Goal: Task Accomplishment & Management: Use online tool/utility

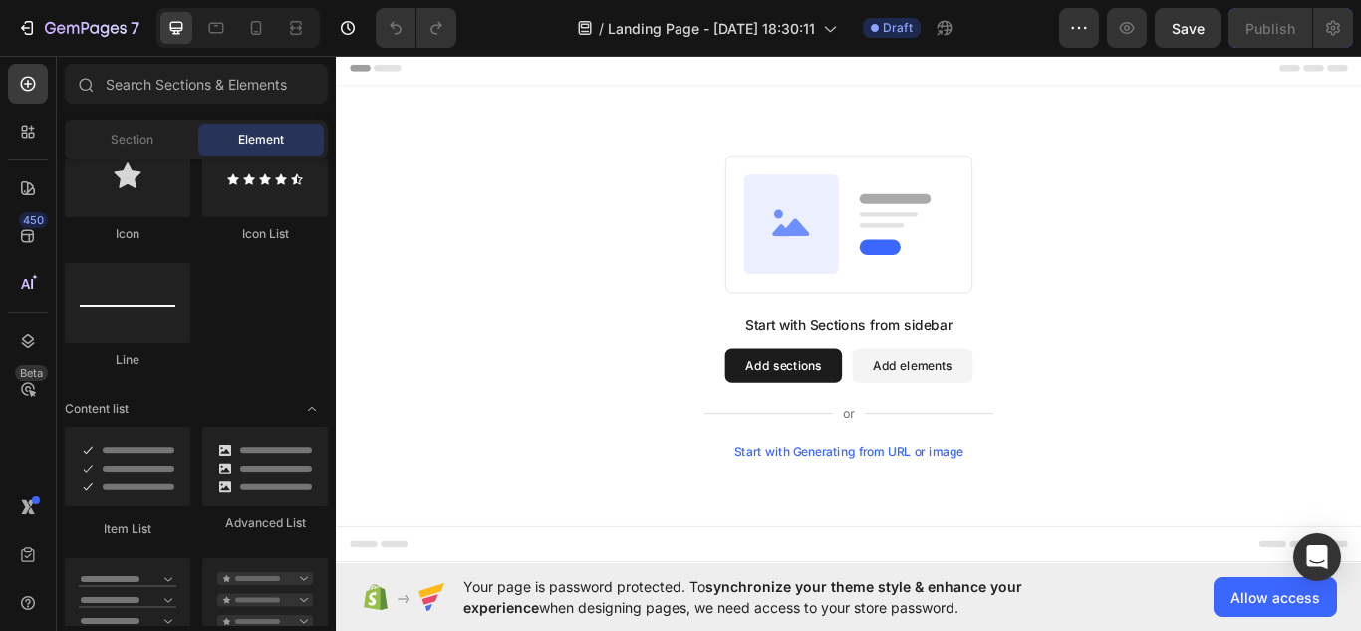
scroll to position [2920, 0]
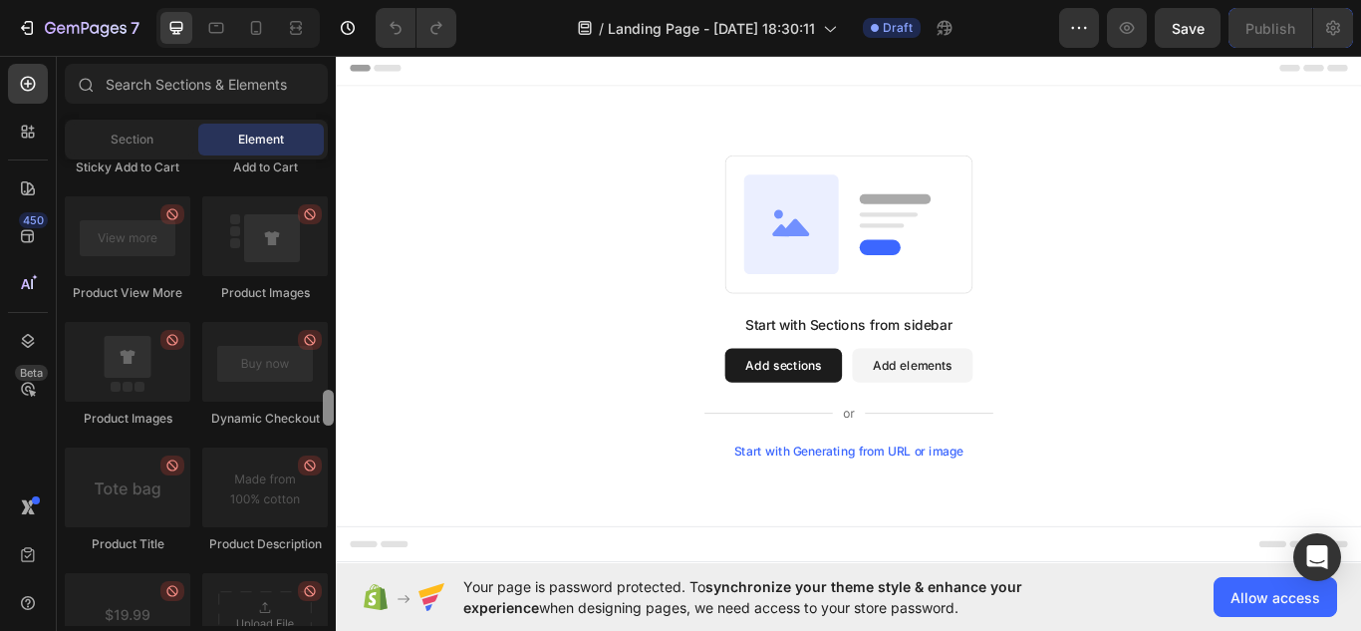
drag, startPoint x: 332, startPoint y: 182, endPoint x: 315, endPoint y: 413, distance: 231.7
click at [315, 413] on div "Layout Row Row Row Row Text Heading Text Block Button Button Button Media Image…" at bounding box center [196, 392] width 279 height 466
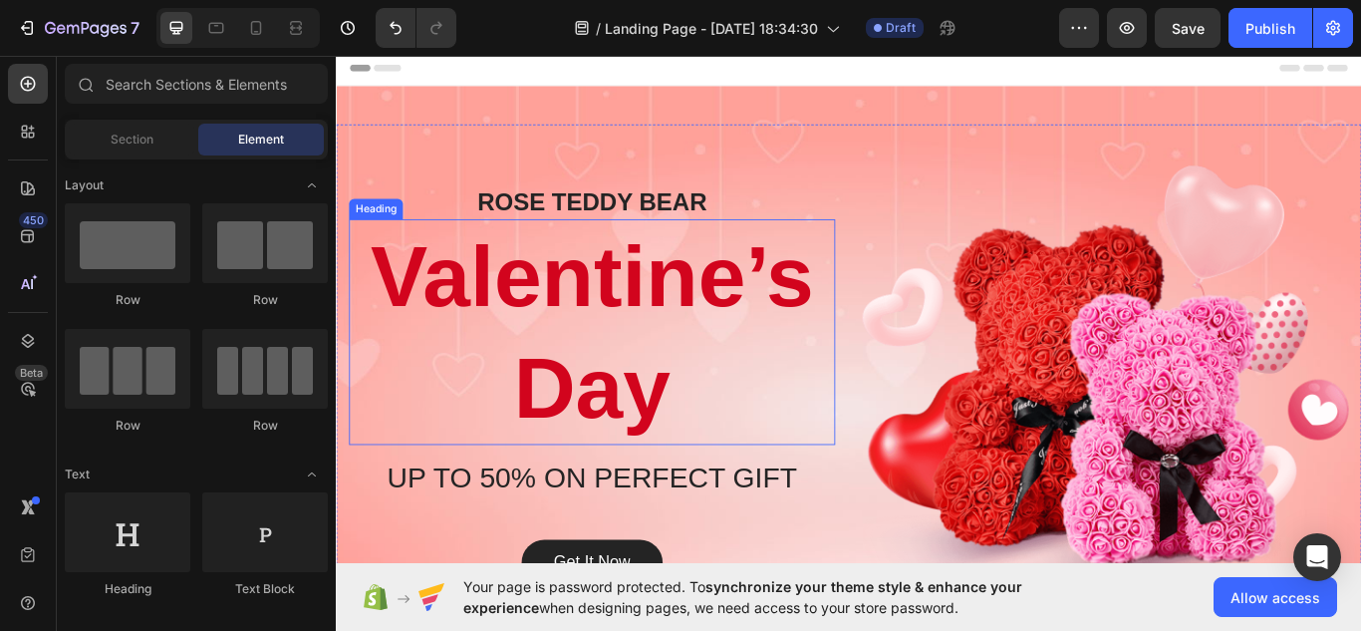
click at [805, 316] on p "Valentine’s Day" at bounding box center [634, 378] width 563 height 259
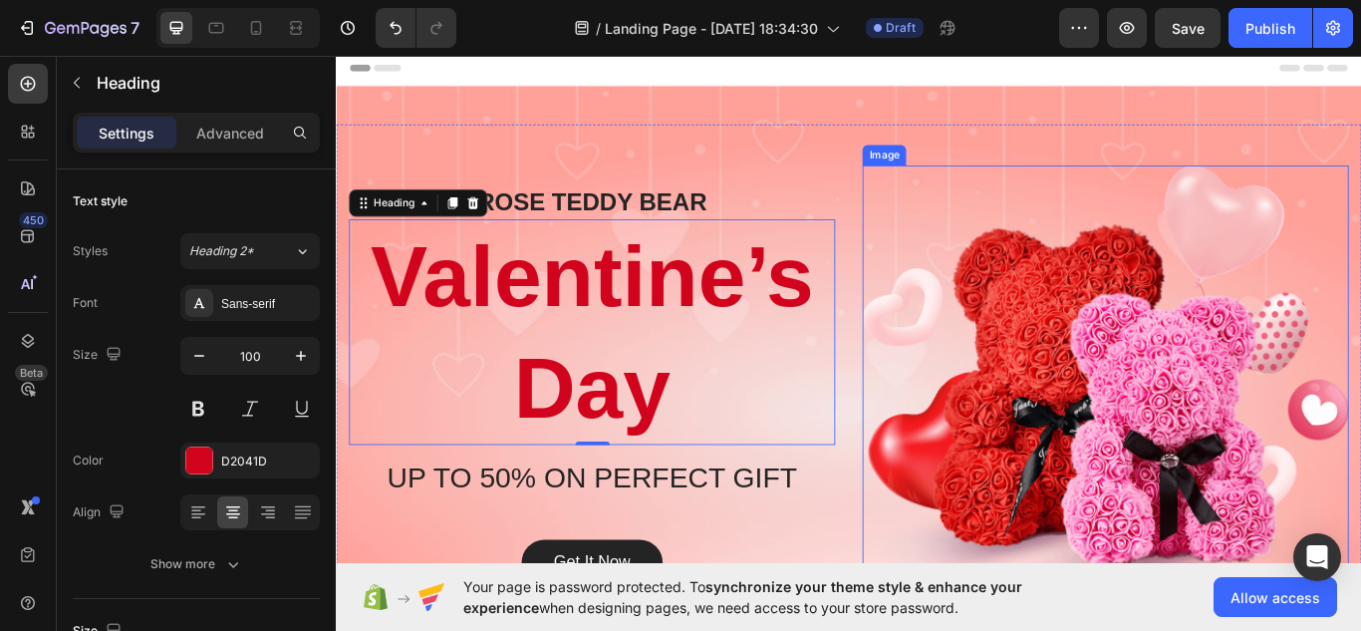
click at [1178, 394] on img at bounding box center [1232, 440] width 567 height 513
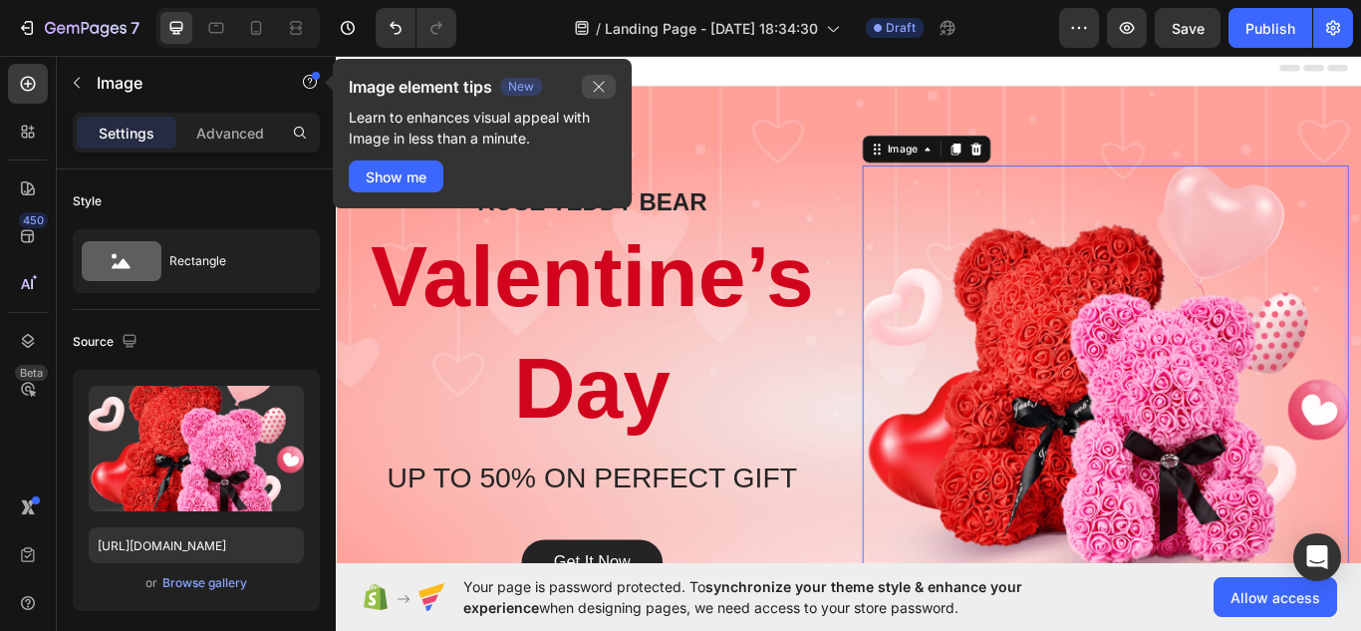
click at [592, 84] on icon "button" at bounding box center [599, 87] width 16 height 16
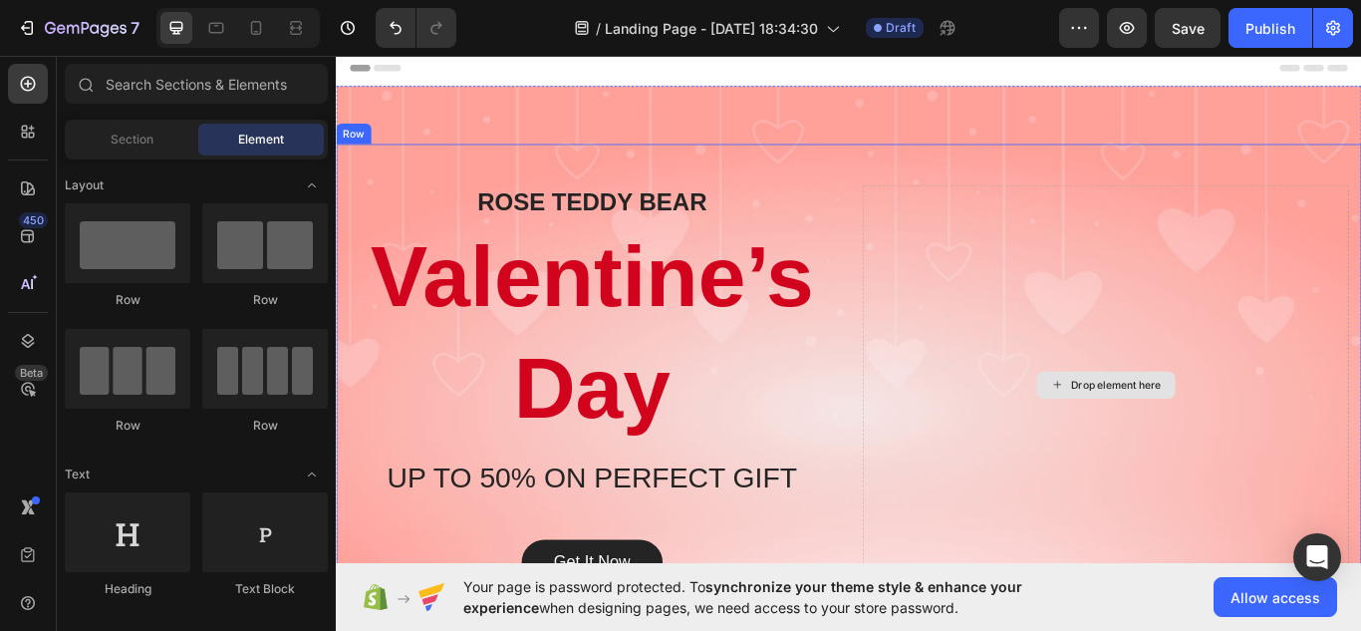
click at [1187, 448] on div "Drop element here" at bounding box center [1233, 440] width 161 height 32
click at [1172, 439] on icon at bounding box center [1177, 439] width 16 height 17
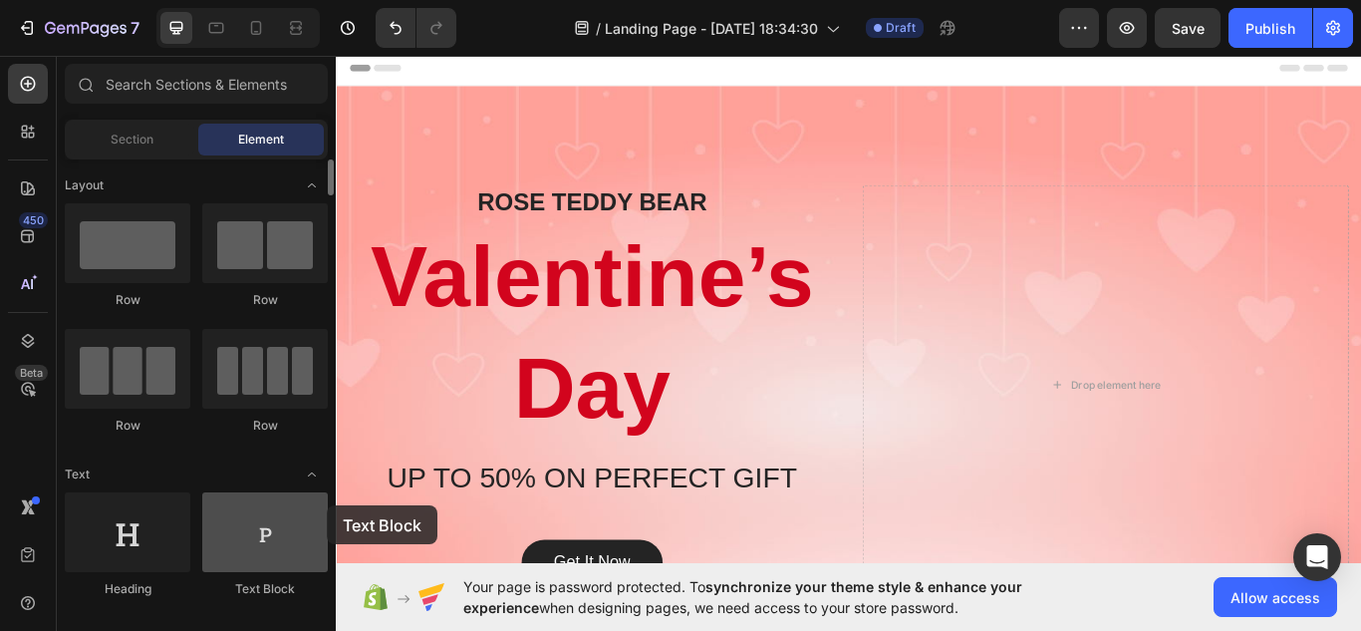
click at [327, 505] on div "Layout Row Row Row Row Text Heading Text Block Button Button Button Media Image…" at bounding box center [196, 392] width 279 height 466
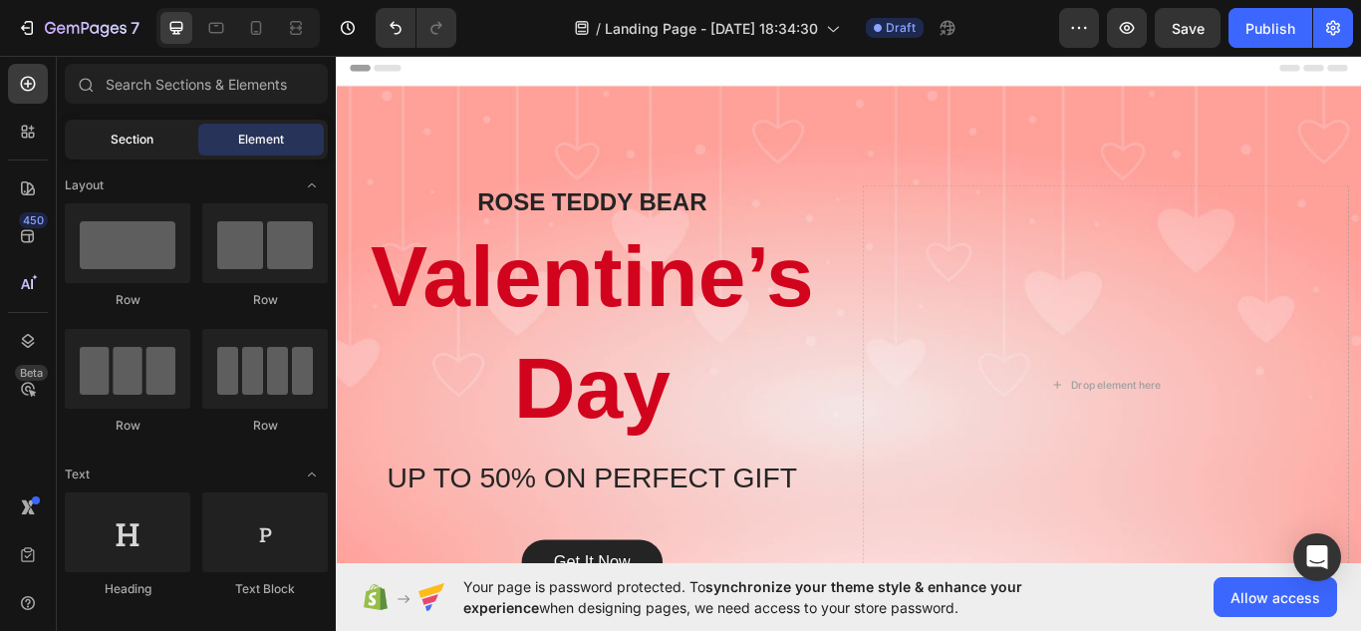
click at [171, 140] on div "Section" at bounding box center [132, 140] width 126 height 32
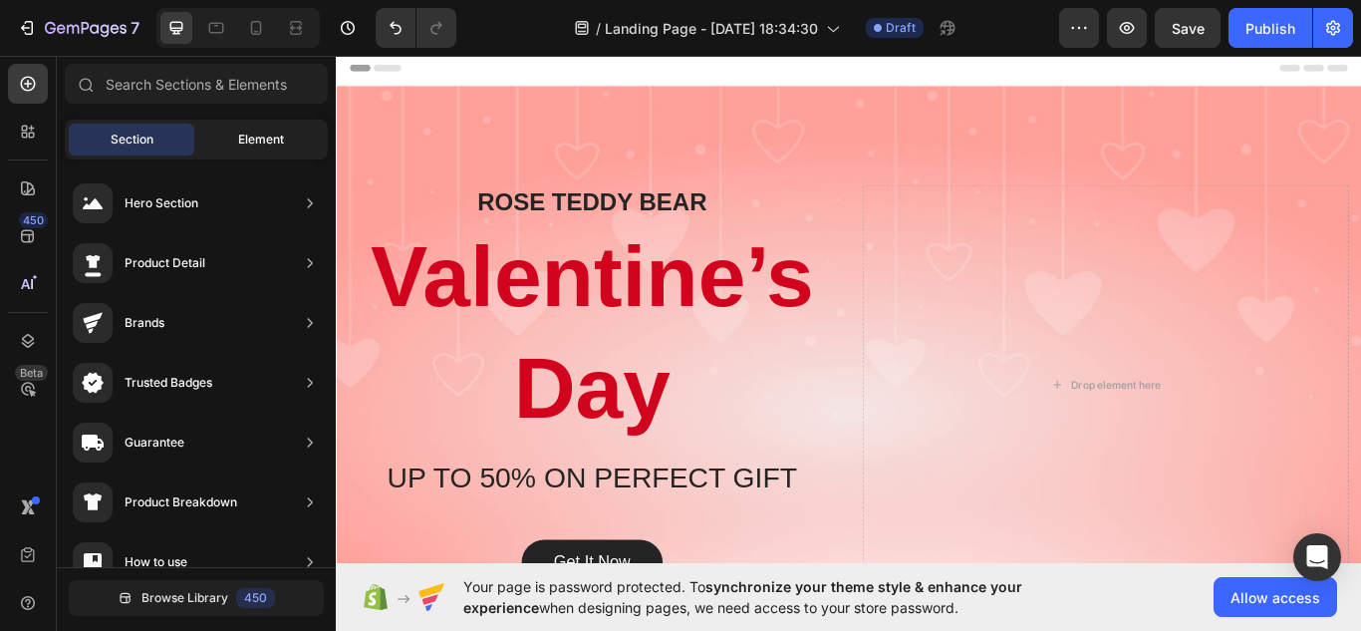
click at [311, 126] on div "Element" at bounding box center [261, 140] width 126 height 32
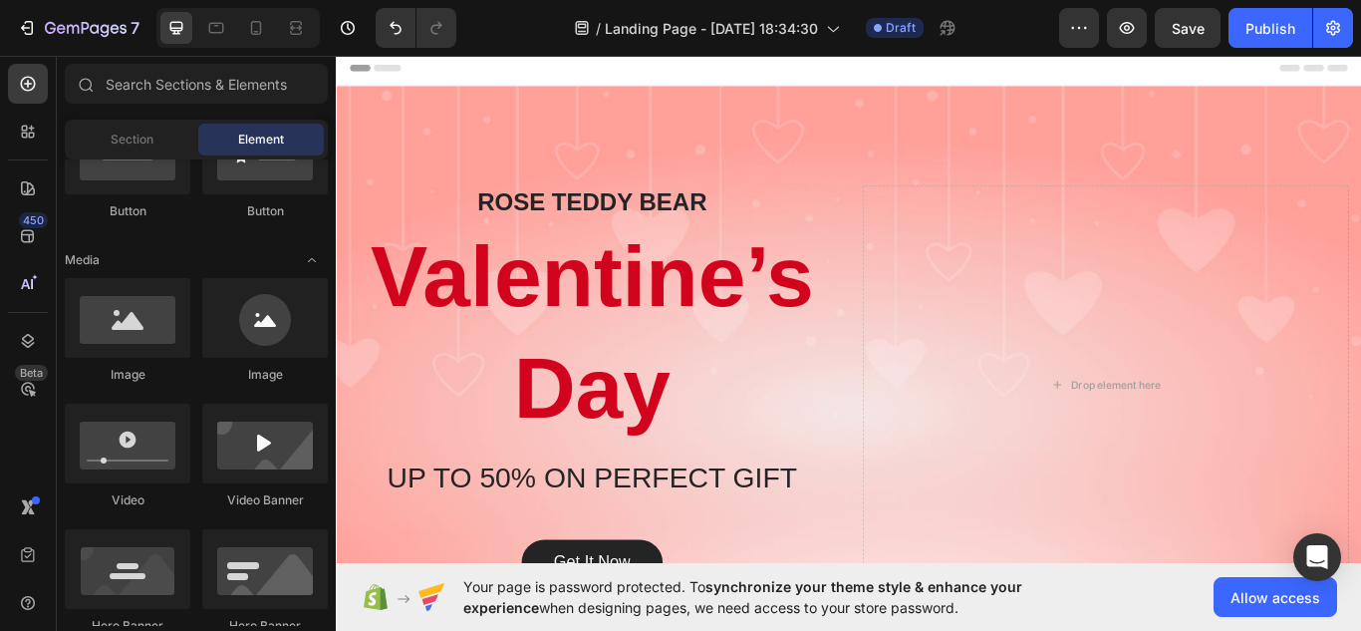
scroll to position [579, 0]
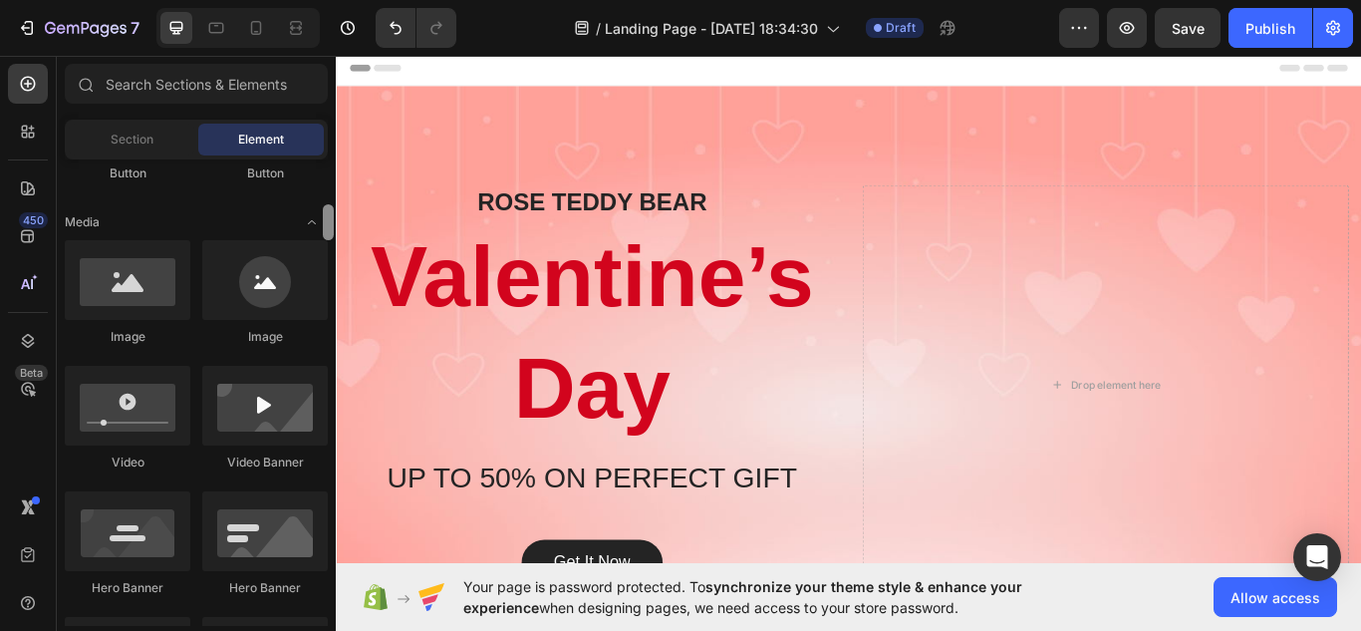
drag, startPoint x: 329, startPoint y: 178, endPoint x: 327, endPoint y: 224, distance: 45.9
click at [327, 224] on div at bounding box center [328, 222] width 11 height 36
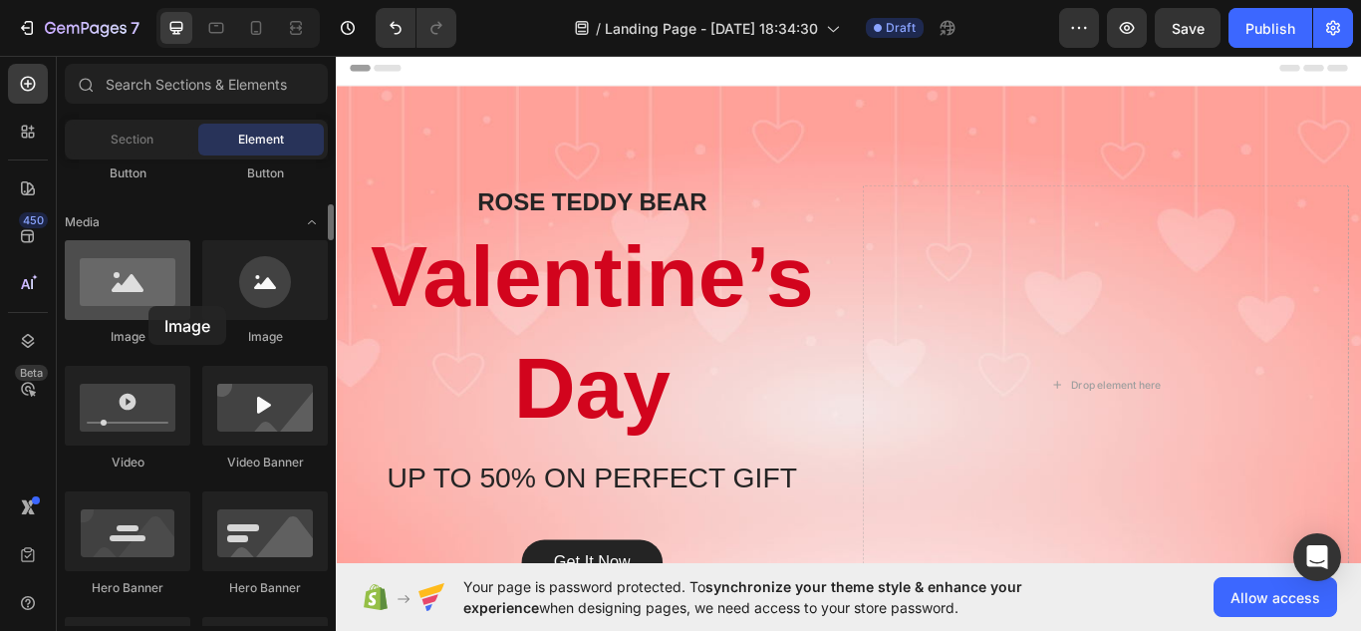
click at [148, 306] on div at bounding box center [128, 280] width 126 height 80
click at [143, 299] on div at bounding box center [128, 280] width 126 height 80
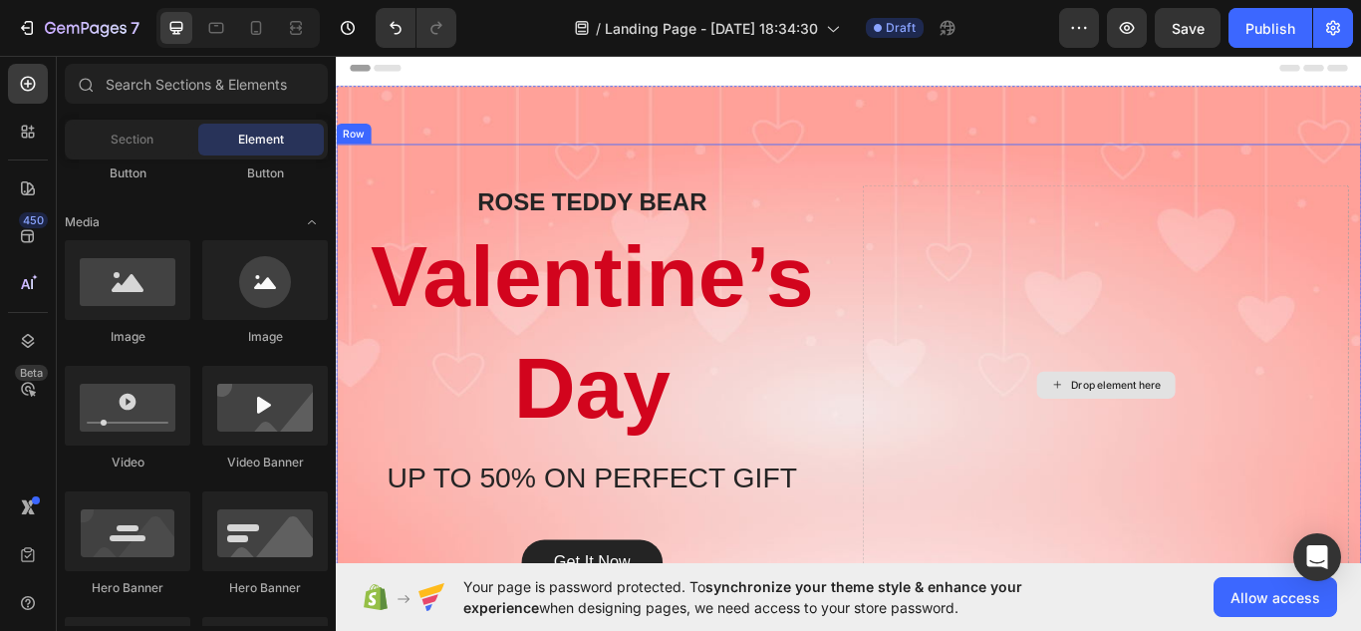
click at [1160, 427] on div "Drop element here" at bounding box center [1233, 440] width 161 height 32
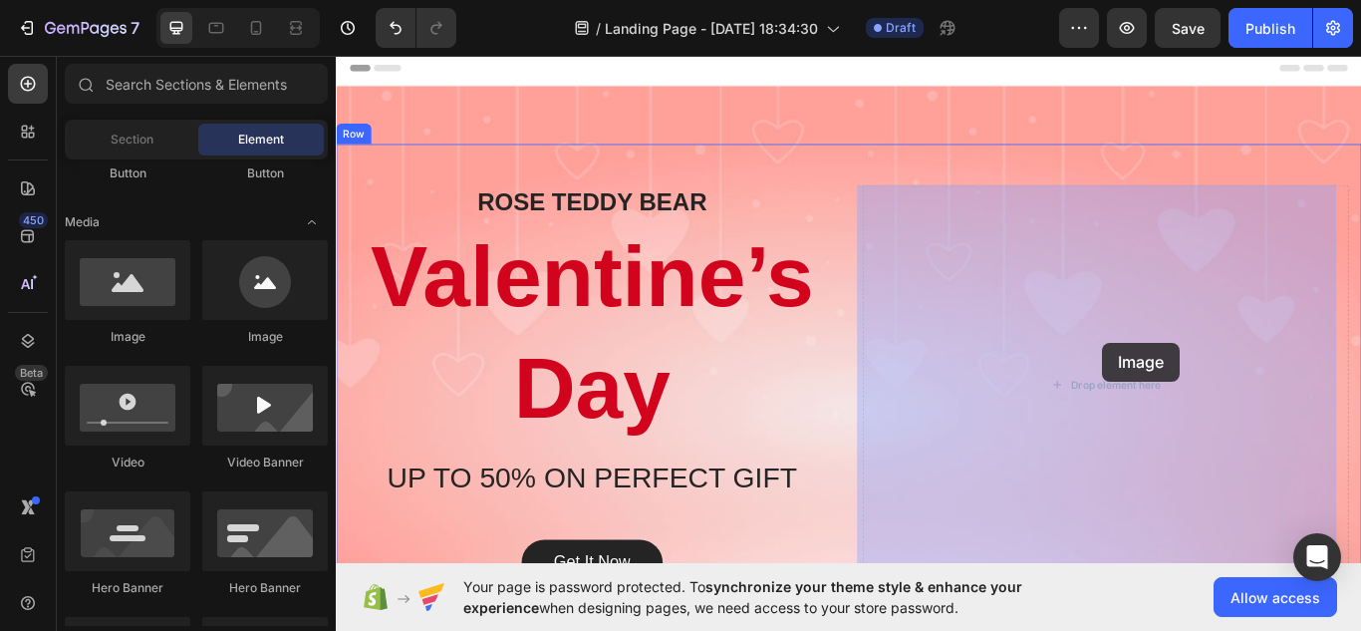
drag, startPoint x: 505, startPoint y: 347, endPoint x: 1192, endPoint y: 410, distance: 690.3
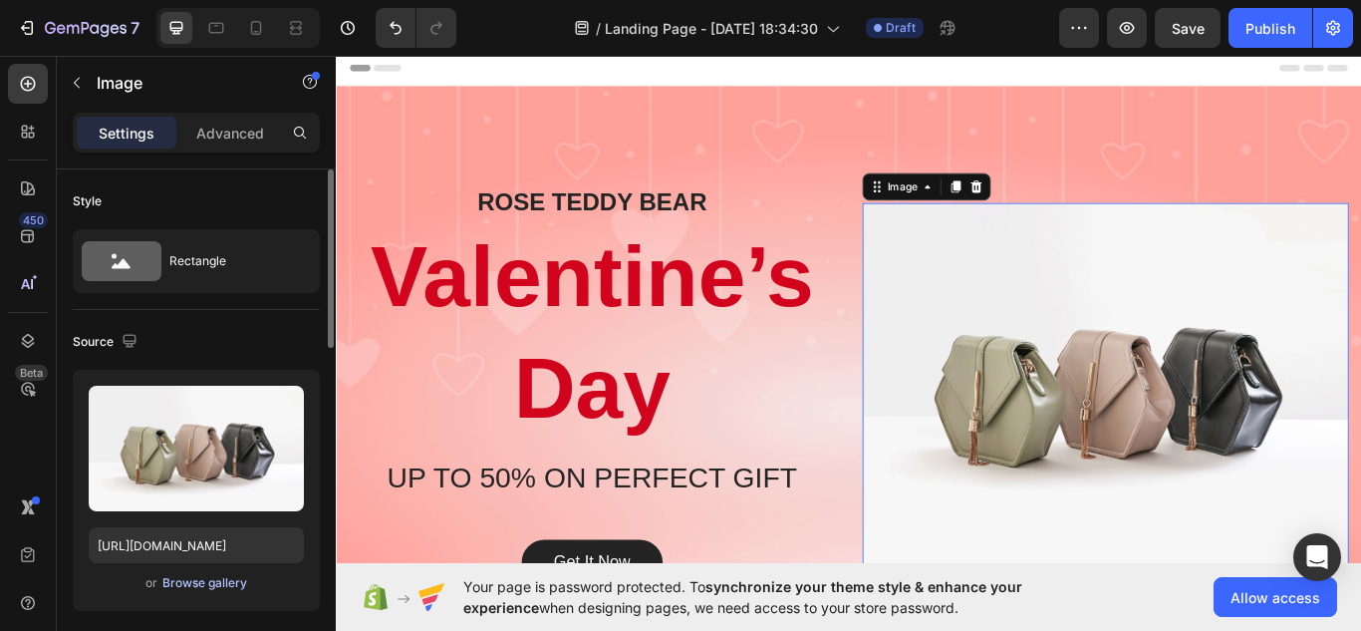
click at [216, 582] on div "Browse gallery" at bounding box center [204, 583] width 85 height 18
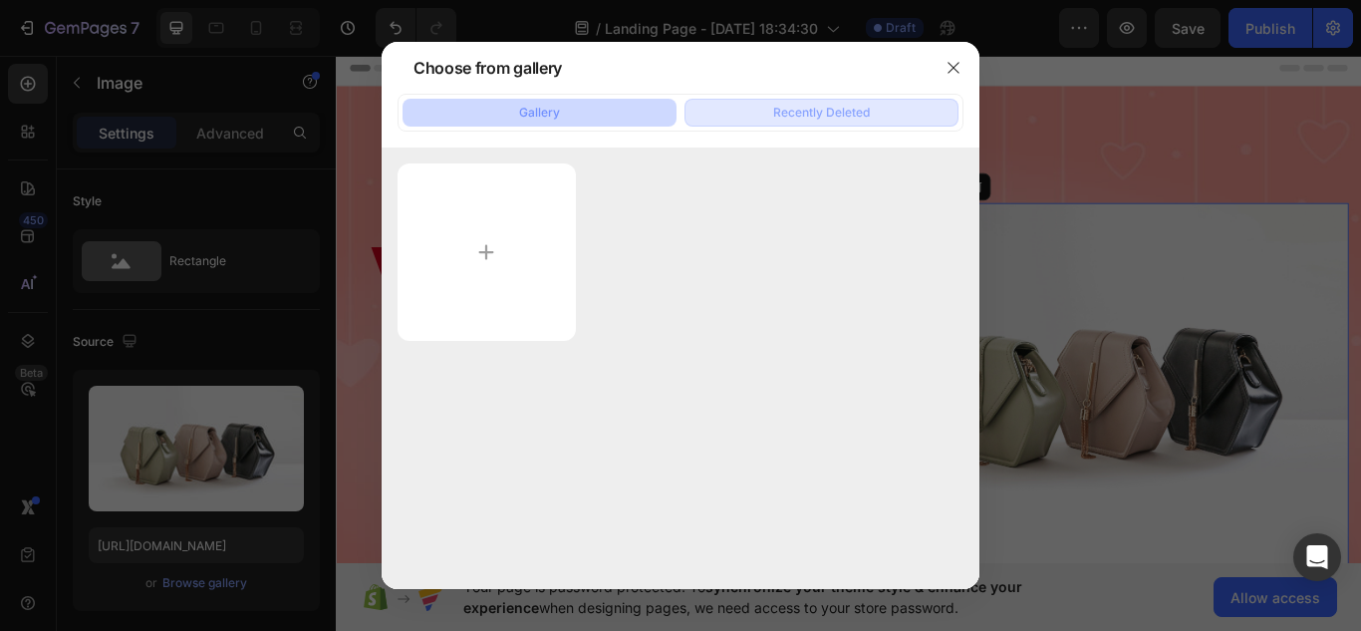
click at [770, 107] on button "Recently Deleted" at bounding box center [821, 113] width 274 height 28
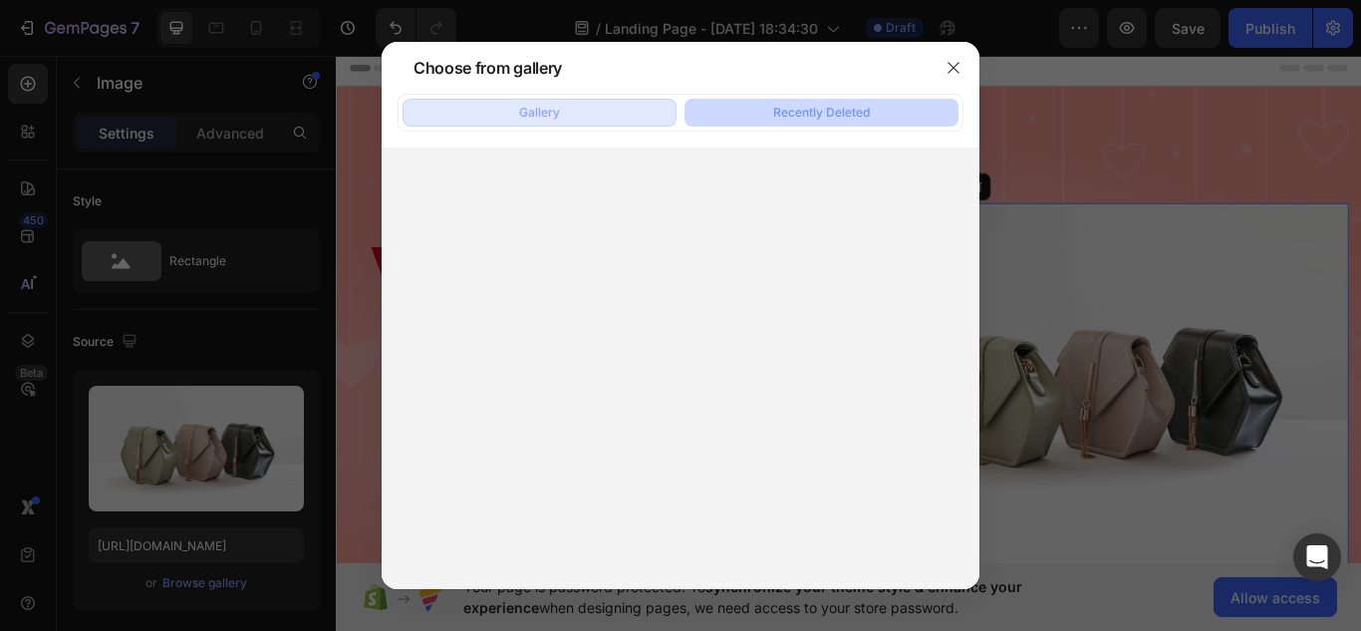
click at [604, 115] on button "Gallery" at bounding box center [539, 113] width 274 height 28
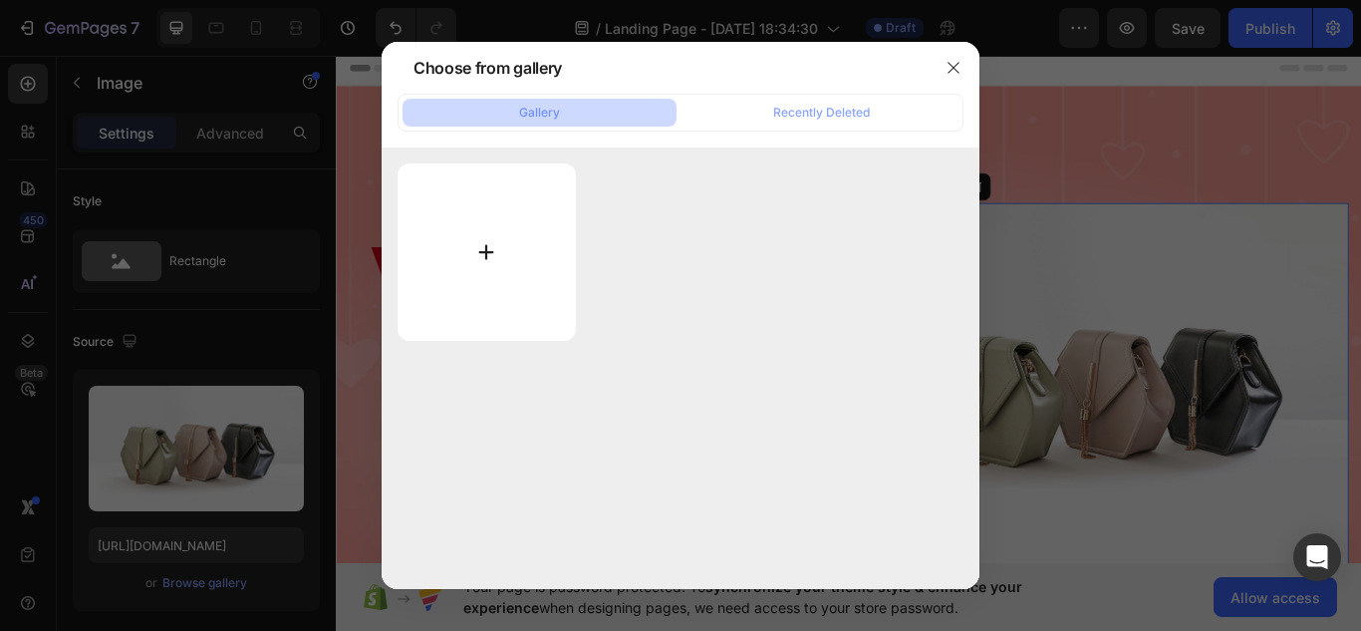
click at [485, 264] on input "file" at bounding box center [486, 251] width 178 height 177
type input "C:\fakepath\441A8F44-050B-4D82-81F4-3B8C9258C039_L0_001-13_7_2025, 8_48_57 p.m.…"
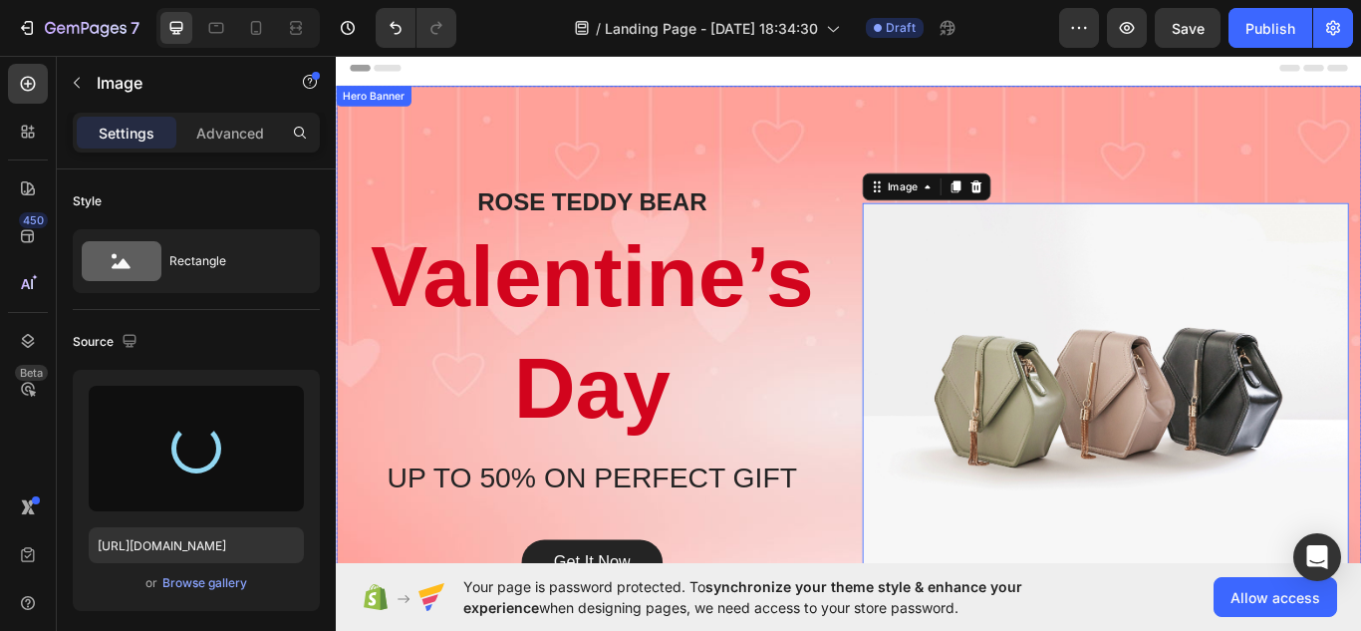
type input "[URL][DOMAIN_NAME]"
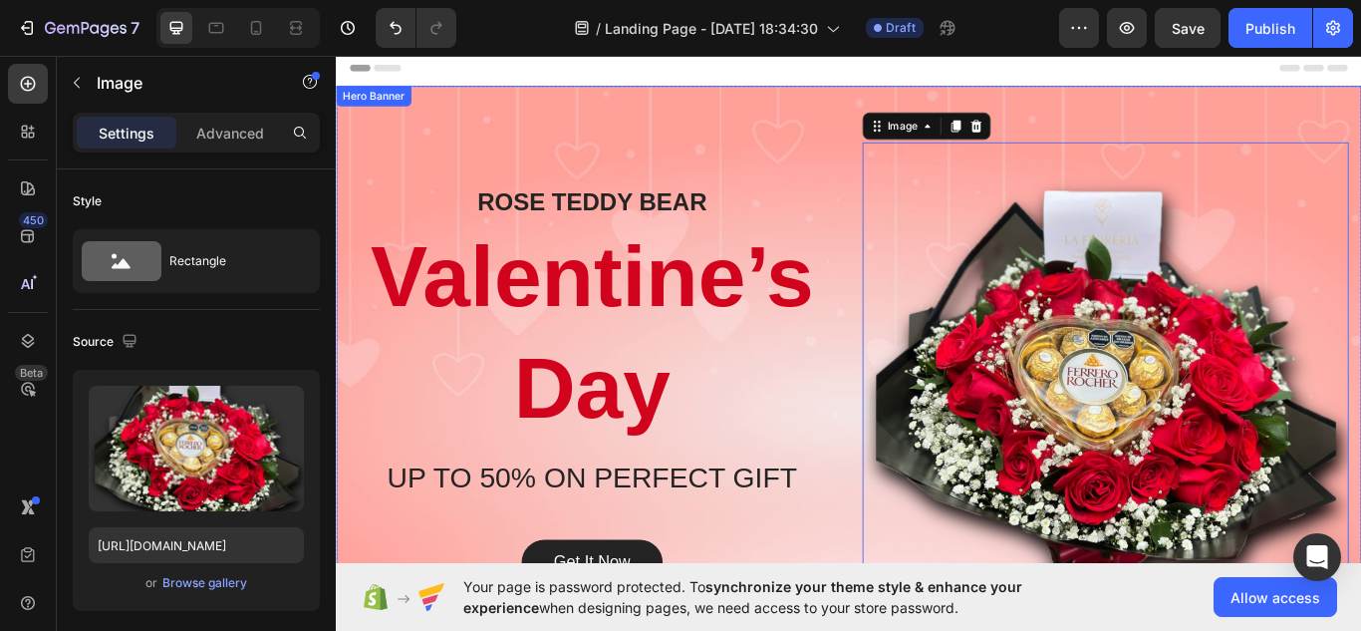
click at [935, 126] on div "Overlay" at bounding box center [933, 440] width 1195 height 697
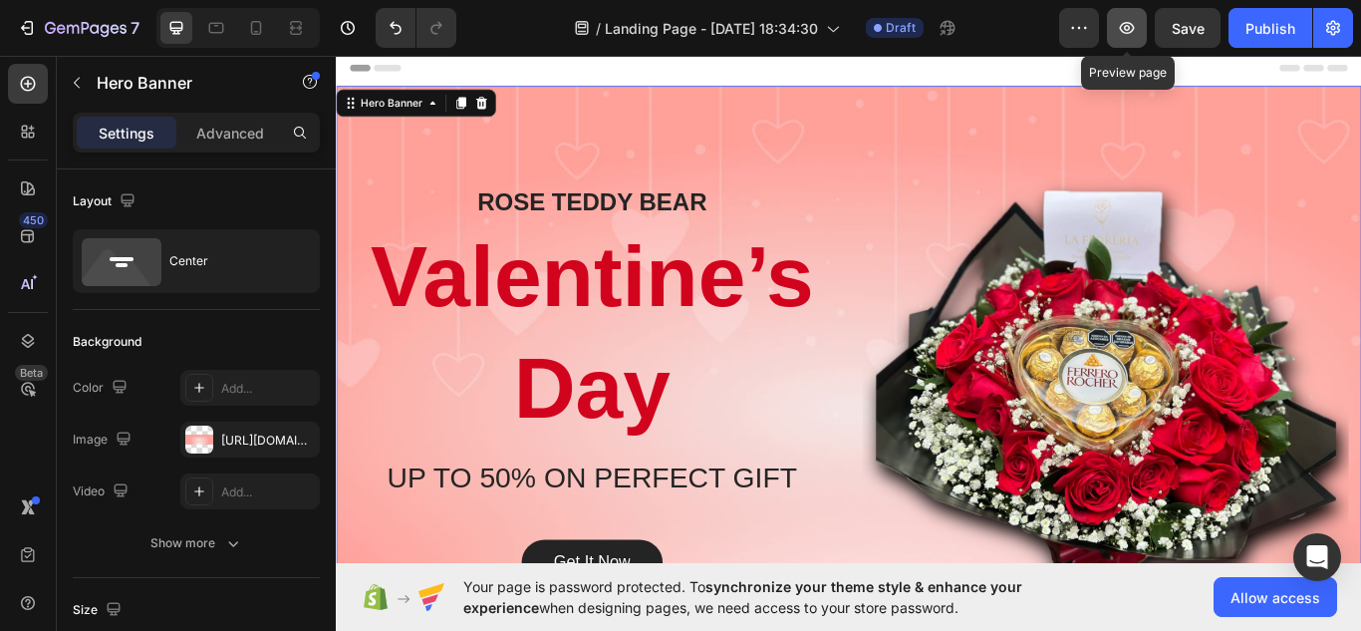
click at [1118, 33] on icon "button" at bounding box center [1127, 28] width 20 height 20
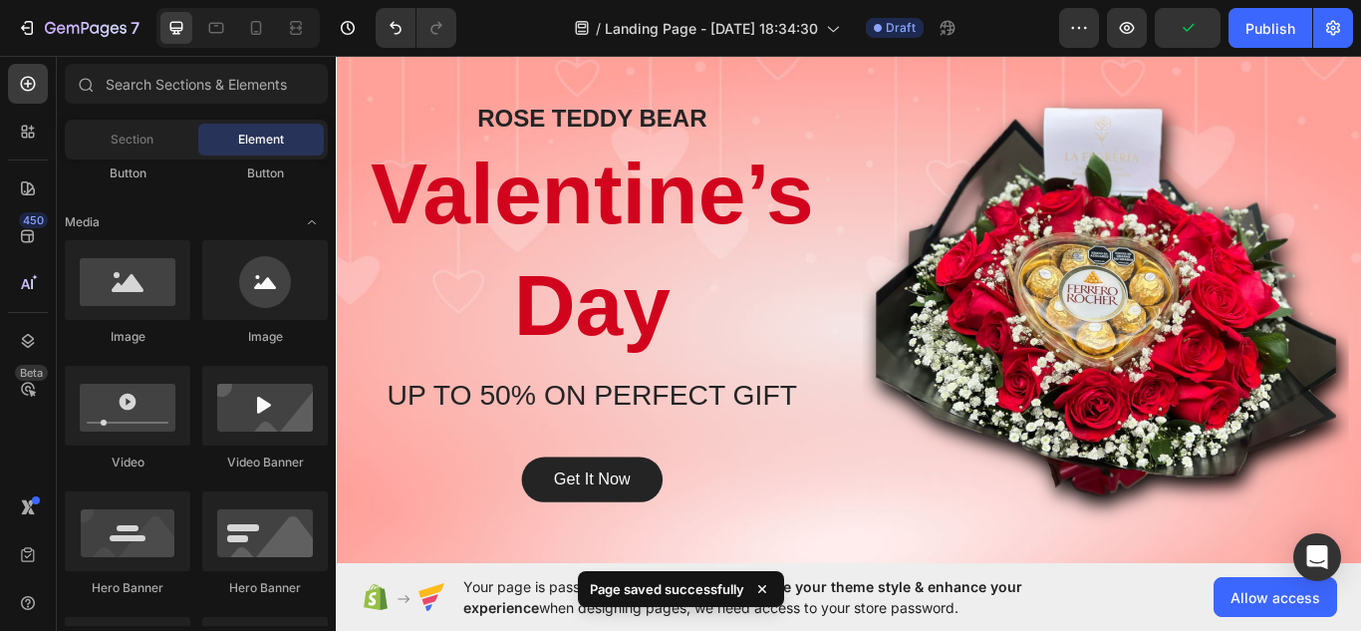
scroll to position [0, 0]
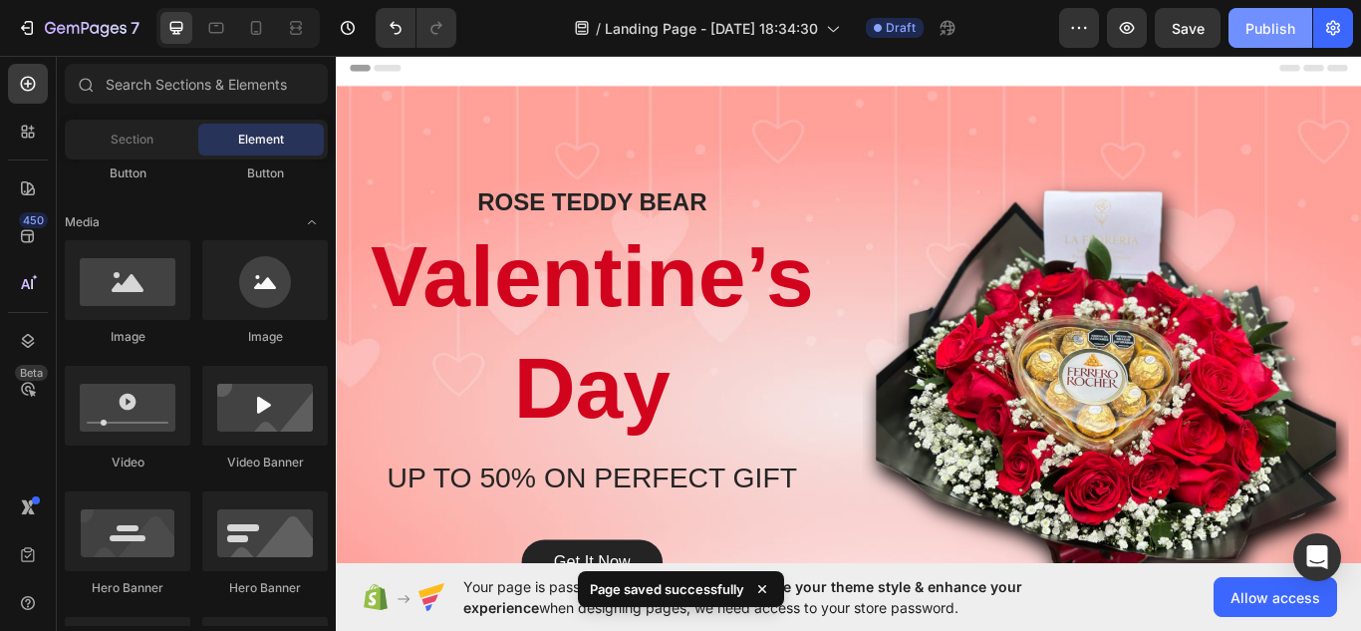
click at [1279, 31] on div "Publish" at bounding box center [1270, 28] width 50 height 21
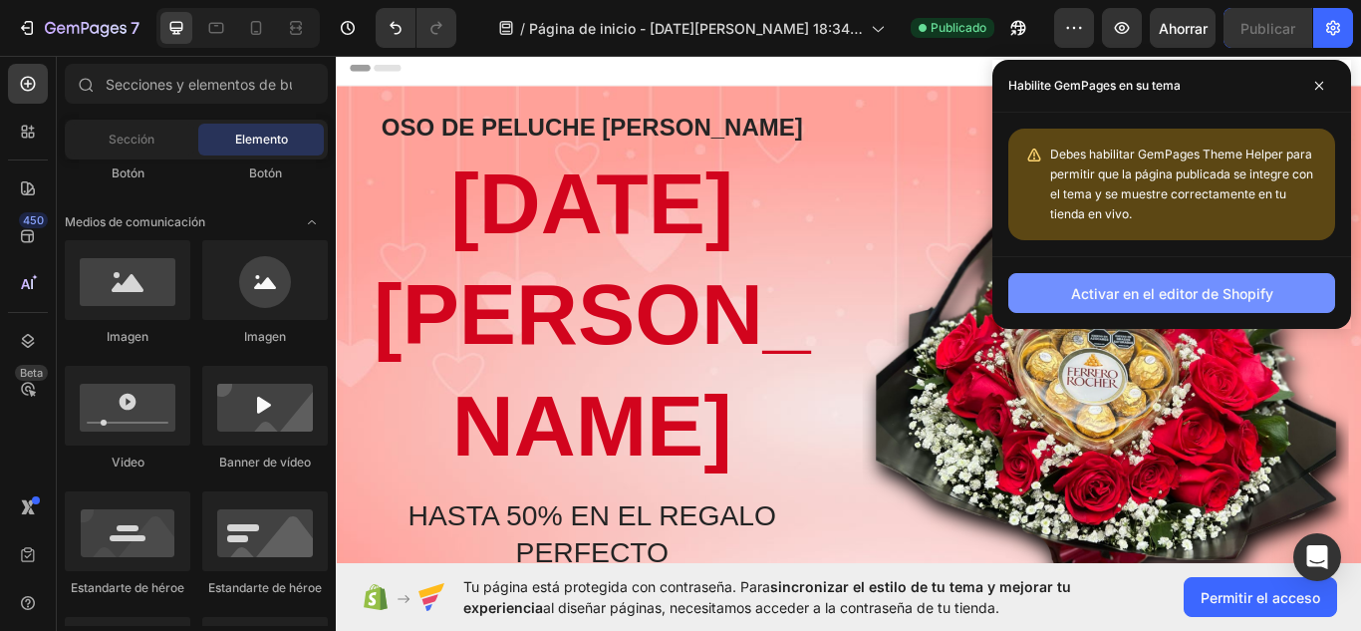
click at [1178, 293] on font "Activar en el editor de Shopify" at bounding box center [1172, 293] width 202 height 17
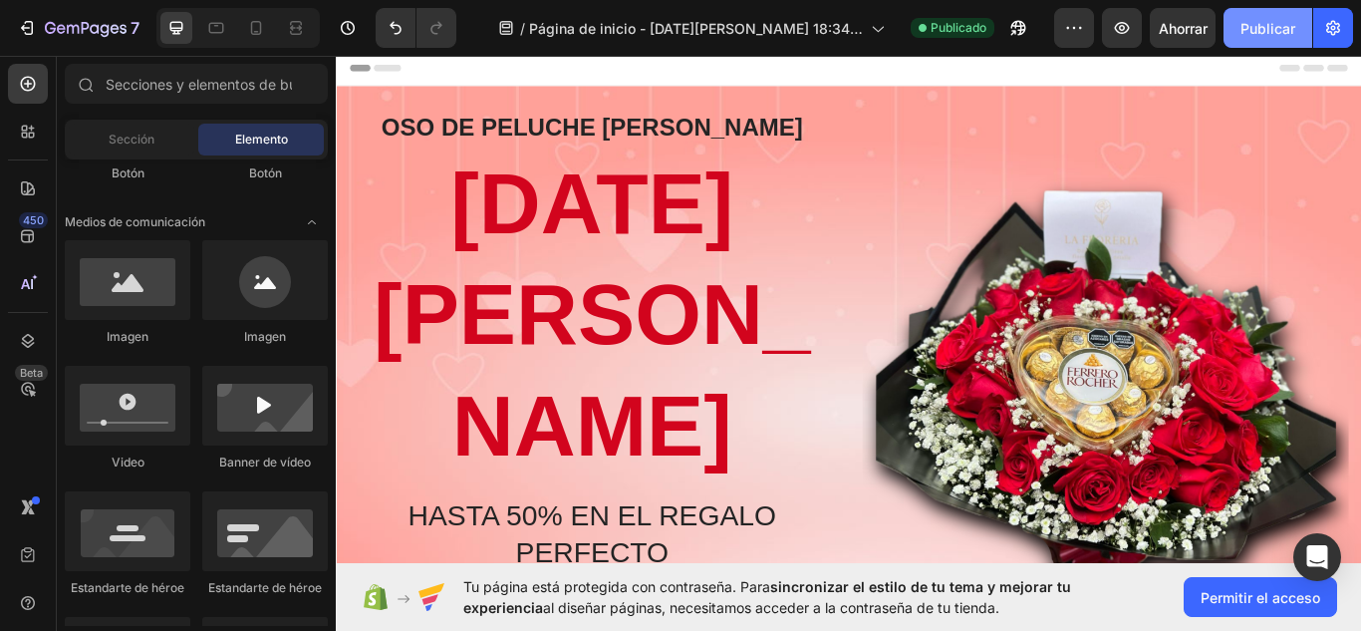
click at [1264, 34] on font "Publicar" at bounding box center [1267, 28] width 55 height 17
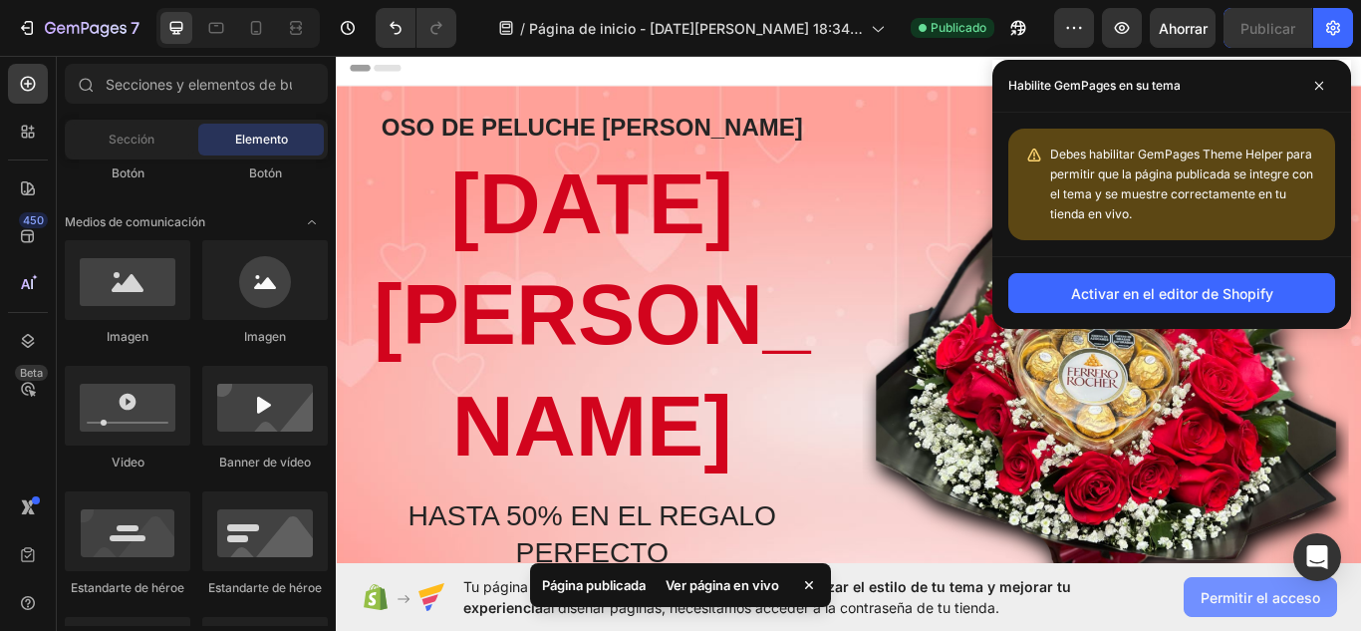
click at [1210, 598] on font "Permitir el acceso" at bounding box center [1260, 597] width 120 height 17
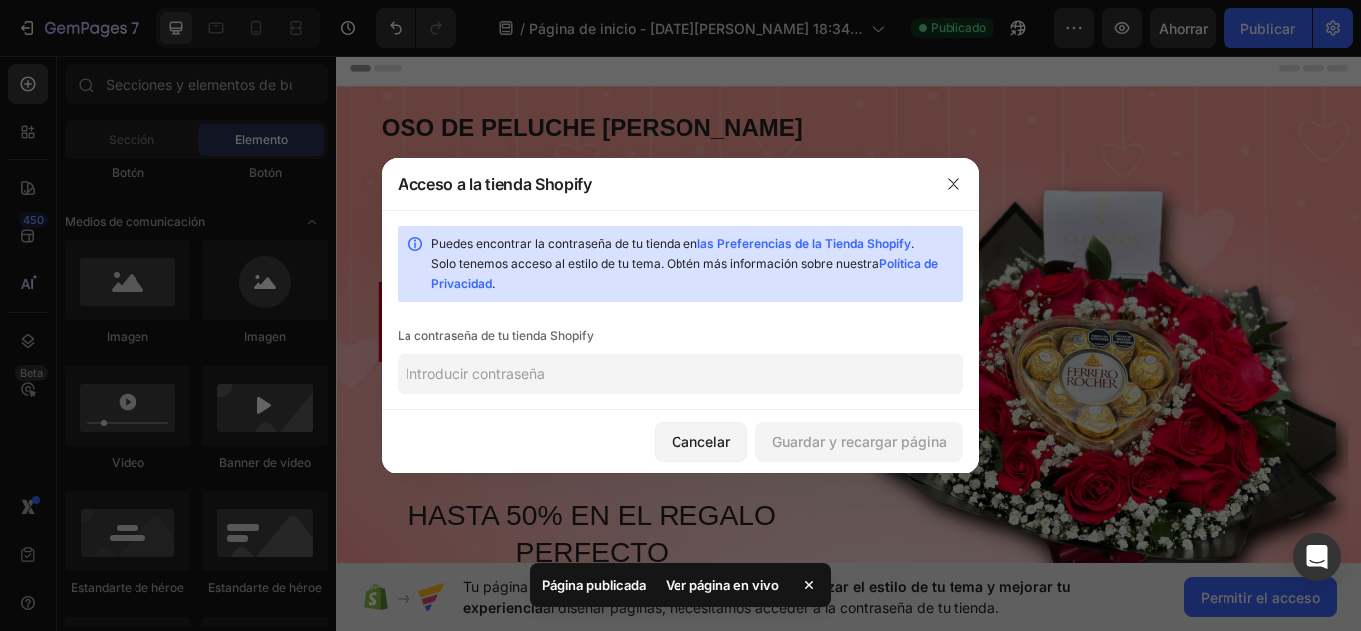
click at [663, 378] on input "text" at bounding box center [680, 374] width 566 height 40
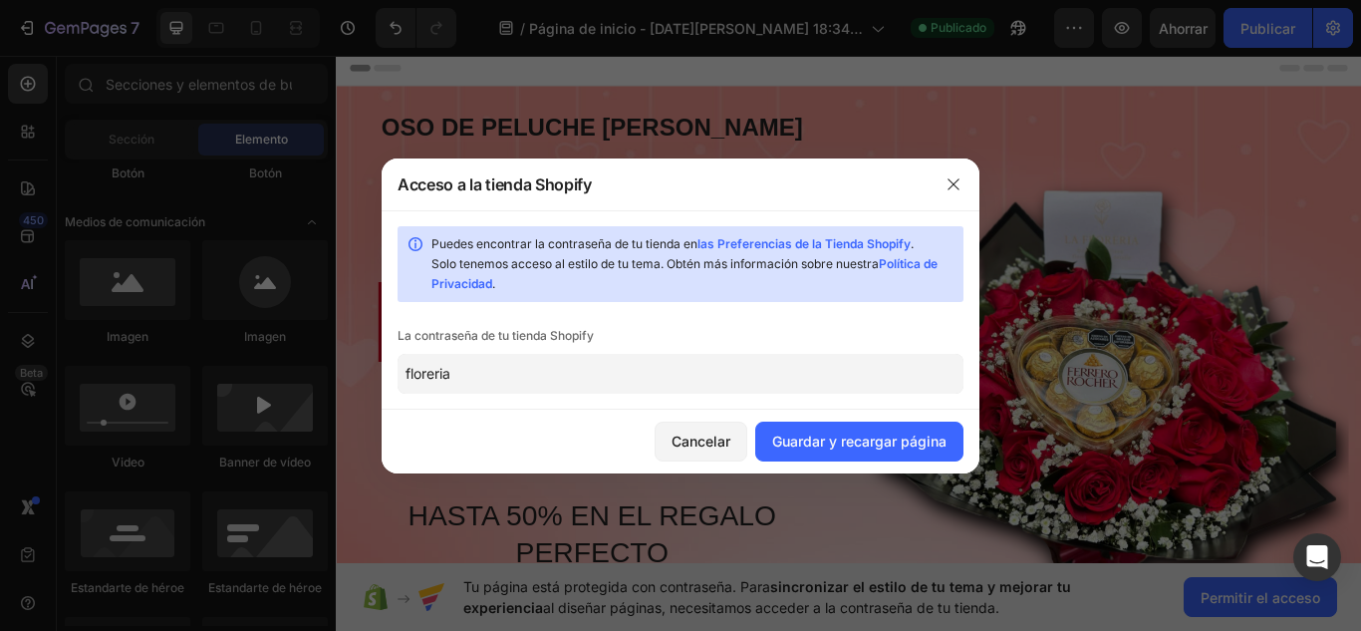
type input "floreria"
click at [834, 454] on button "Guardar y recargar página" at bounding box center [859, 441] width 208 height 40
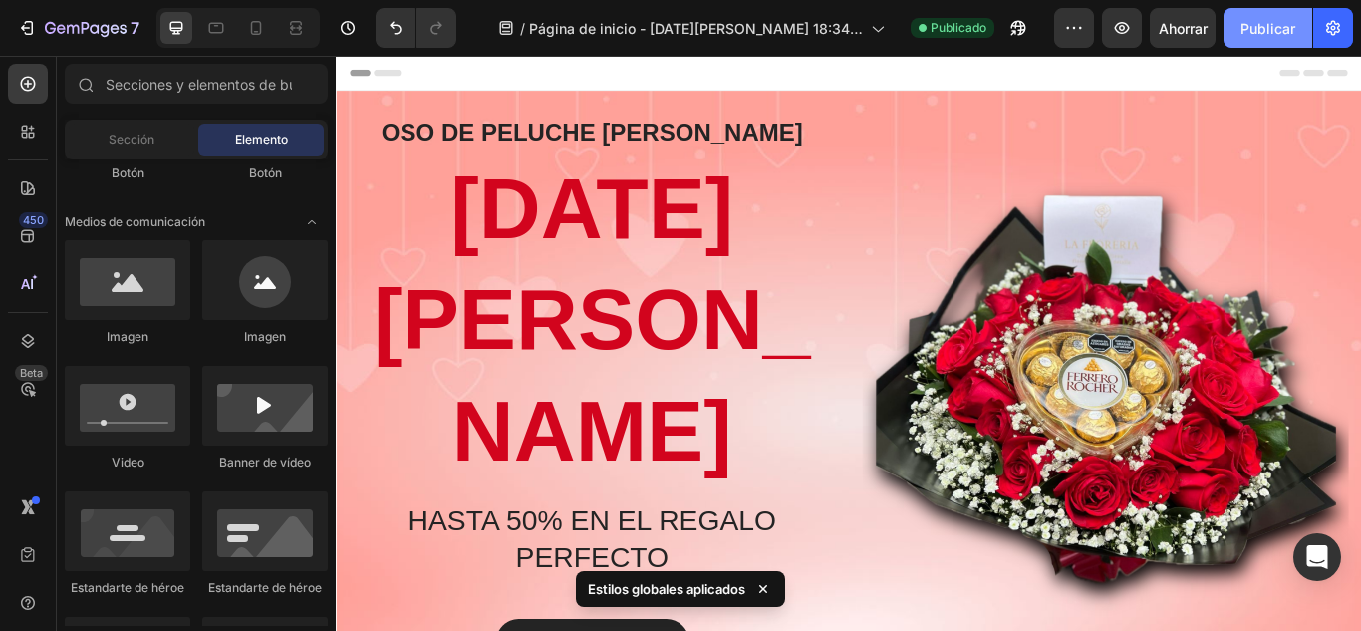
click at [1248, 30] on font "Publicar" at bounding box center [1267, 28] width 55 height 17
click at [1248, 30] on button "Publicar" at bounding box center [1267, 28] width 89 height 40
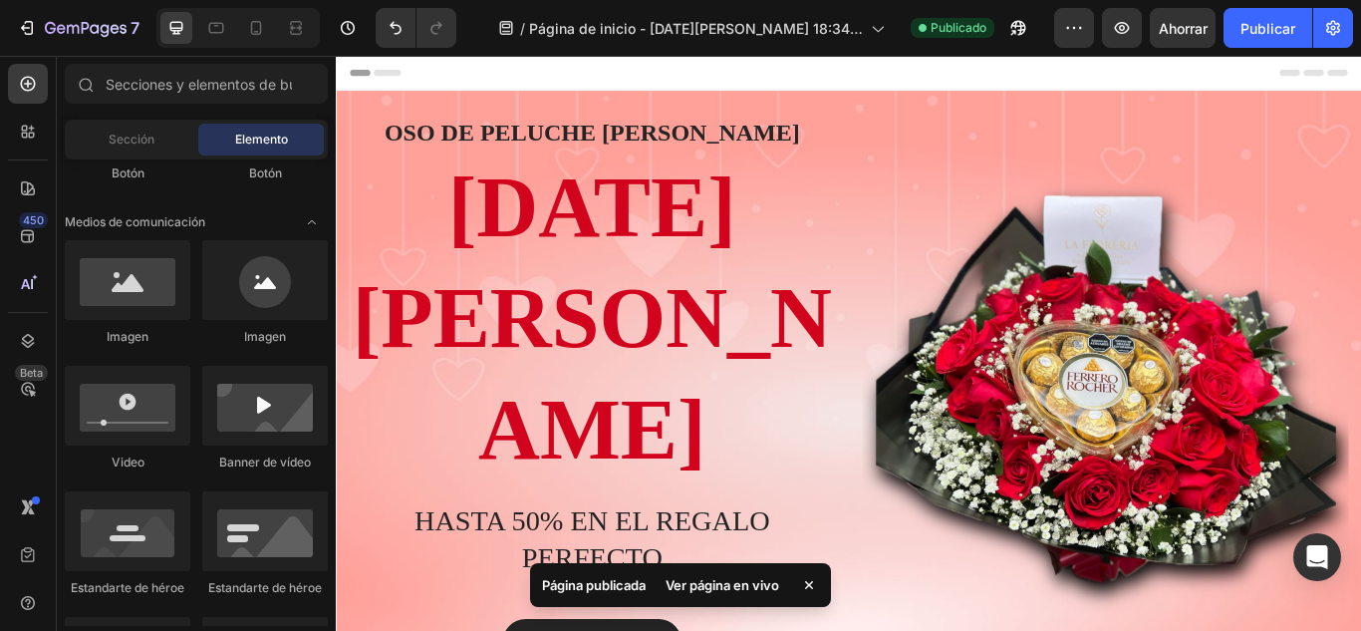
click at [733, 583] on font "Ver página en vivo" at bounding box center [722, 585] width 114 height 16
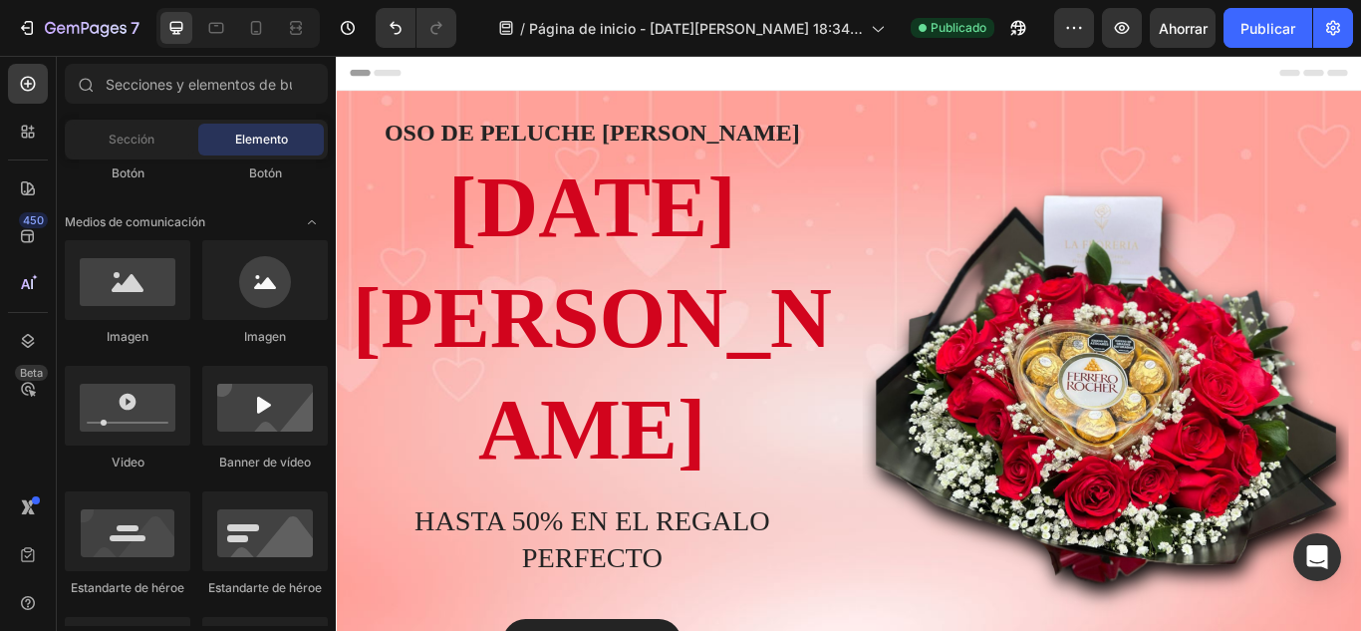
click at [707, 83] on div "Encabezamiento" at bounding box center [934, 76] width 1164 height 40
click at [390, 80] on font "Encabezamiento" at bounding box center [424, 76] width 100 height 14
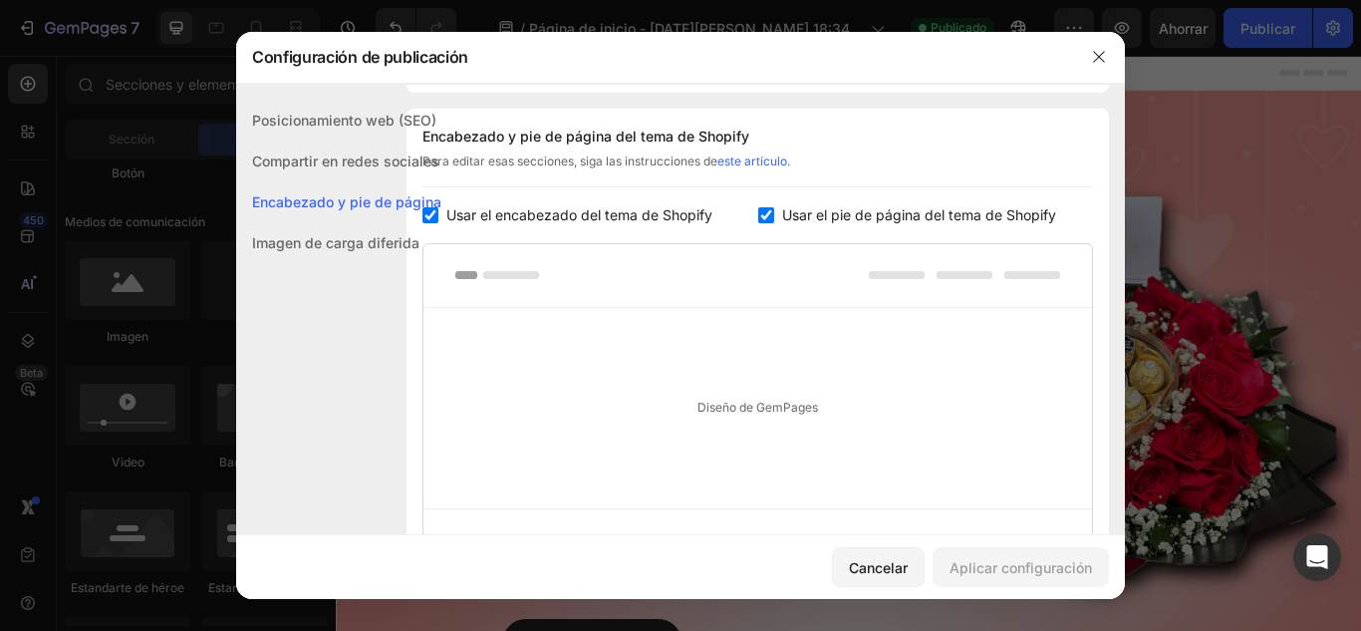
scroll to position [933, 0]
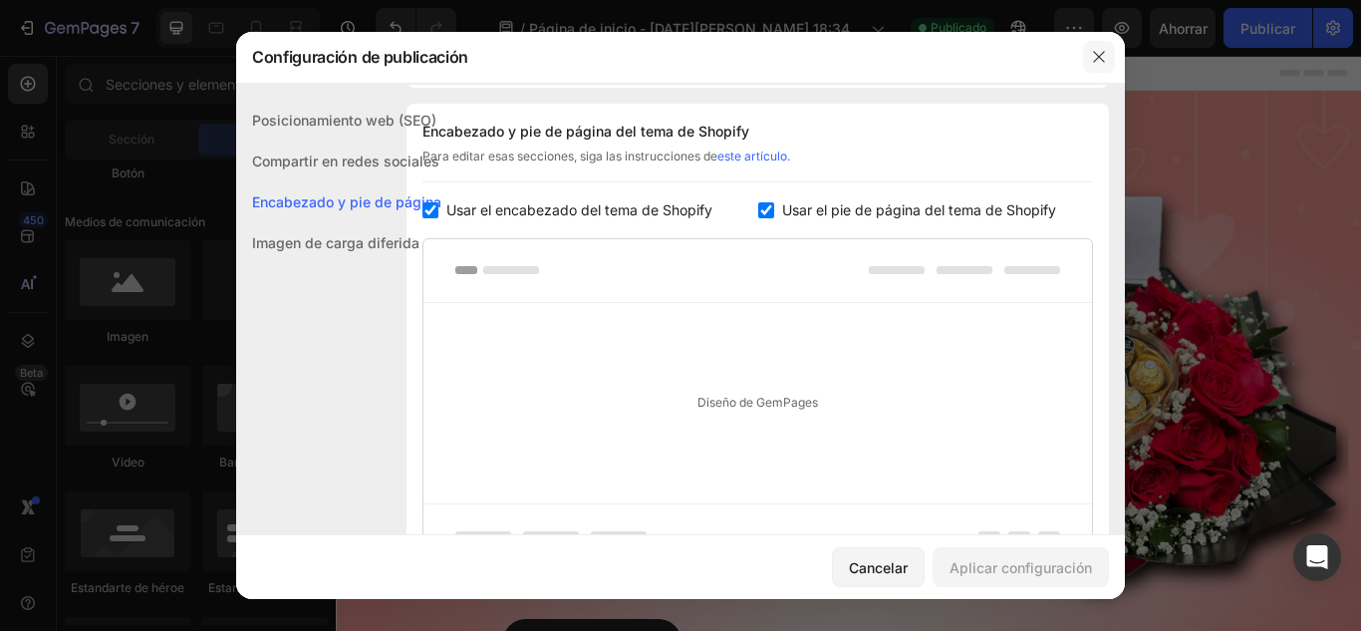
click at [1105, 66] on button "button" at bounding box center [1099, 57] width 32 height 32
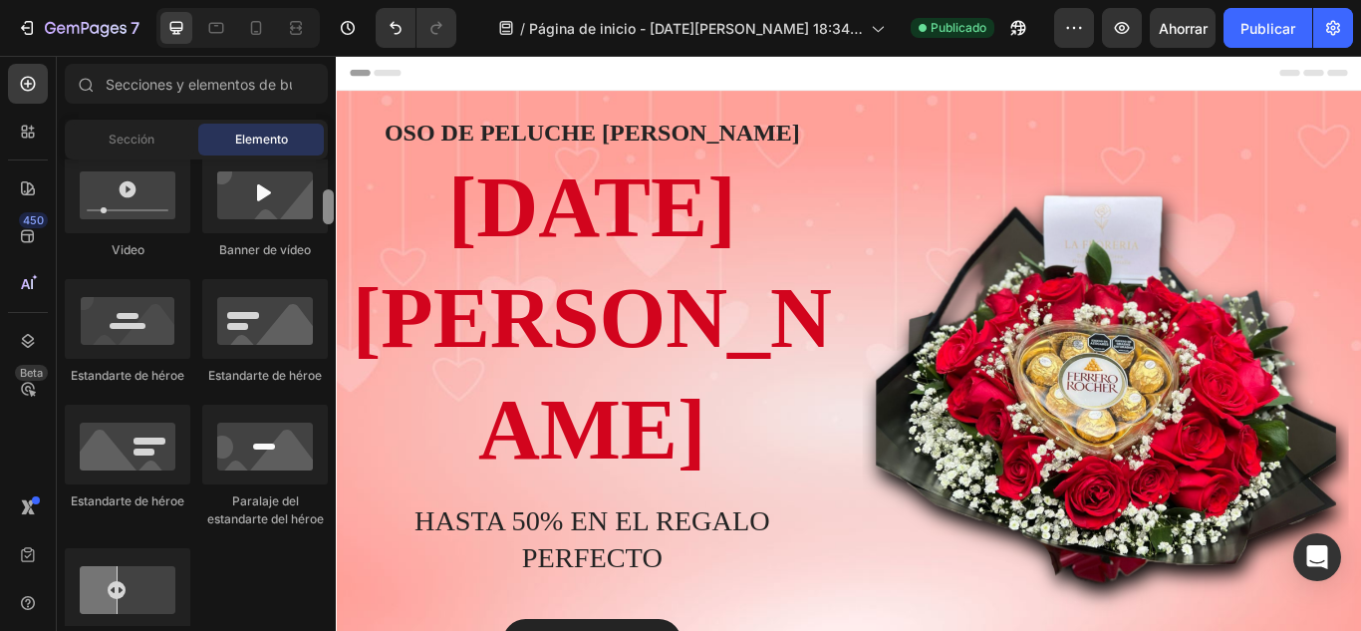
scroll to position [818, 0]
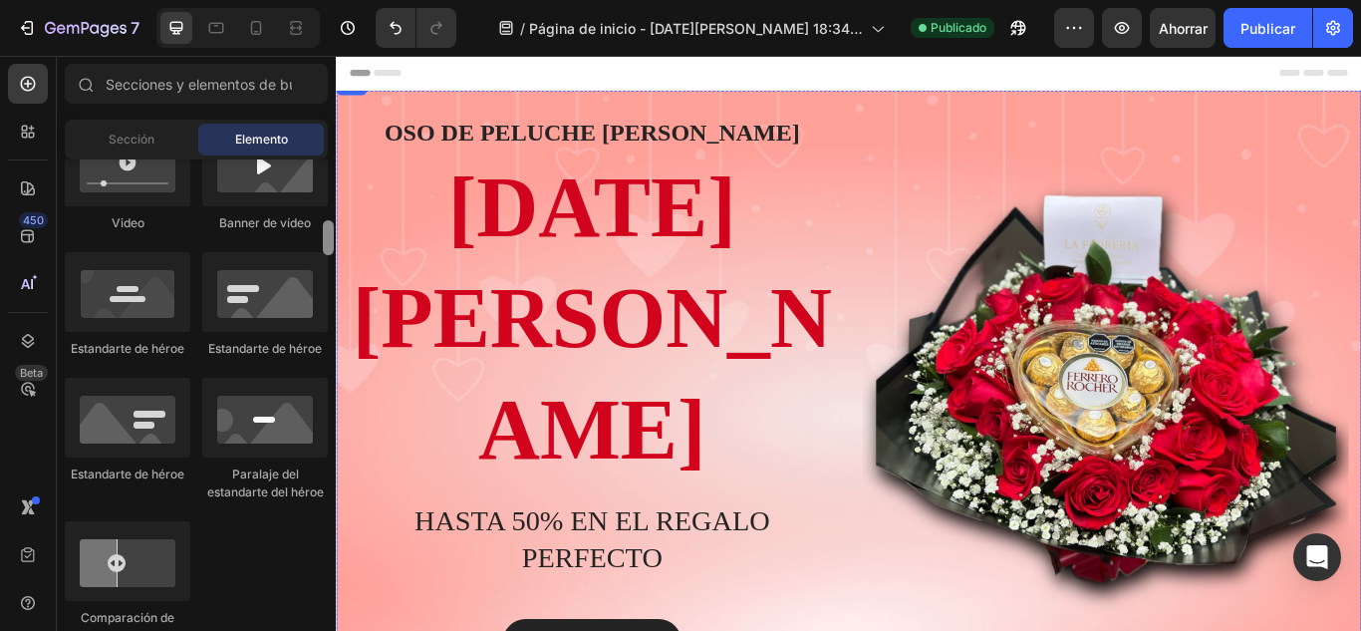
drag, startPoint x: 328, startPoint y: 218, endPoint x: 335, endPoint y: 281, distance: 63.1
click at [335, 281] on div at bounding box center [328, 392] width 15 height 466
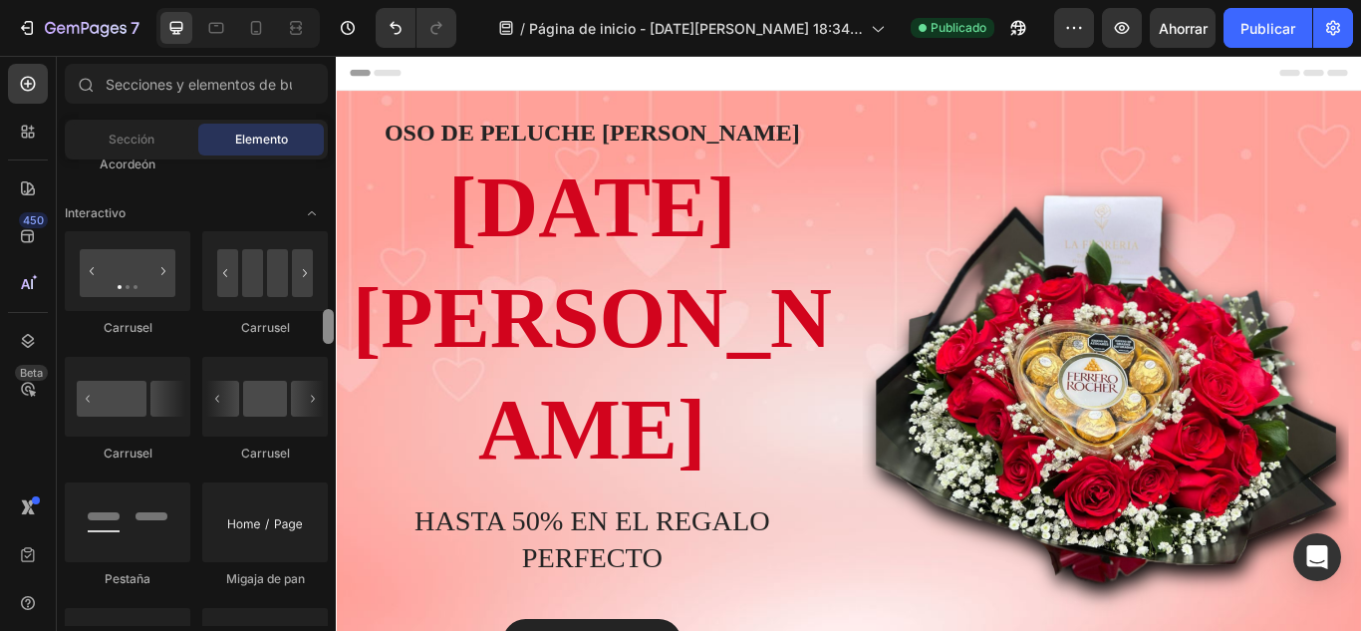
scroll to position [1984, 0]
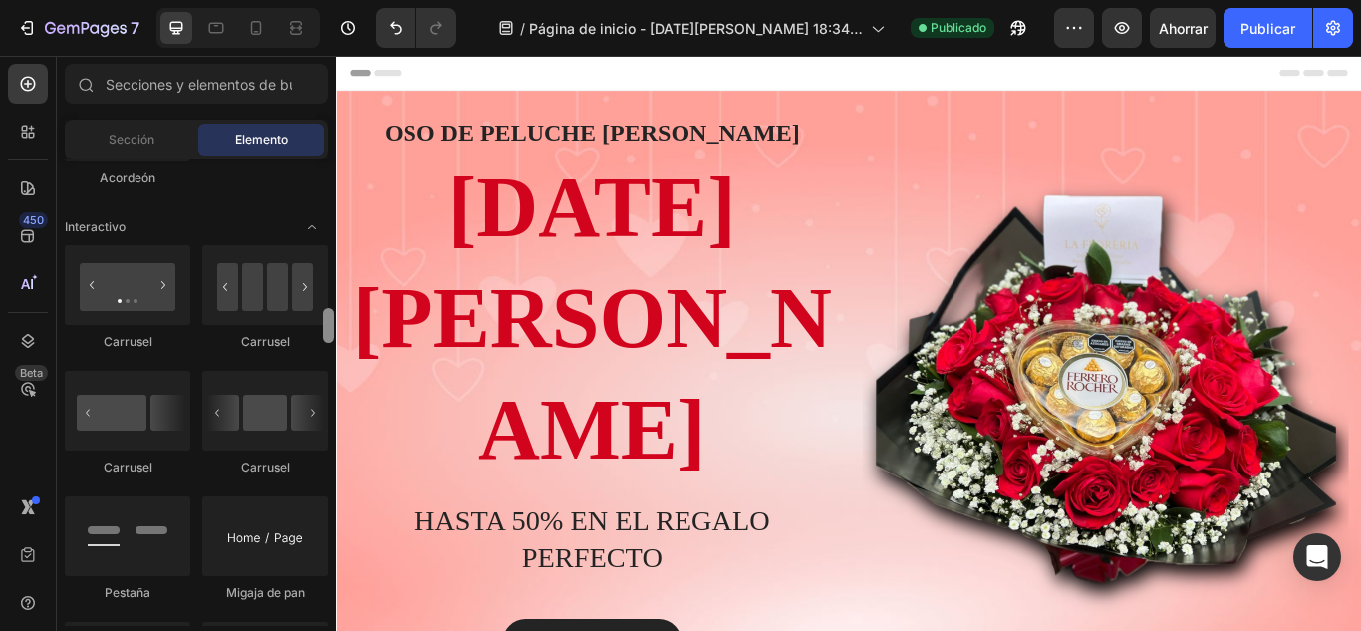
drag, startPoint x: 329, startPoint y: 280, endPoint x: 329, endPoint y: 323, distance: 42.8
click at [329, 323] on div at bounding box center [328, 325] width 11 height 35
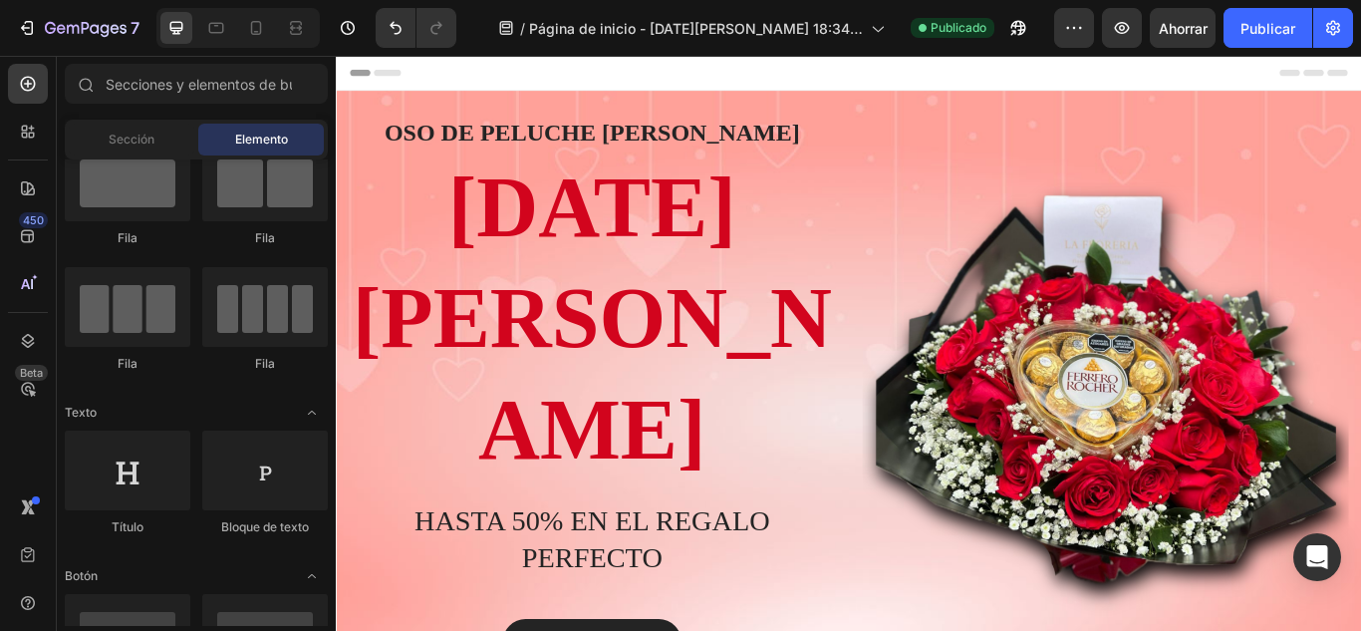
scroll to position [0, 0]
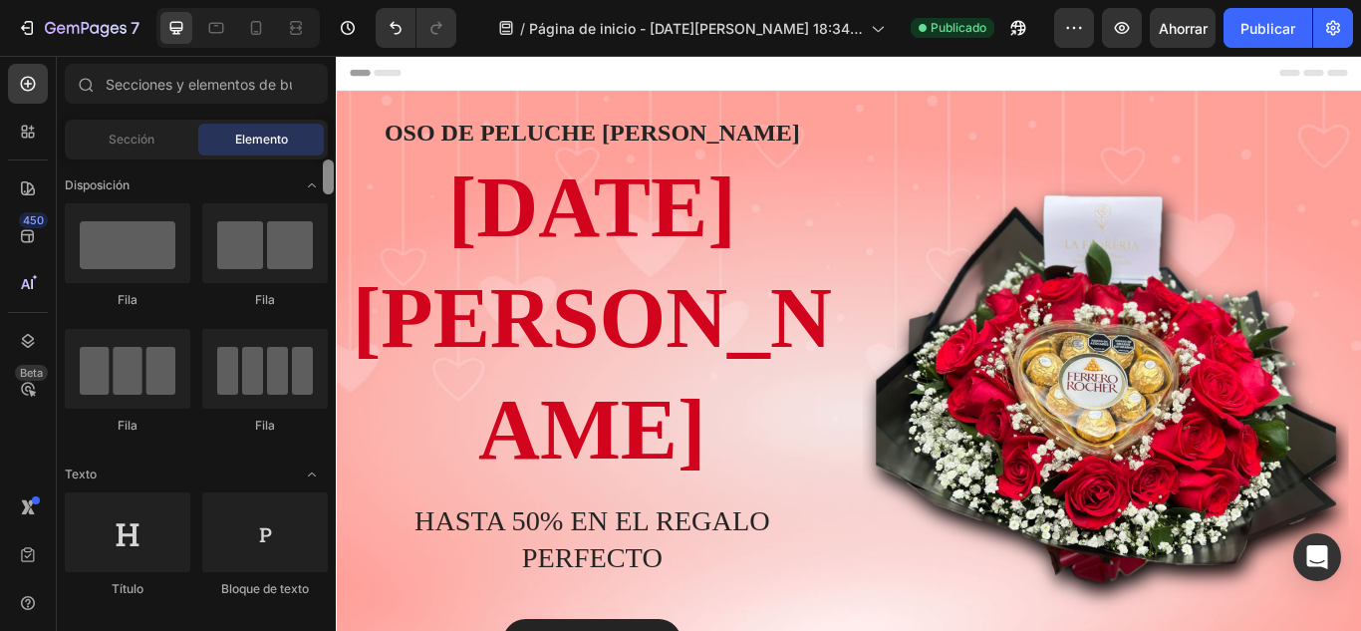
drag, startPoint x: 329, startPoint y: 329, endPoint x: 315, endPoint y: 119, distance: 210.7
click at [315, 119] on div "Secciones(18) Elementos(83) Sección Elemento Sección de héroes Detalle del prod…" at bounding box center [196, 345] width 279 height 562
click at [101, 133] on div "Sección" at bounding box center [132, 140] width 126 height 32
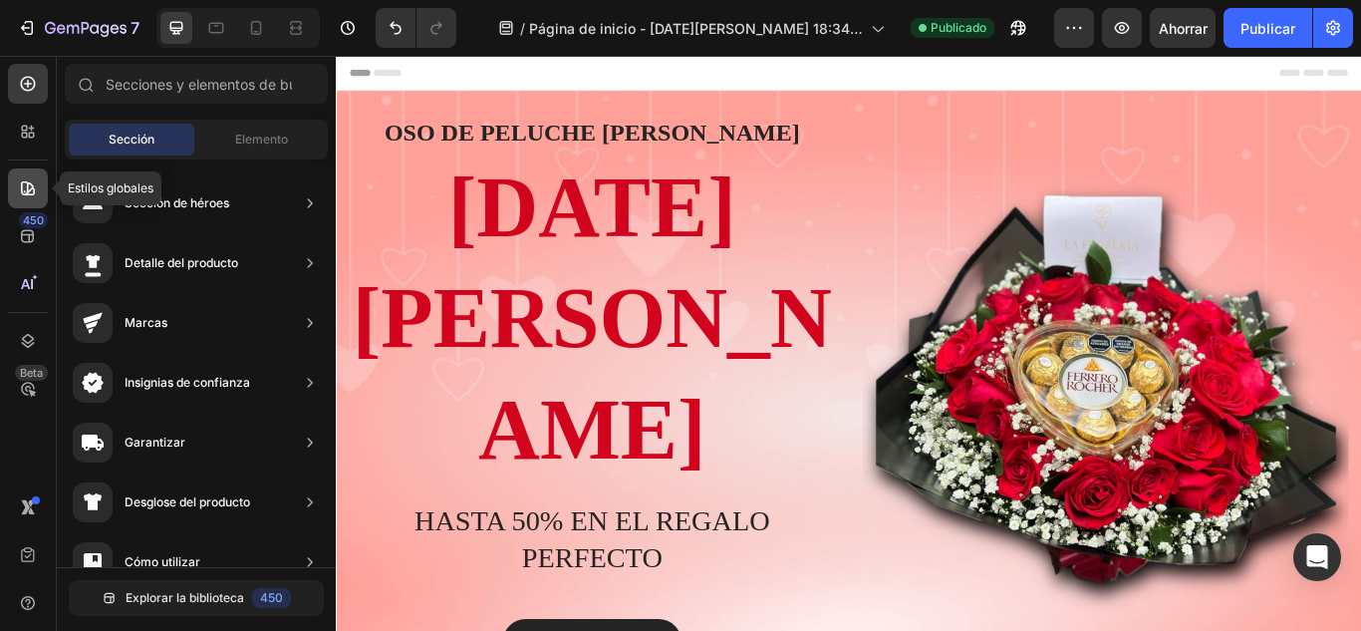
click at [25, 193] on icon at bounding box center [28, 188] width 20 height 20
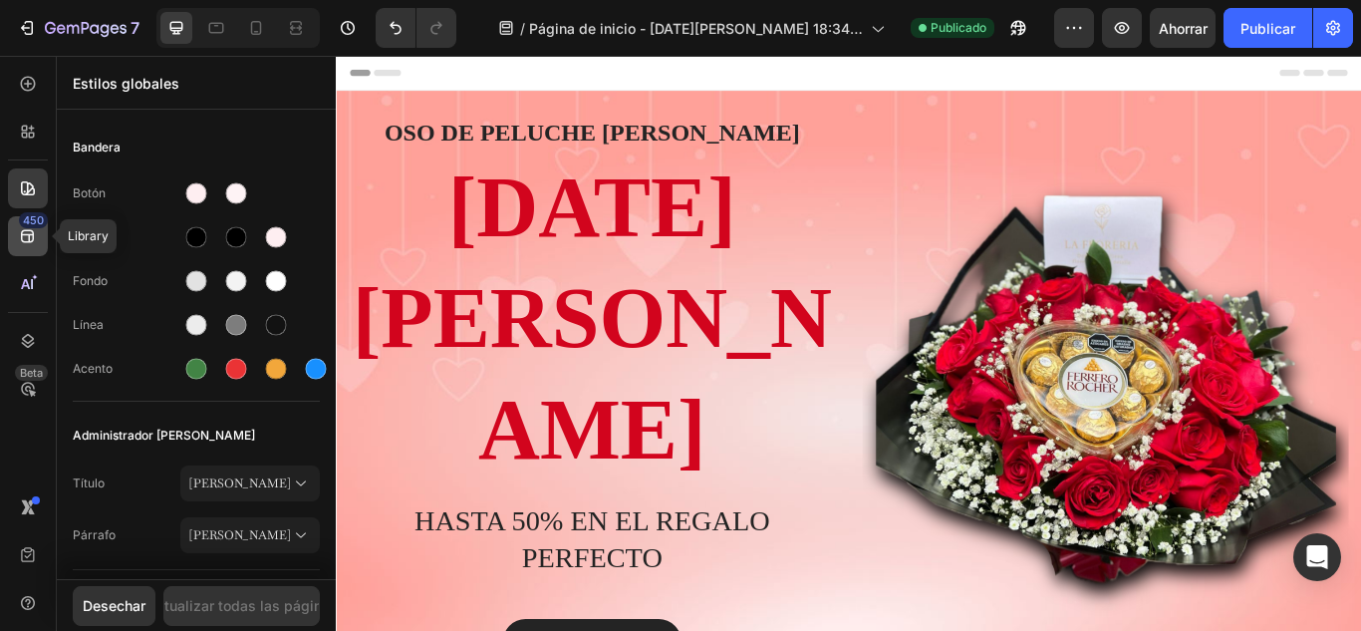
click at [26, 239] on icon at bounding box center [28, 236] width 20 height 20
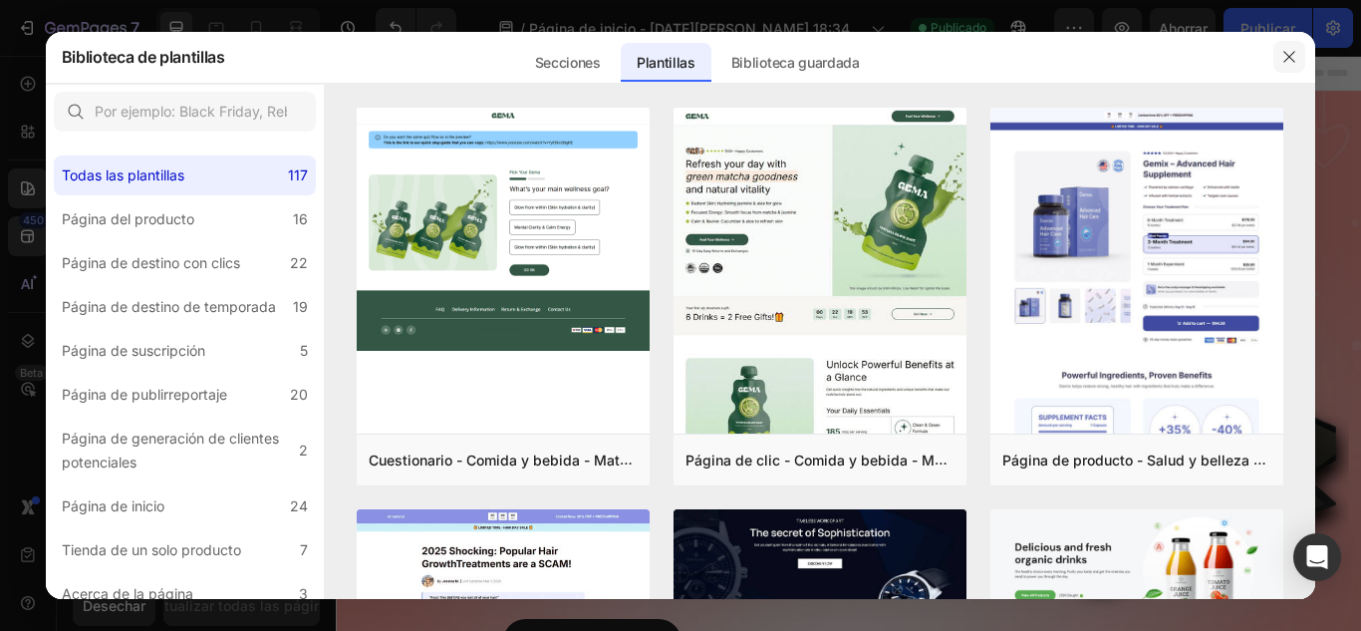
click at [1298, 51] on button "button" at bounding box center [1289, 57] width 32 height 32
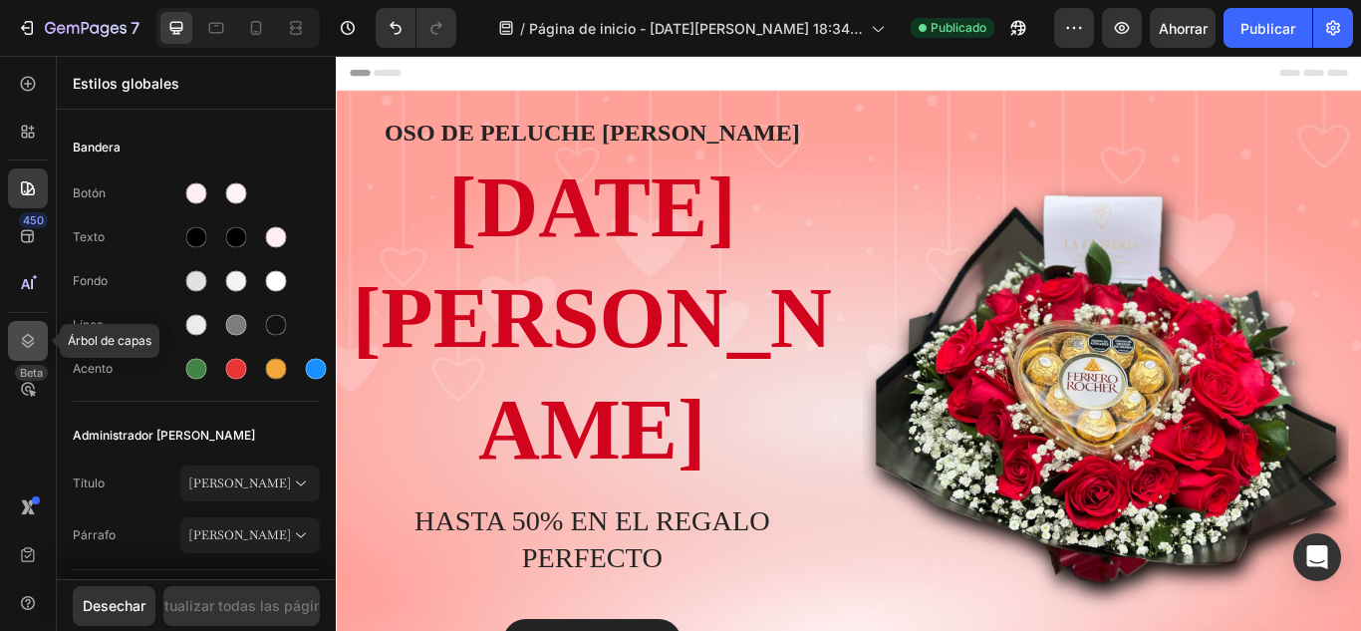
click at [27, 343] on icon at bounding box center [28, 341] width 13 height 14
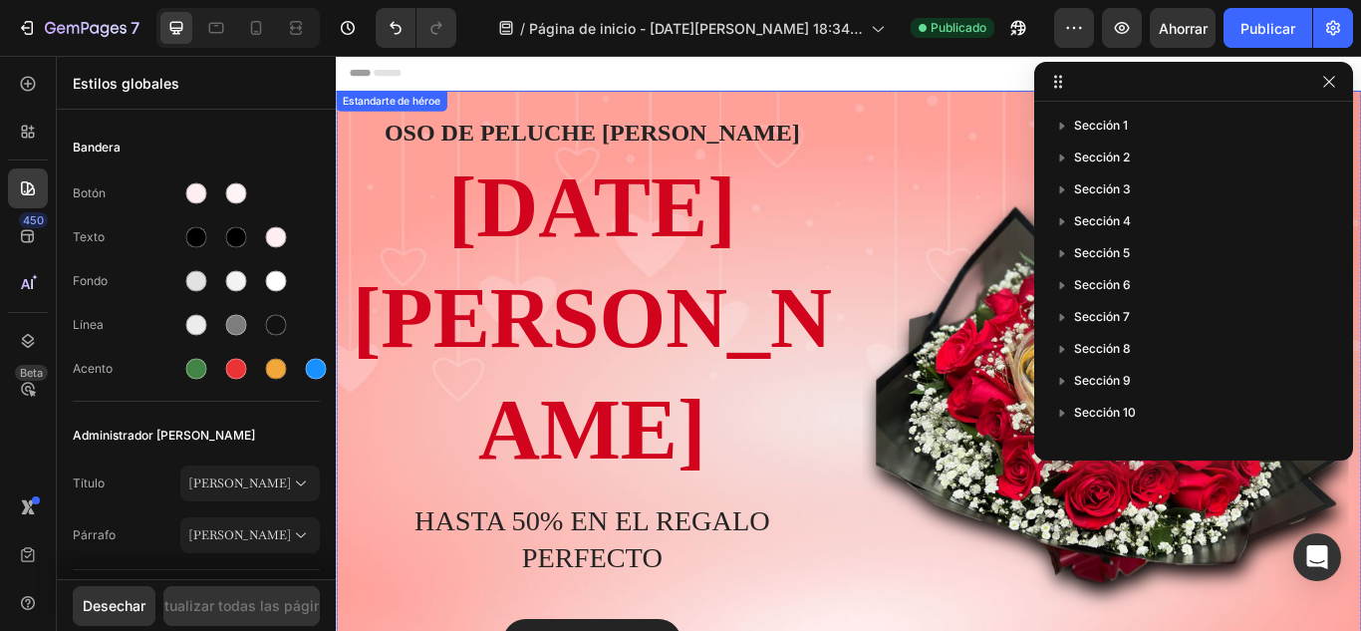
click at [841, 106] on div "Cubrir" at bounding box center [933, 445] width 1195 height 697
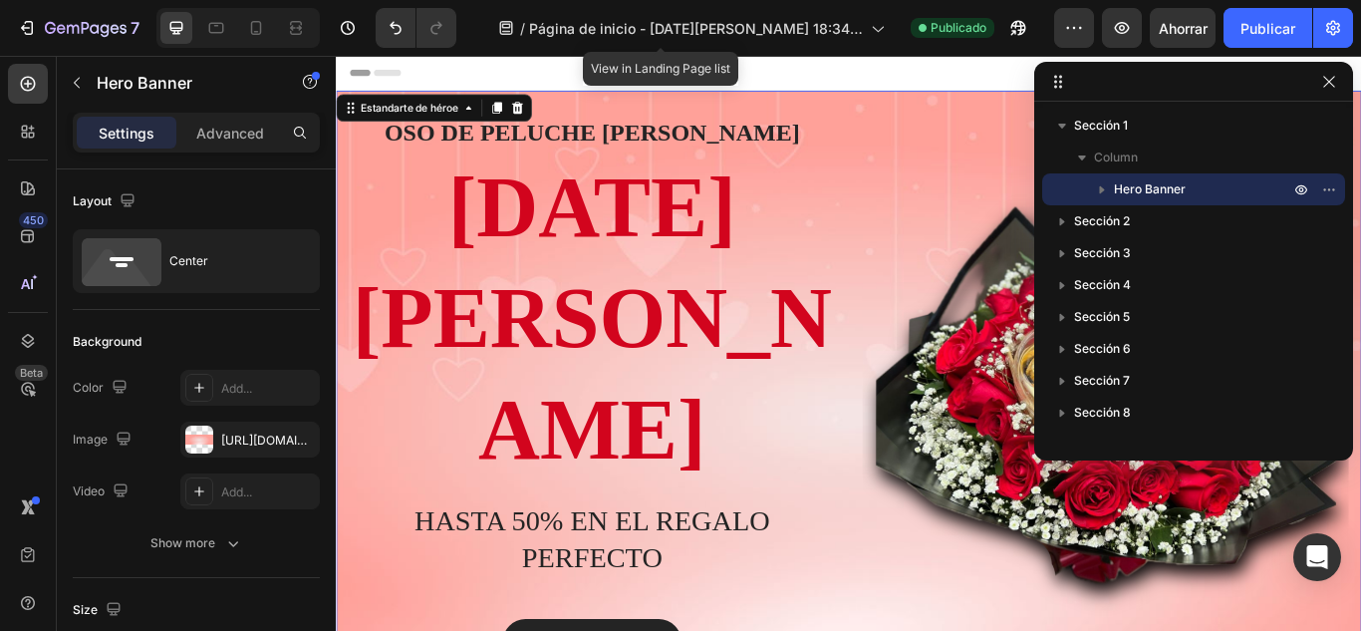
click at [625, 51] on div "/ Página de inicio - [DATE][PERSON_NAME] 18:34:30" at bounding box center [691, 28] width 406 height 48
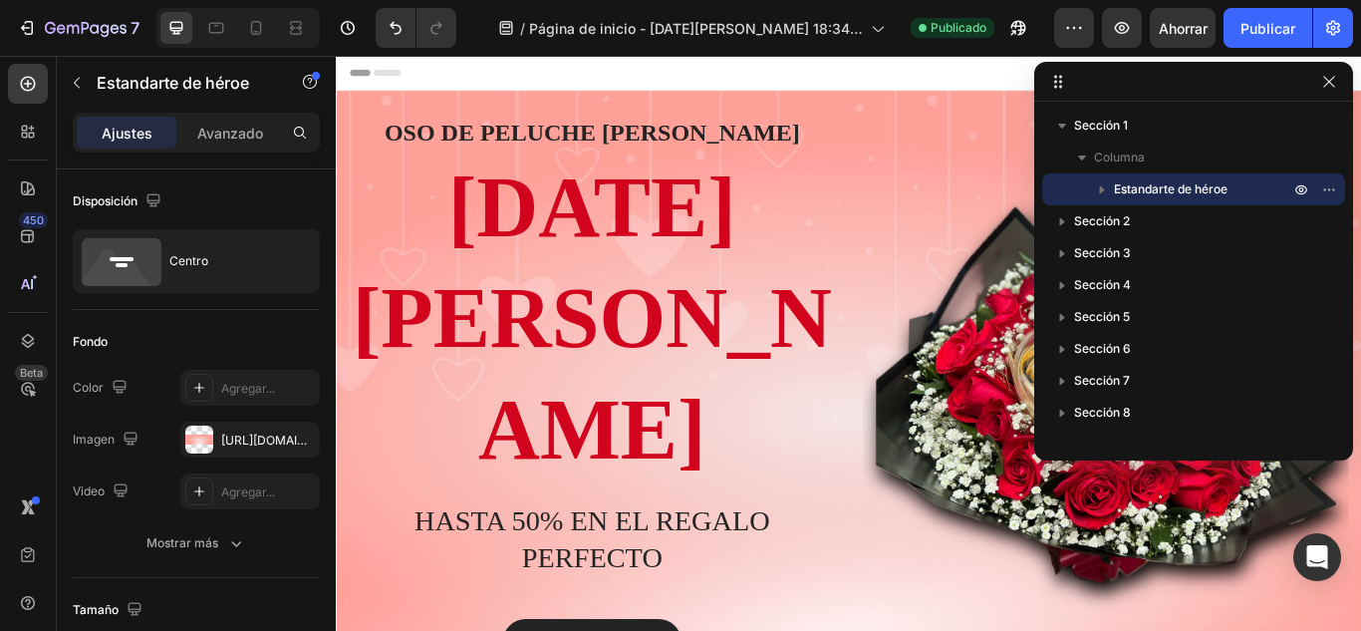
click at [520, 73] on div "Encabezamiento" at bounding box center [934, 76] width 1164 height 40
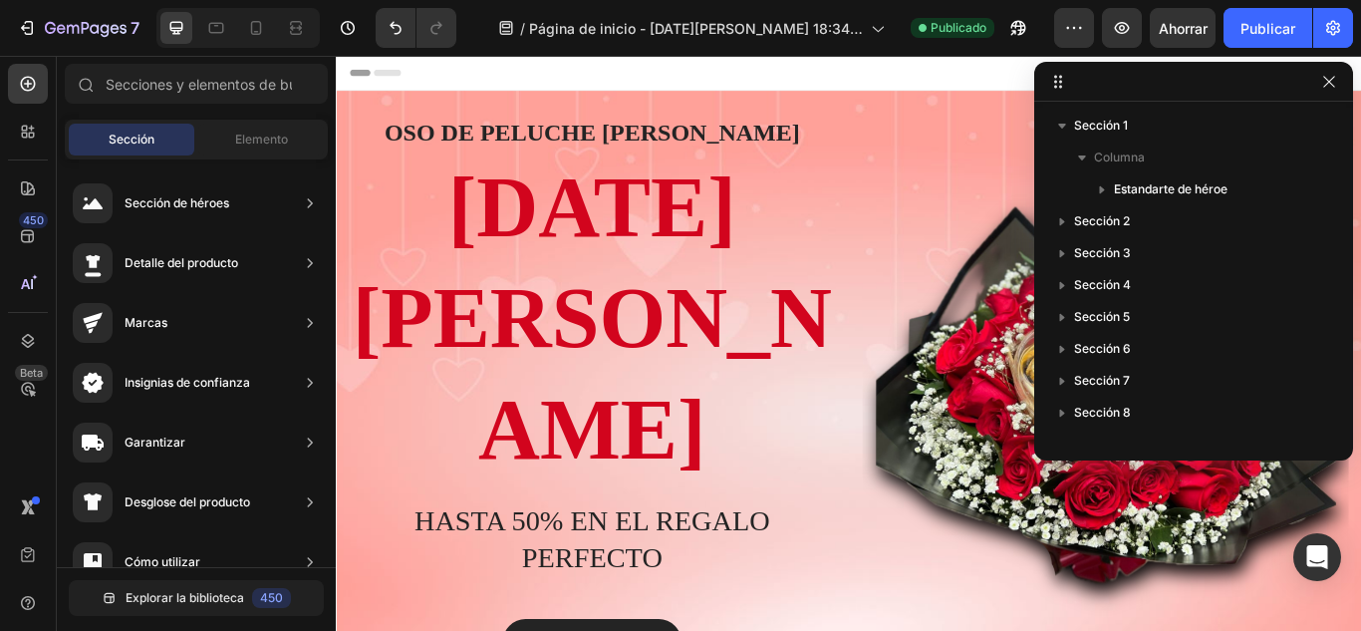
click at [492, 72] on div "Encabezamiento" at bounding box center [934, 76] width 1164 height 40
click at [394, 74] on font "Encabezamiento" at bounding box center [424, 76] width 100 height 14
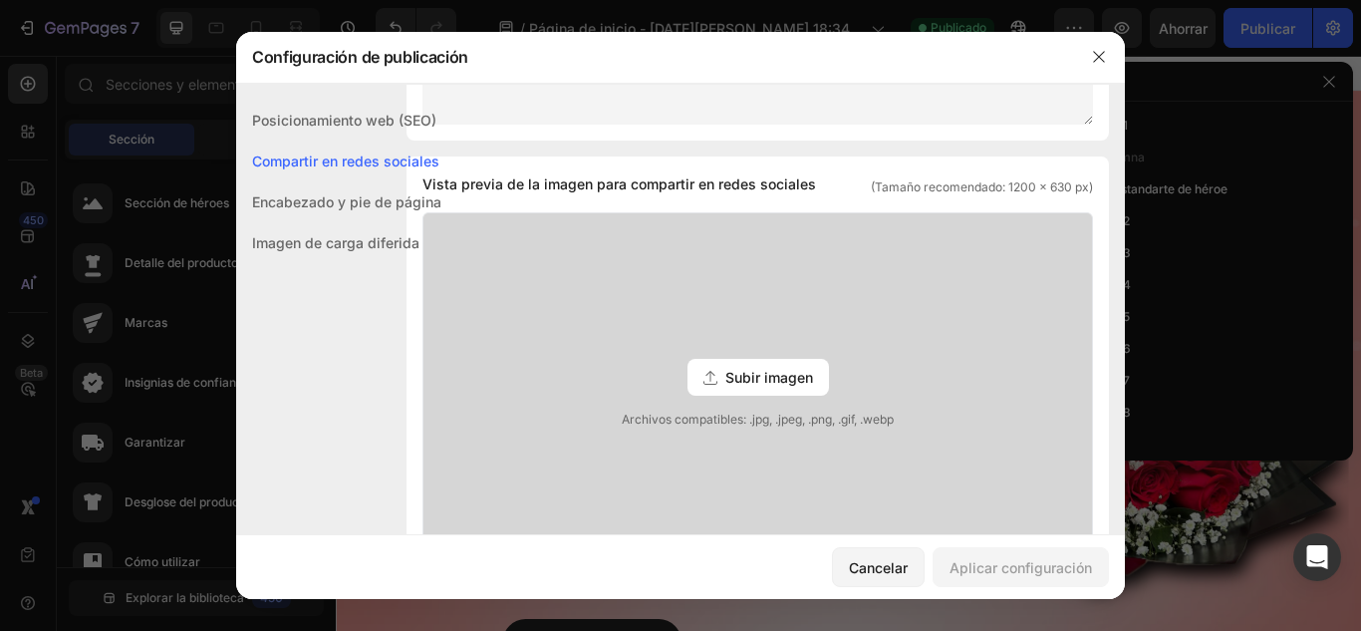
scroll to position [444, 0]
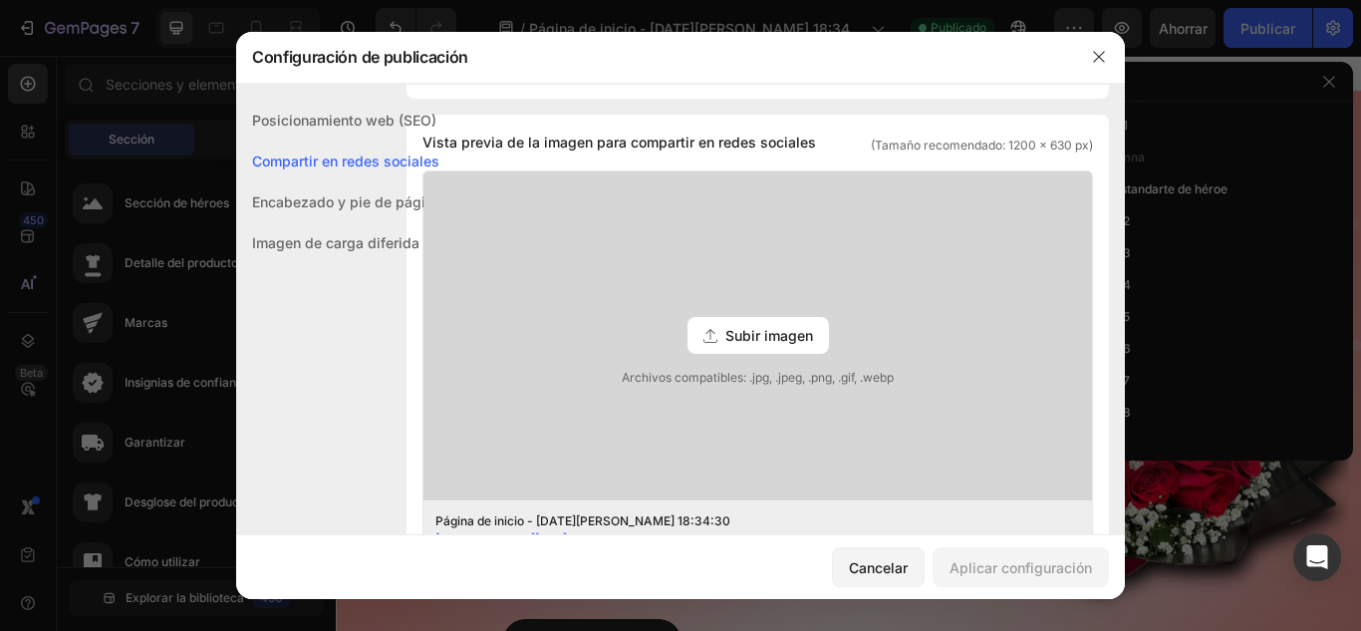
click at [725, 344] on font "Subir imagen" at bounding box center [769, 335] width 88 height 17
click at [0, 0] on input "Subir imagen Archivos compatibles: .jpg, .jpeg, .png, .gif, .webp" at bounding box center [0, 0] width 0 height 0
click at [1085, 55] on button "button" at bounding box center [1099, 57] width 32 height 32
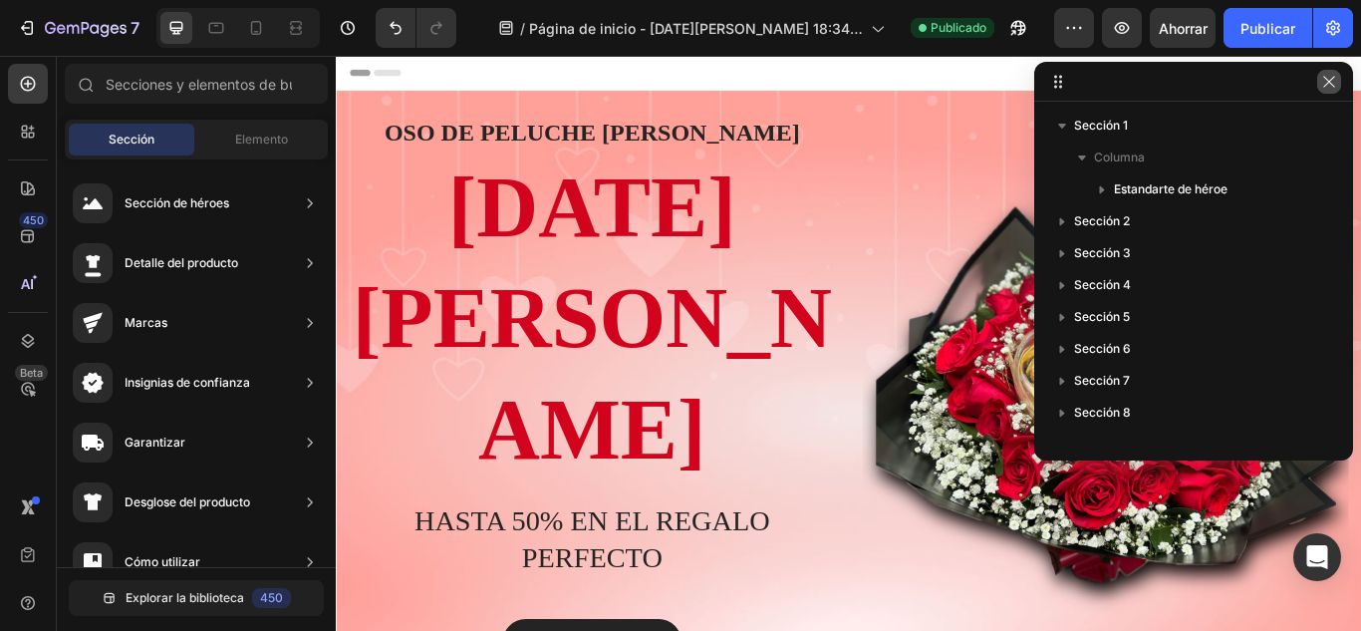
click at [1339, 87] on button "button" at bounding box center [1329, 82] width 24 height 24
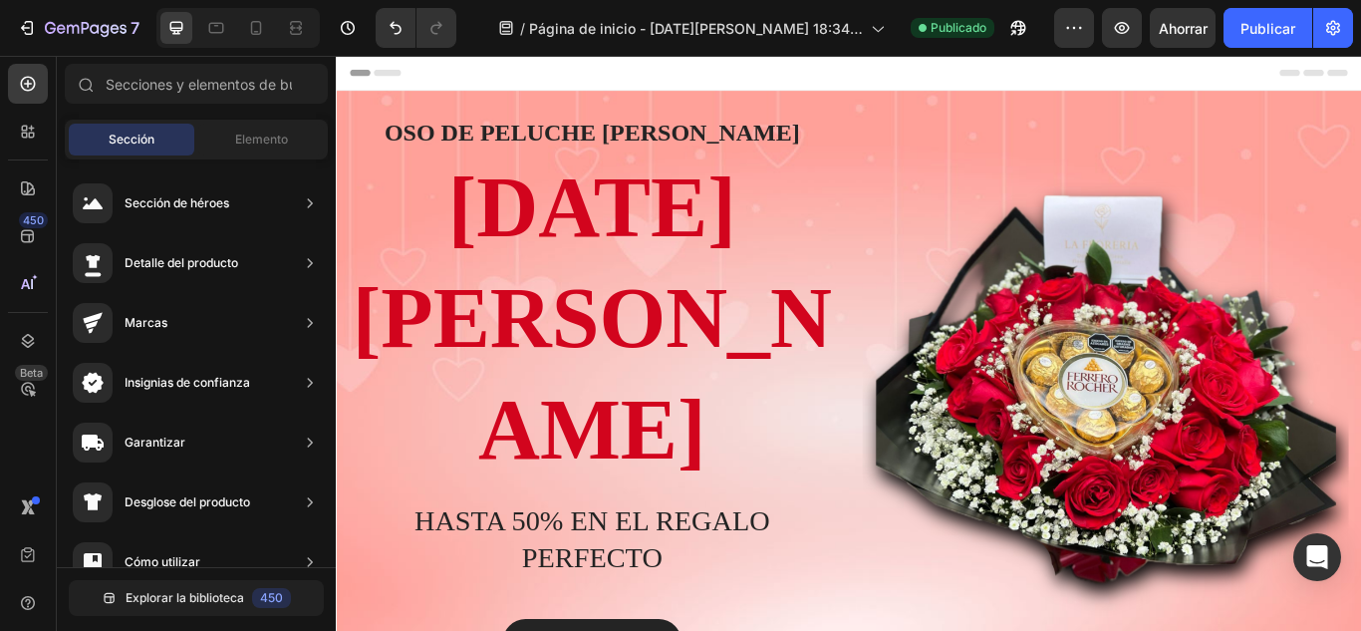
scroll to position [65, 0]
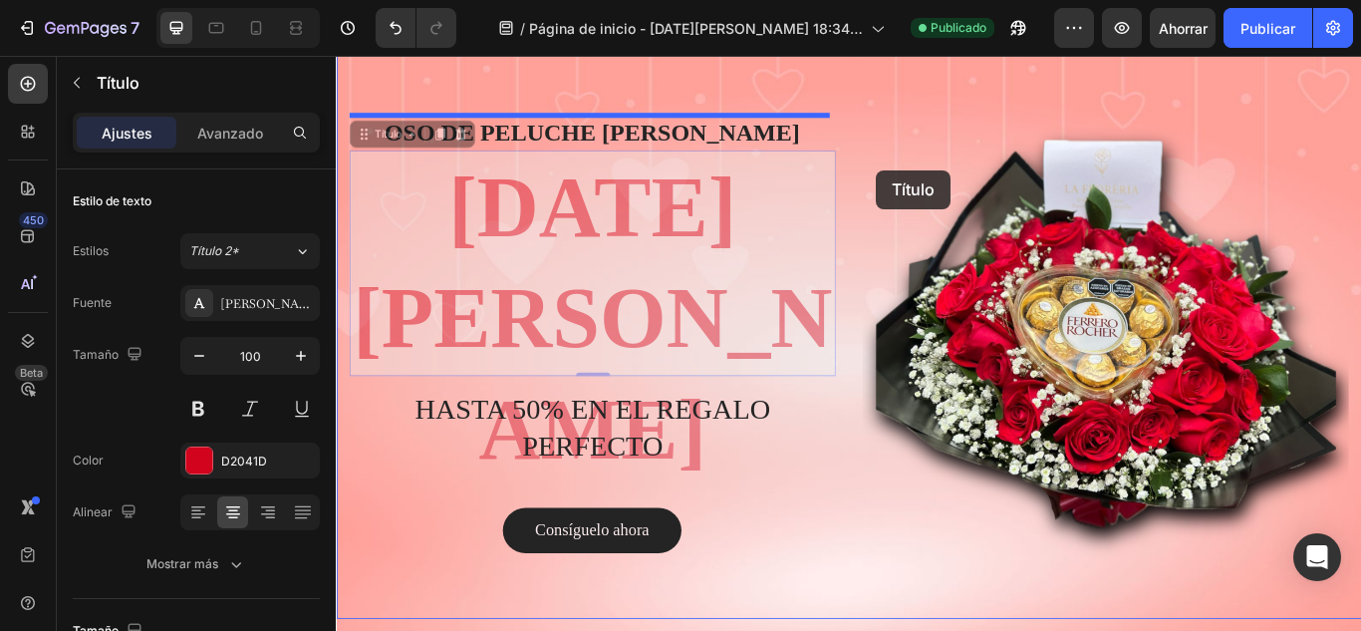
drag, startPoint x: 664, startPoint y: 232, endPoint x: 1156, endPoint y: 148, distance: 498.2
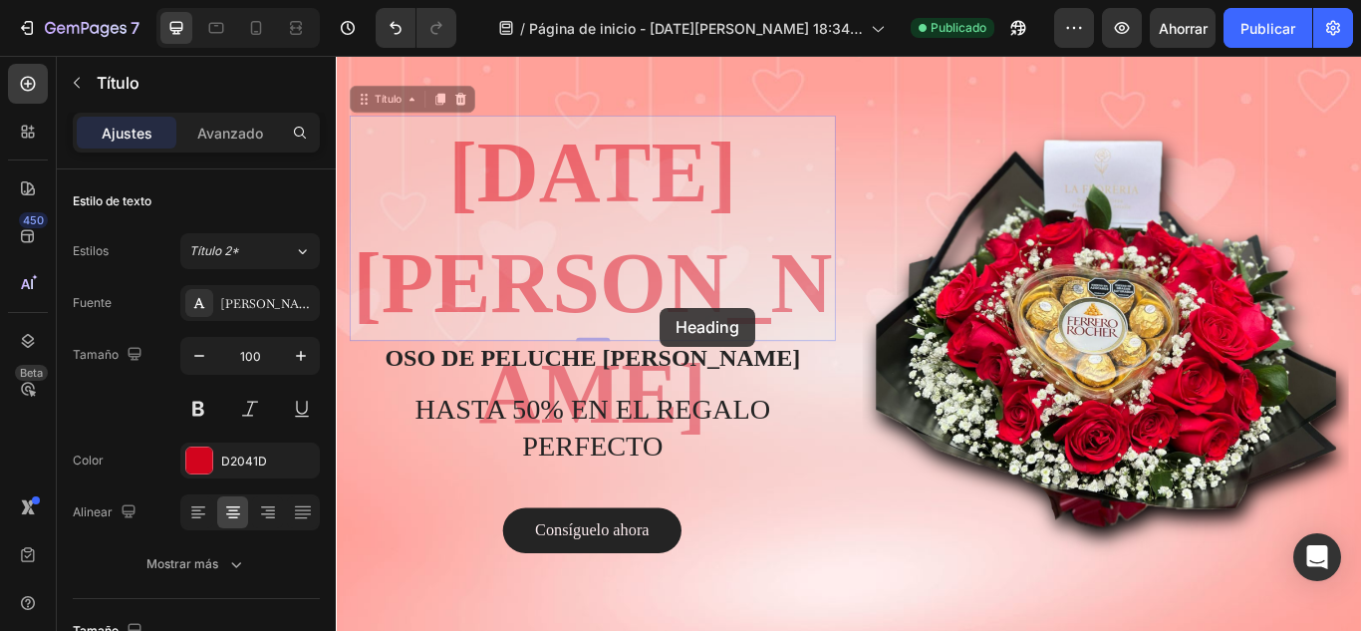
scroll to position [0, 0]
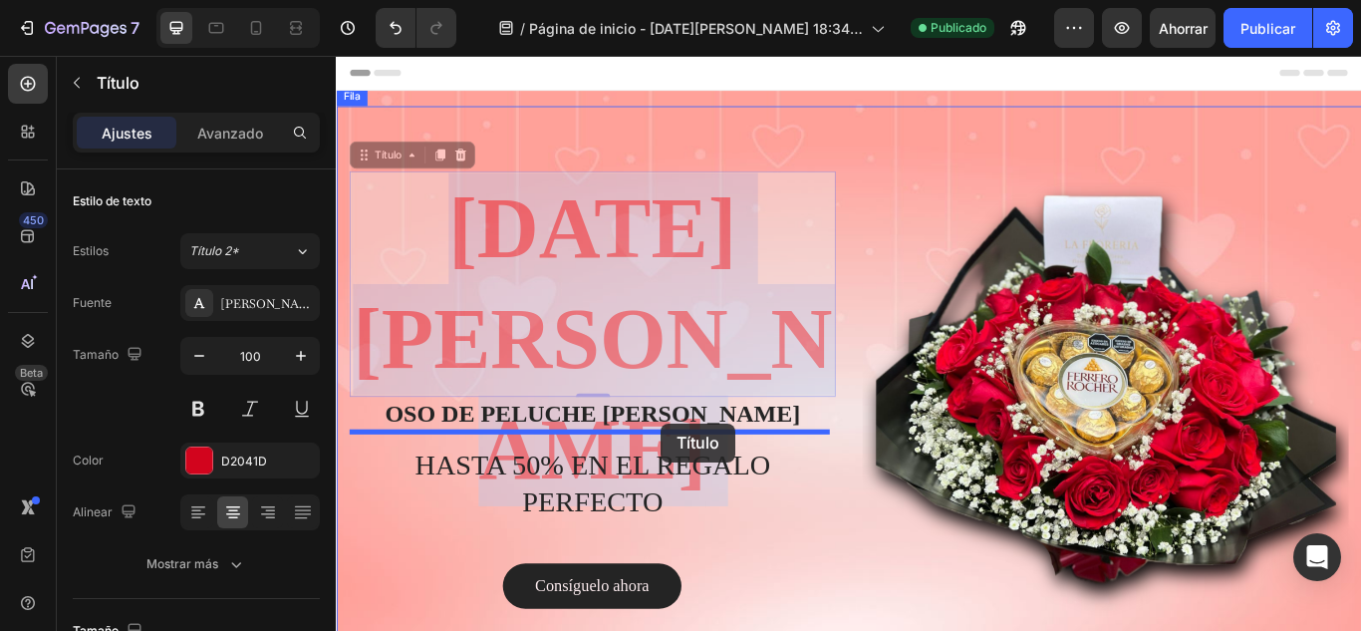
drag, startPoint x: 727, startPoint y: 264, endPoint x: 714, endPoint y: 493, distance: 229.5
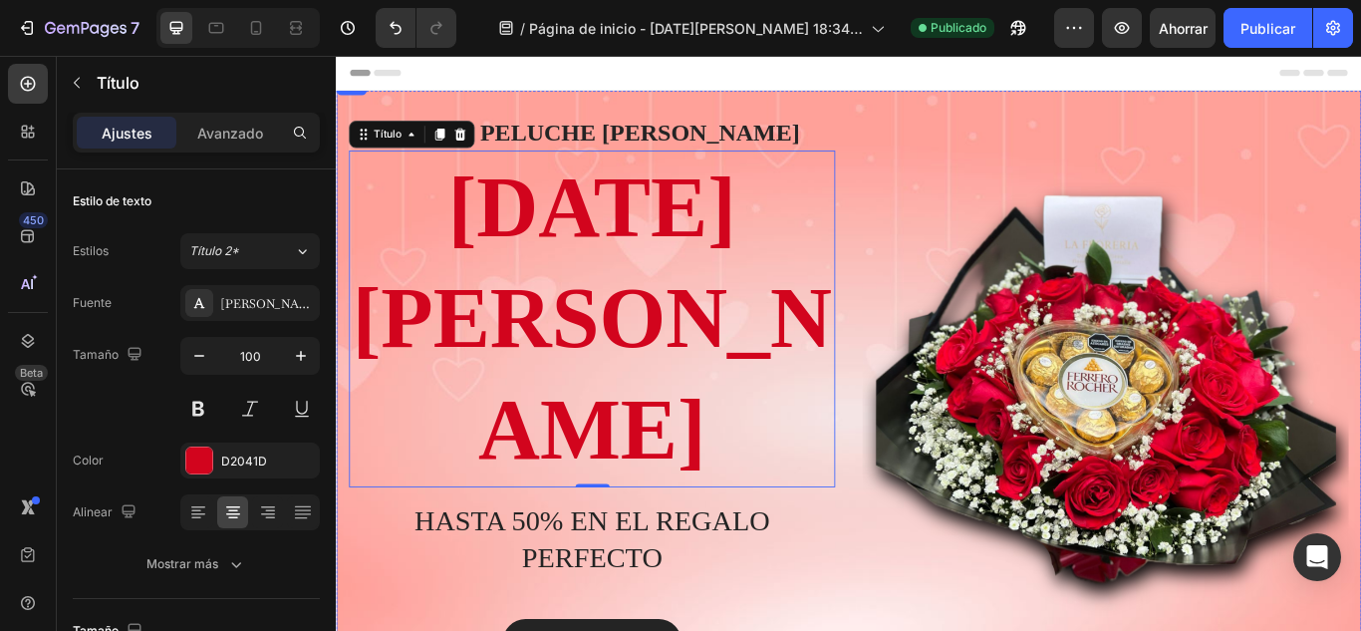
click at [598, 121] on div "OSO DE PELUCHE [PERSON_NAME] Título [DATE][PERSON_NAME] Título 0 HASTA 50% EN E…" at bounding box center [933, 445] width 1195 height 734
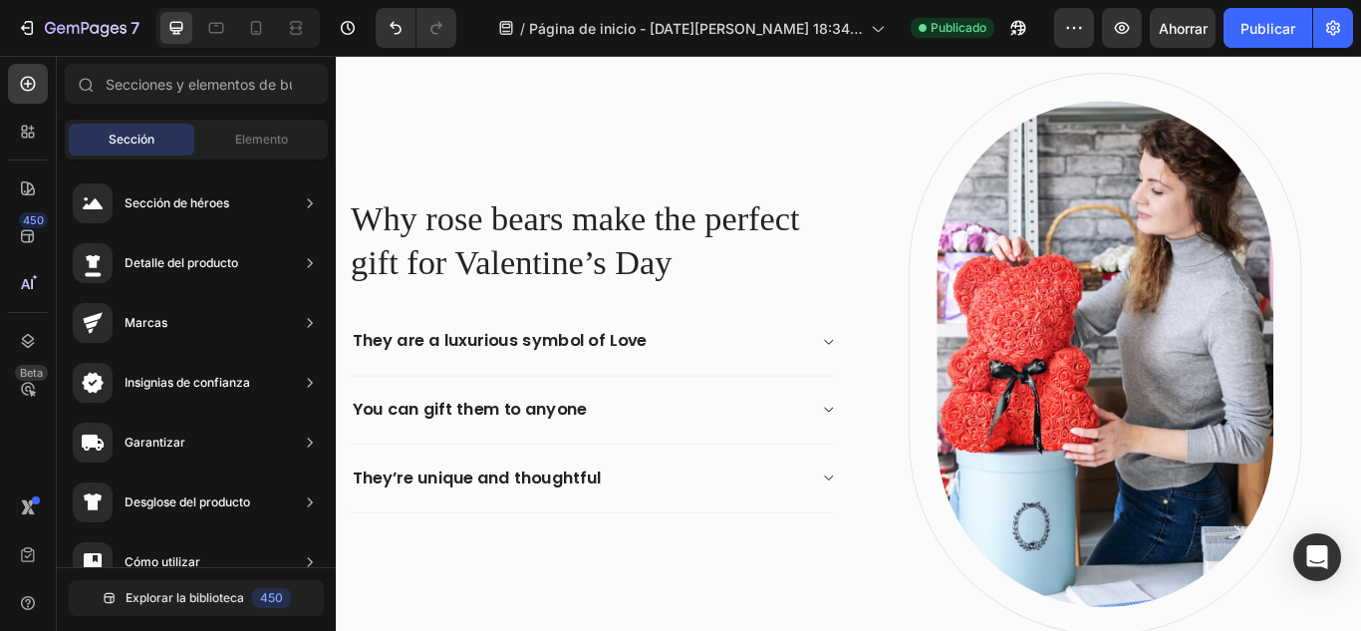
scroll to position [810, 0]
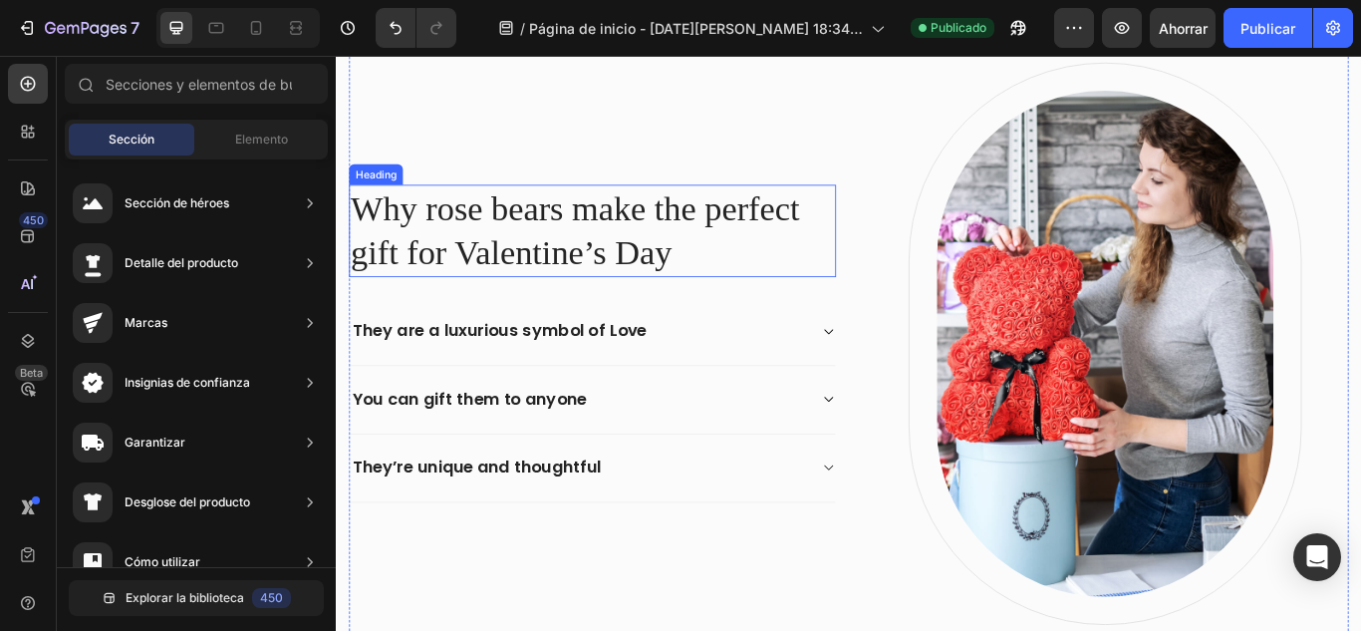
click at [703, 276] on p "Why rose bears make the perfect gift for Valentine’s Day" at bounding box center [635, 260] width 564 height 104
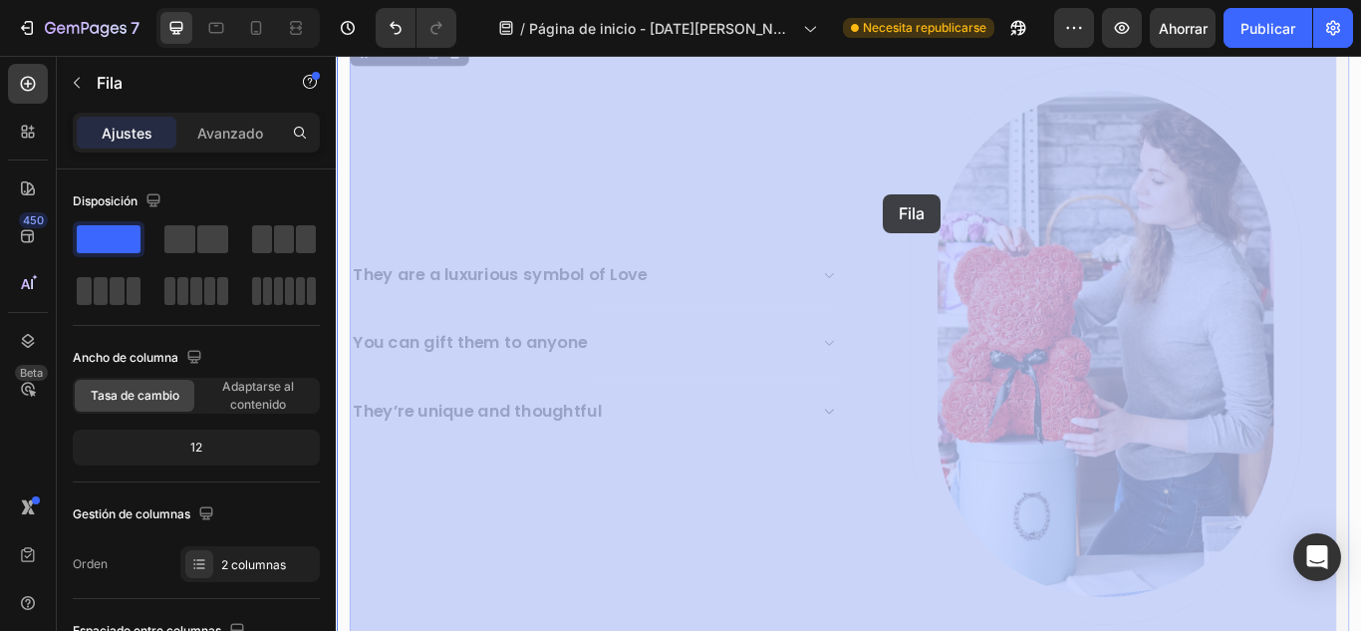
drag, startPoint x: 444, startPoint y: 106, endPoint x: 974, endPoint y: 218, distance: 541.8
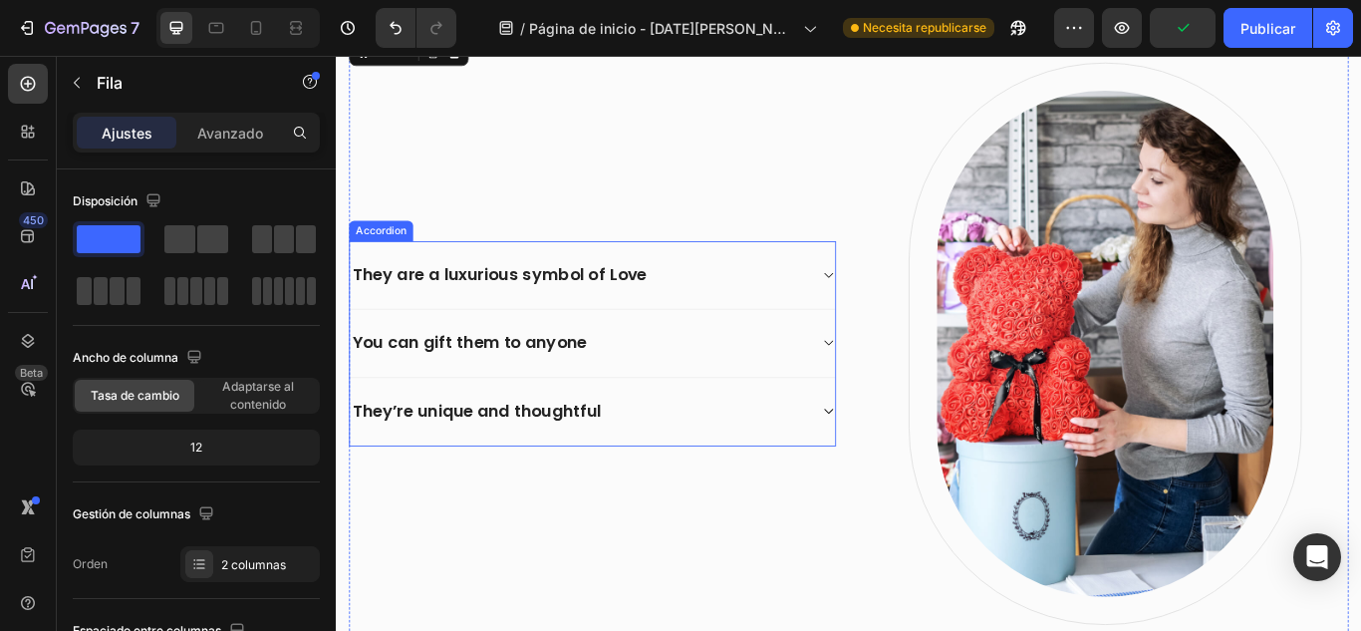
click at [514, 316] on div "They are a luxurious symbol of Love" at bounding box center [526, 311] width 349 height 31
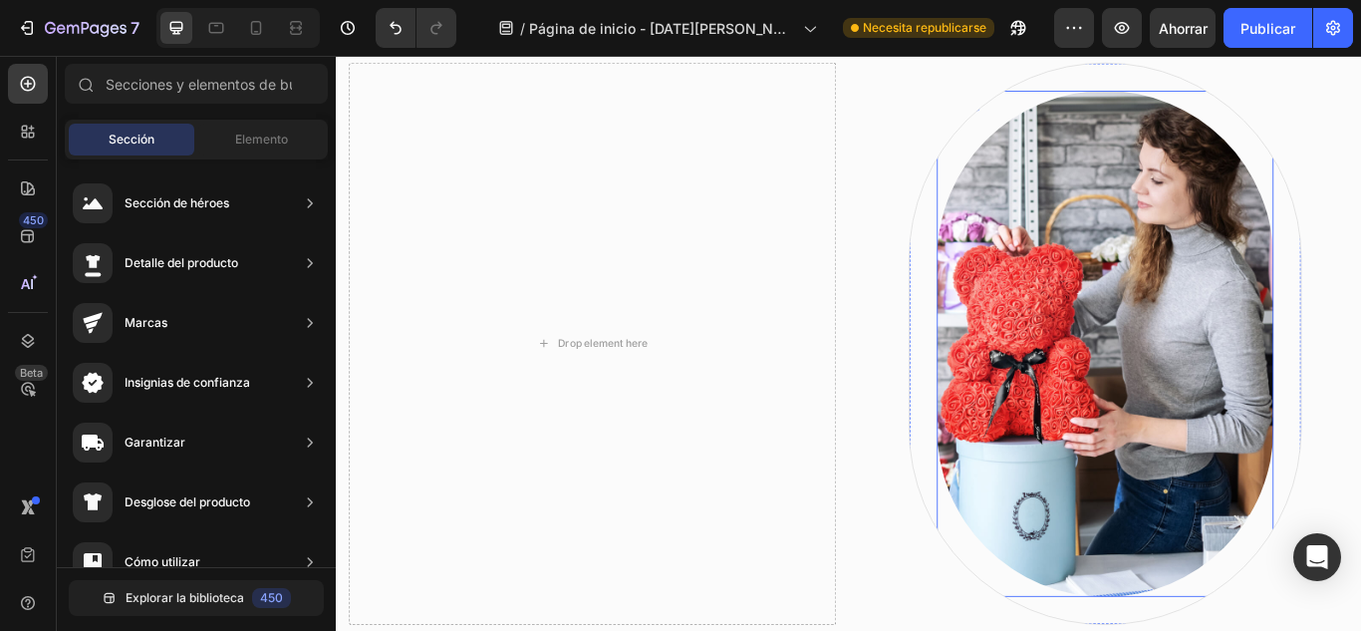
click at [1036, 389] on img at bounding box center [1232, 392] width 393 height 590
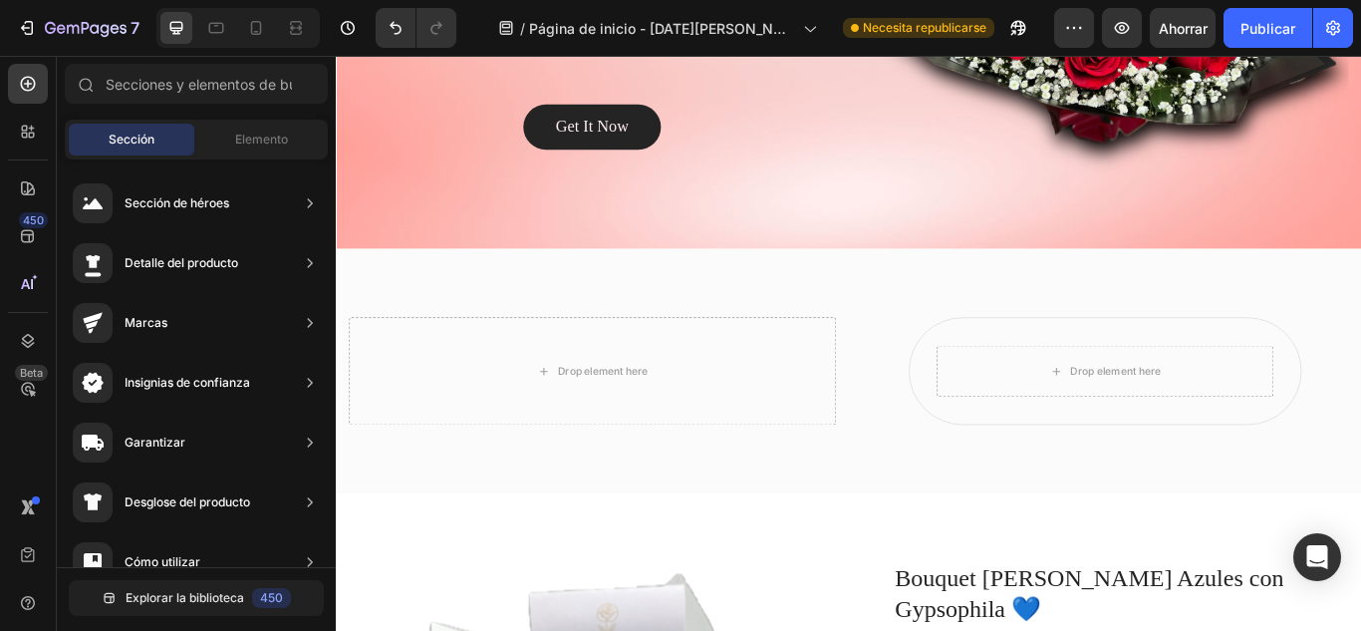
scroll to position [502, 0]
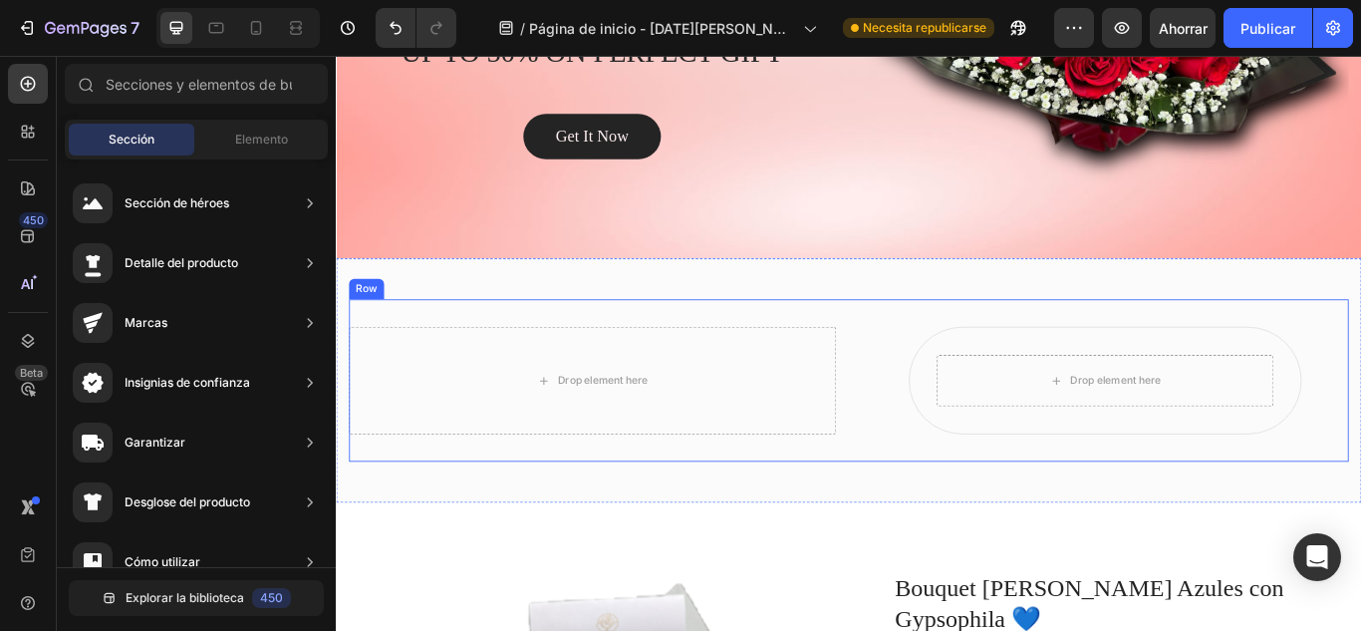
click at [1170, 343] on div "Drop element here Drop element here Row Row" at bounding box center [934, 434] width 1166 height 189
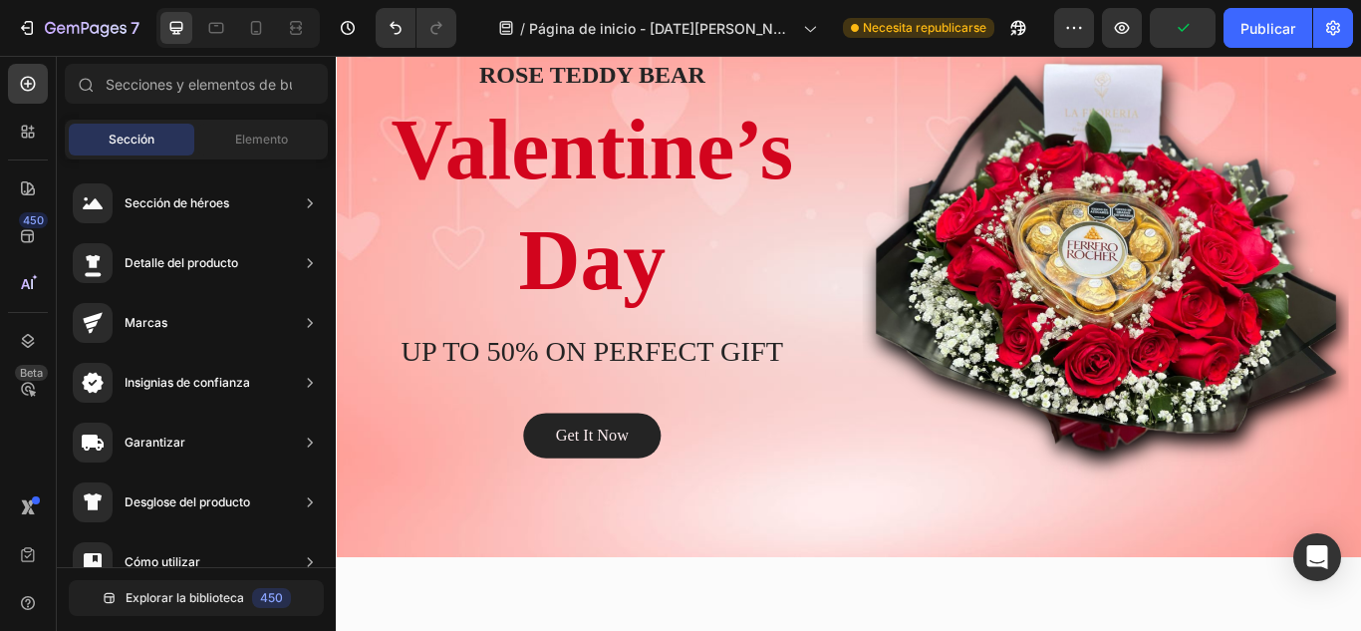
scroll to position [0, 0]
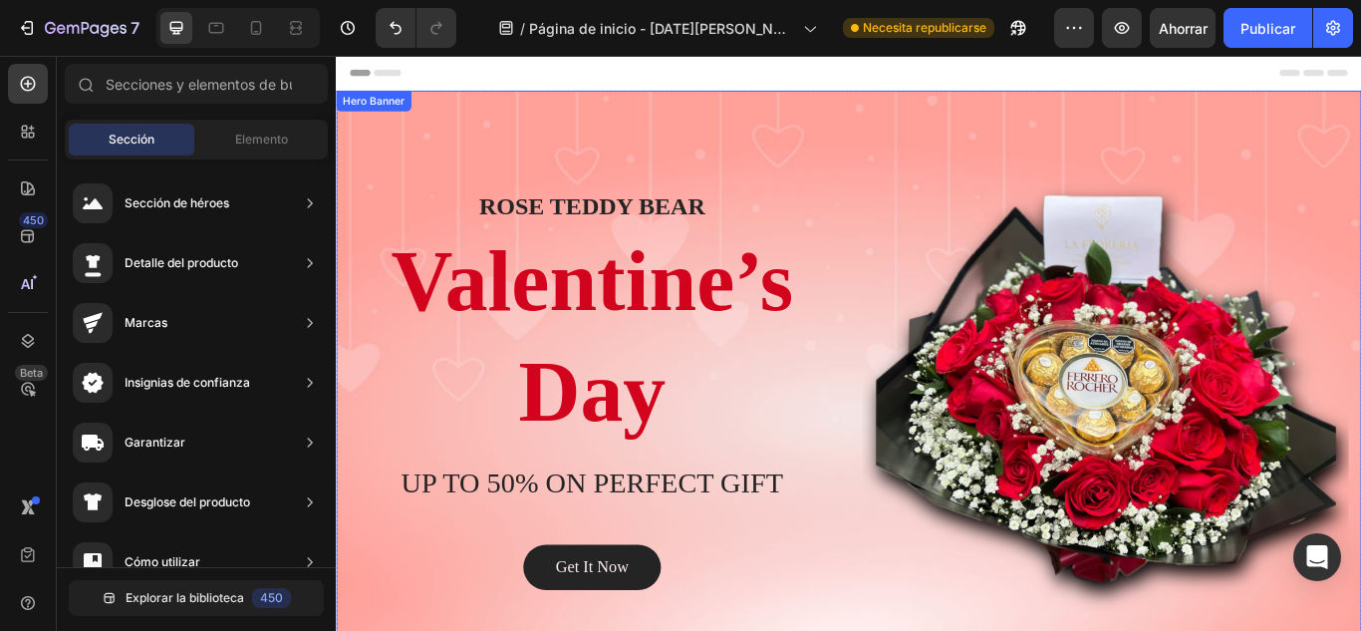
click at [1109, 108] on div "Overlay" at bounding box center [933, 445] width 1195 height 697
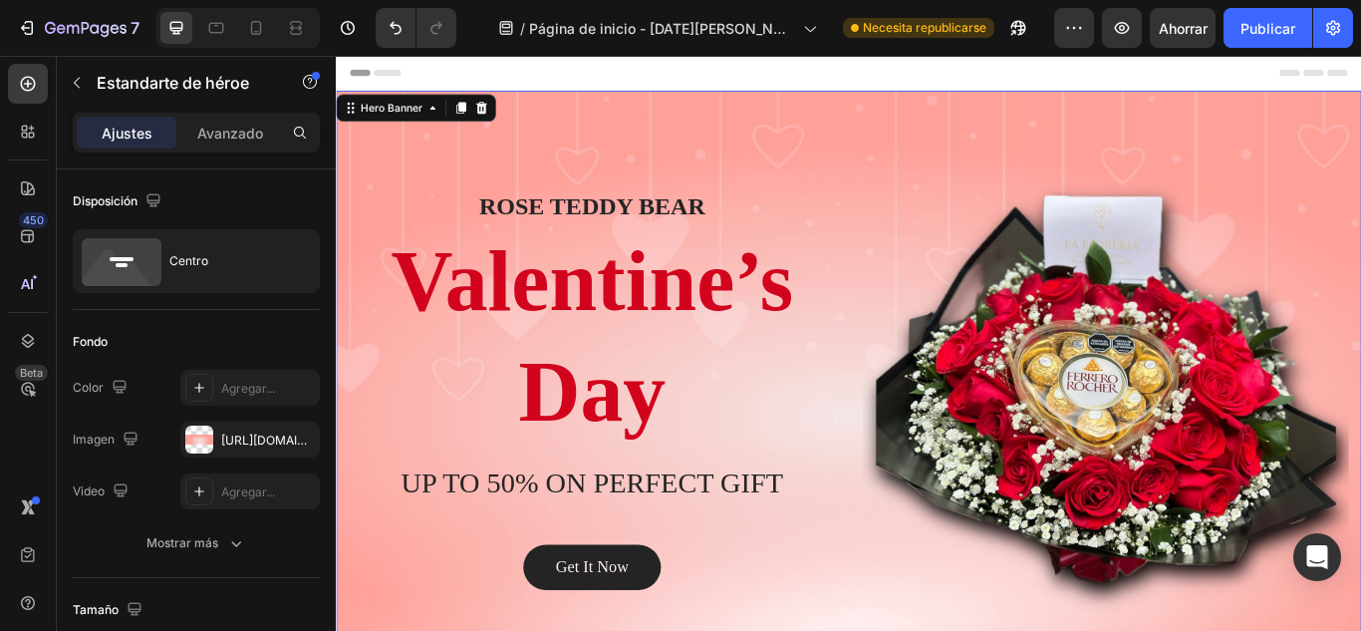
click at [1109, 108] on div "Overlay" at bounding box center [933, 445] width 1195 height 697
click at [232, 437] on font "[URL][DOMAIN_NAME]" at bounding box center [285, 439] width 129 height 15
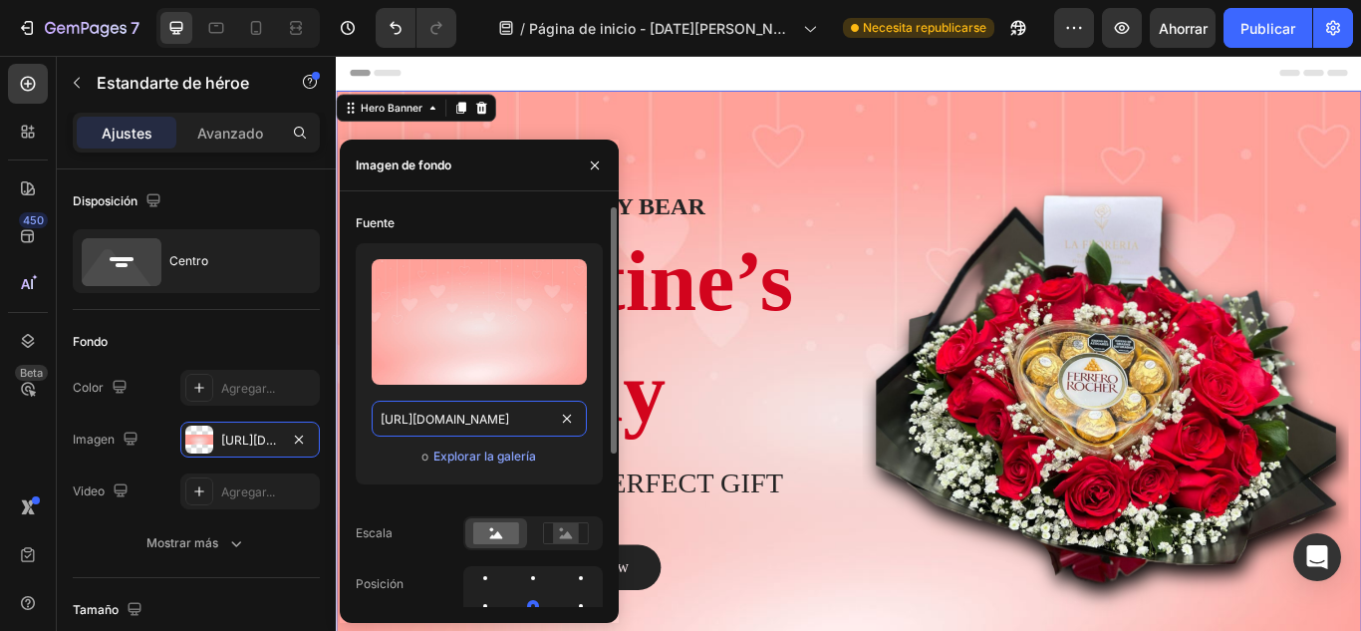
click at [442, 422] on input "[URL][DOMAIN_NAME]" at bounding box center [479, 418] width 215 height 36
click at [800, 102] on div "Overlay" at bounding box center [933, 445] width 1195 height 697
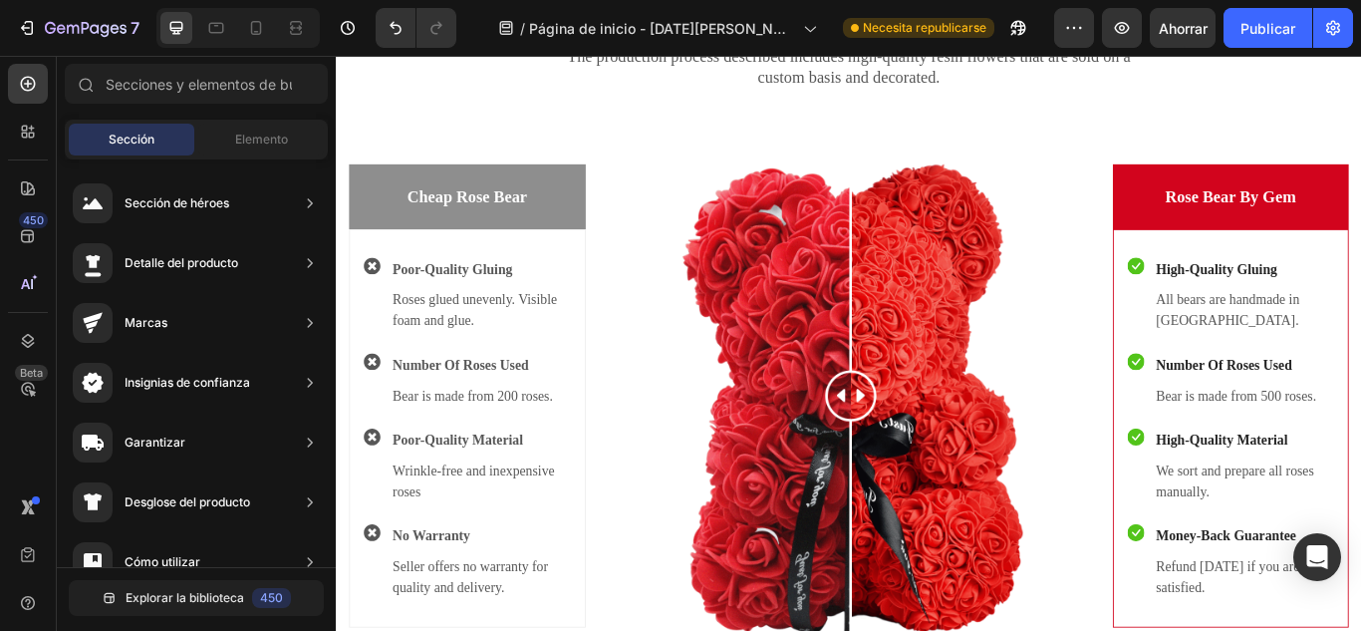
scroll to position [3352, 0]
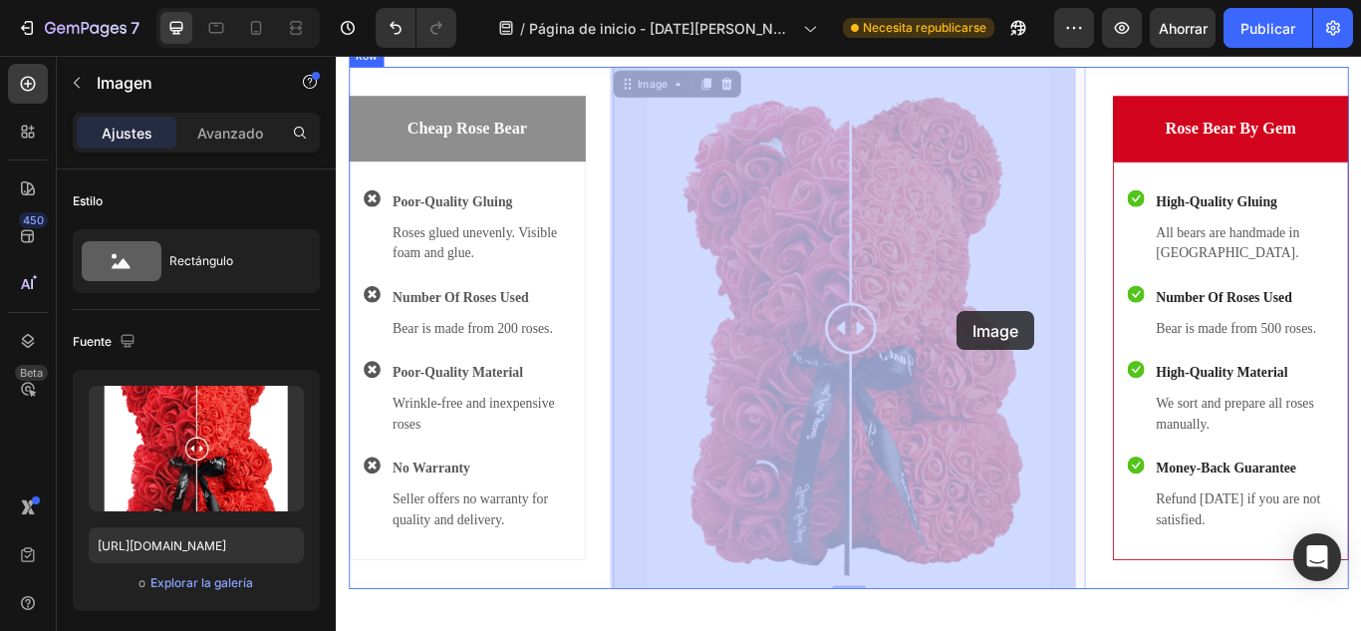
drag, startPoint x: 930, startPoint y: 373, endPoint x: 1059, endPoint y: 355, distance: 129.8
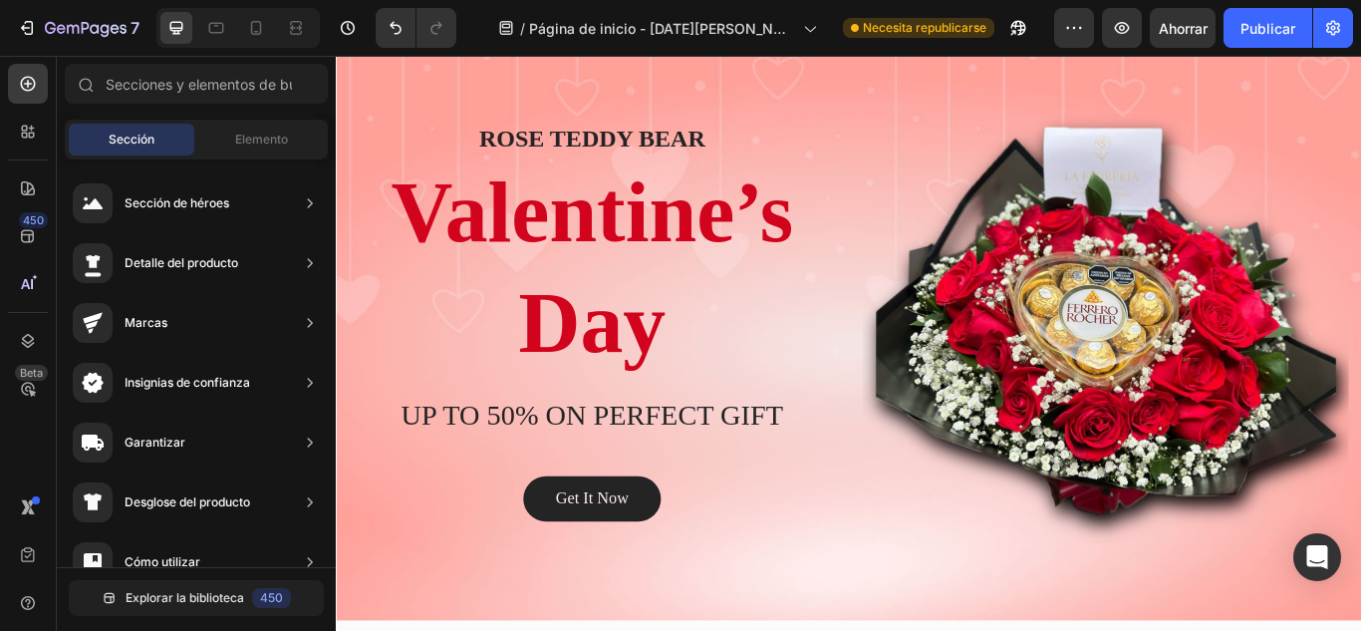
scroll to position [0, 0]
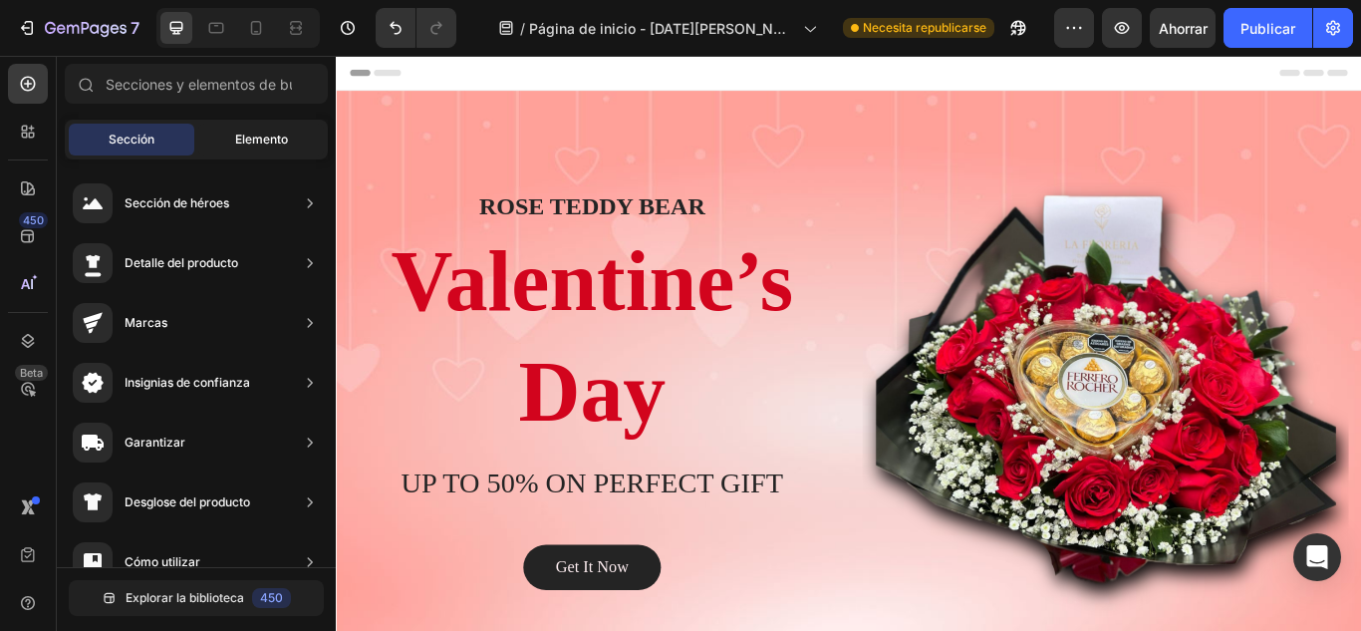
click at [278, 144] on font "Elemento" at bounding box center [261, 138] width 53 height 15
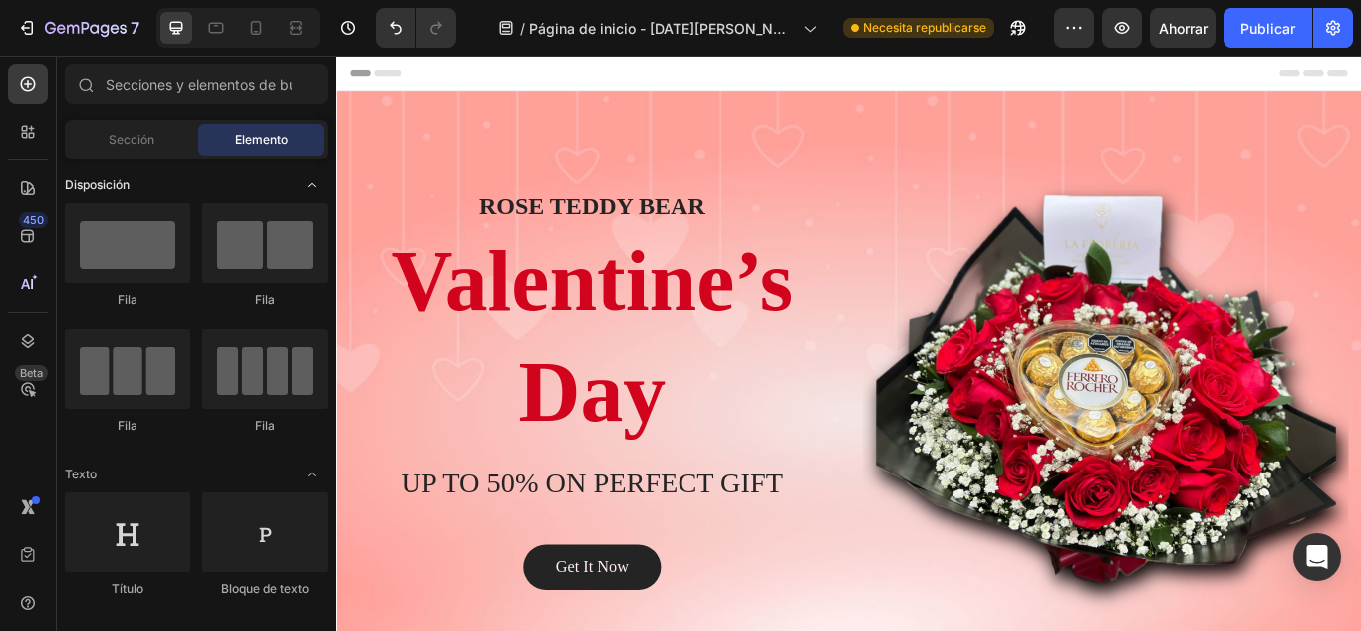
click at [312, 192] on icon "Abrir con palanca" at bounding box center [312, 185] width 16 height 16
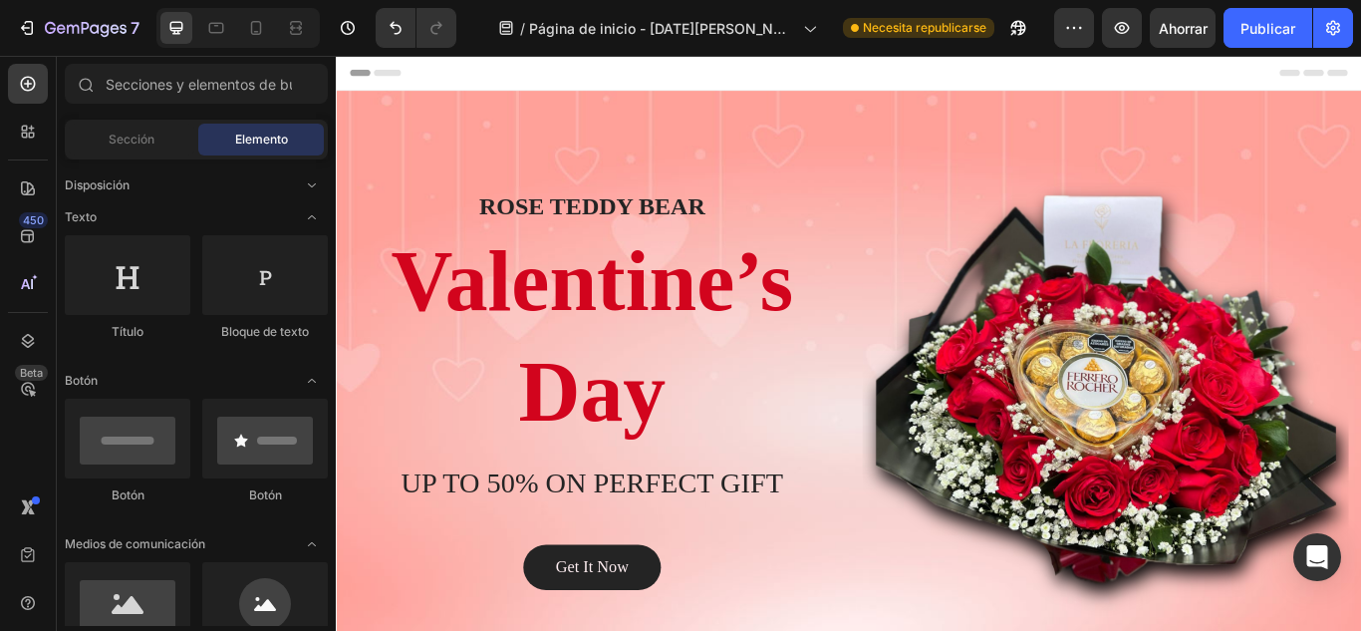
click at [311, 215] on icon "Abrir con palanca" at bounding box center [312, 217] width 16 height 16
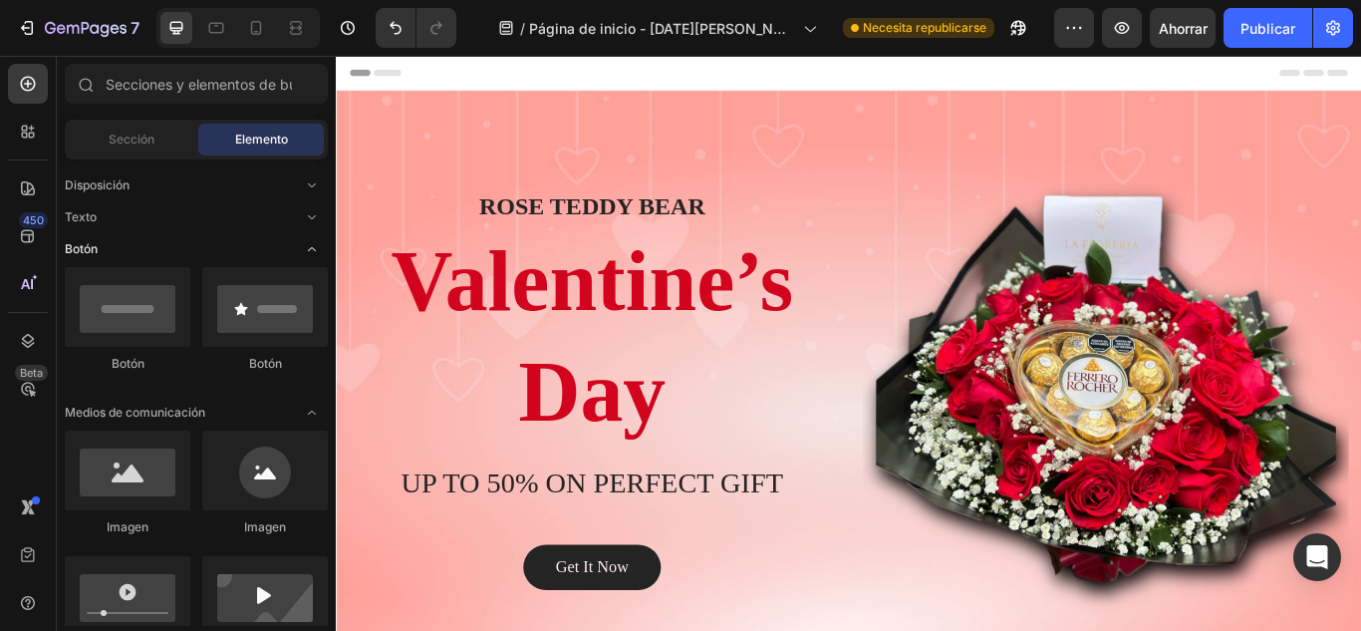
click at [306, 247] on icon "Abrir con palanca" at bounding box center [312, 249] width 16 height 16
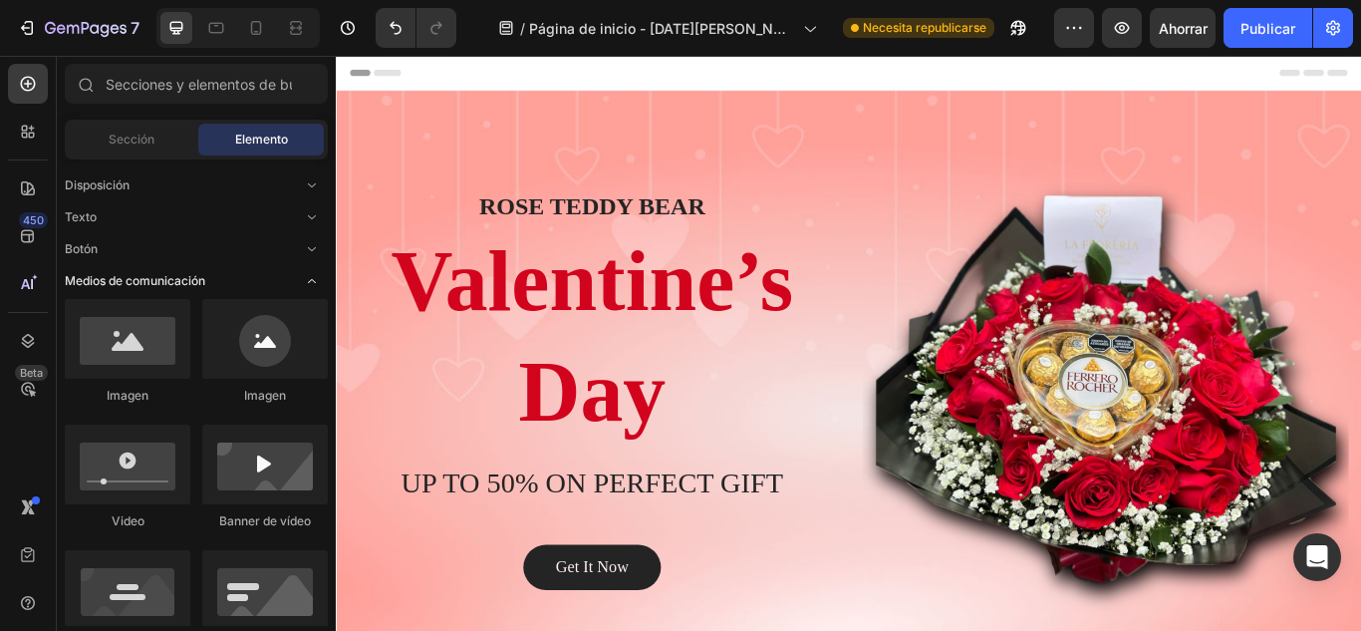
click at [311, 283] on icon "Abrir con palanca" at bounding box center [312, 281] width 16 height 16
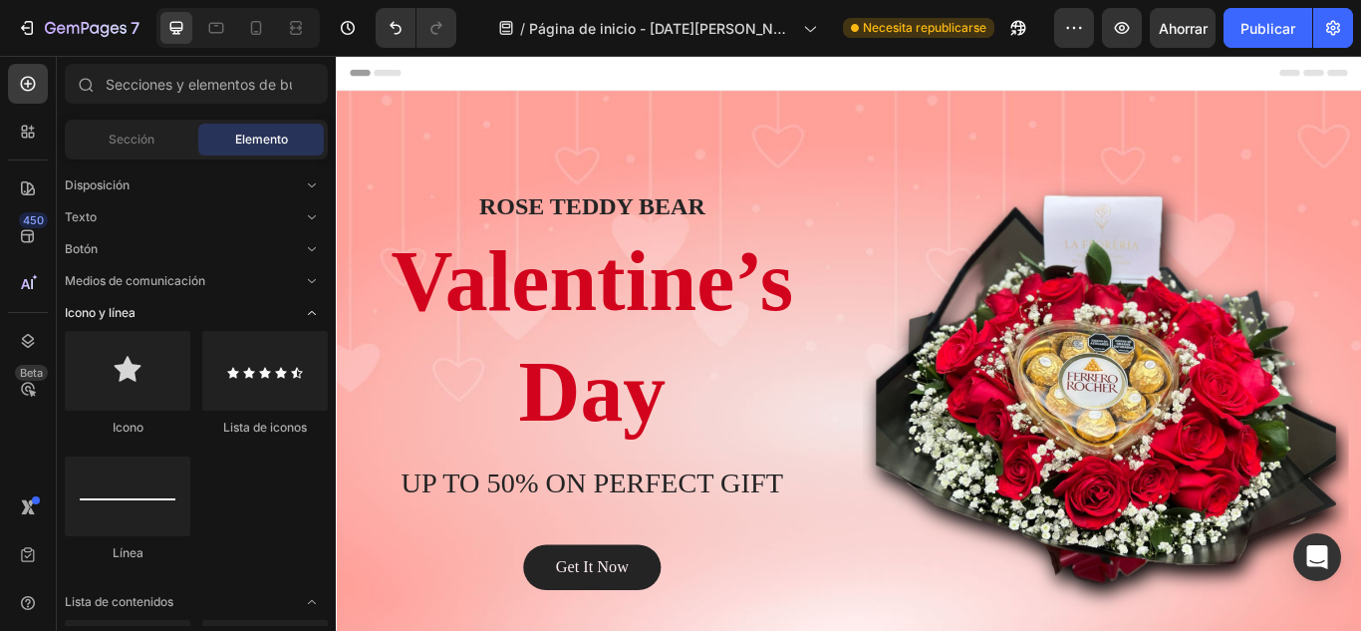
click at [313, 307] on icon "Abrir con palanca" at bounding box center [312, 313] width 16 height 16
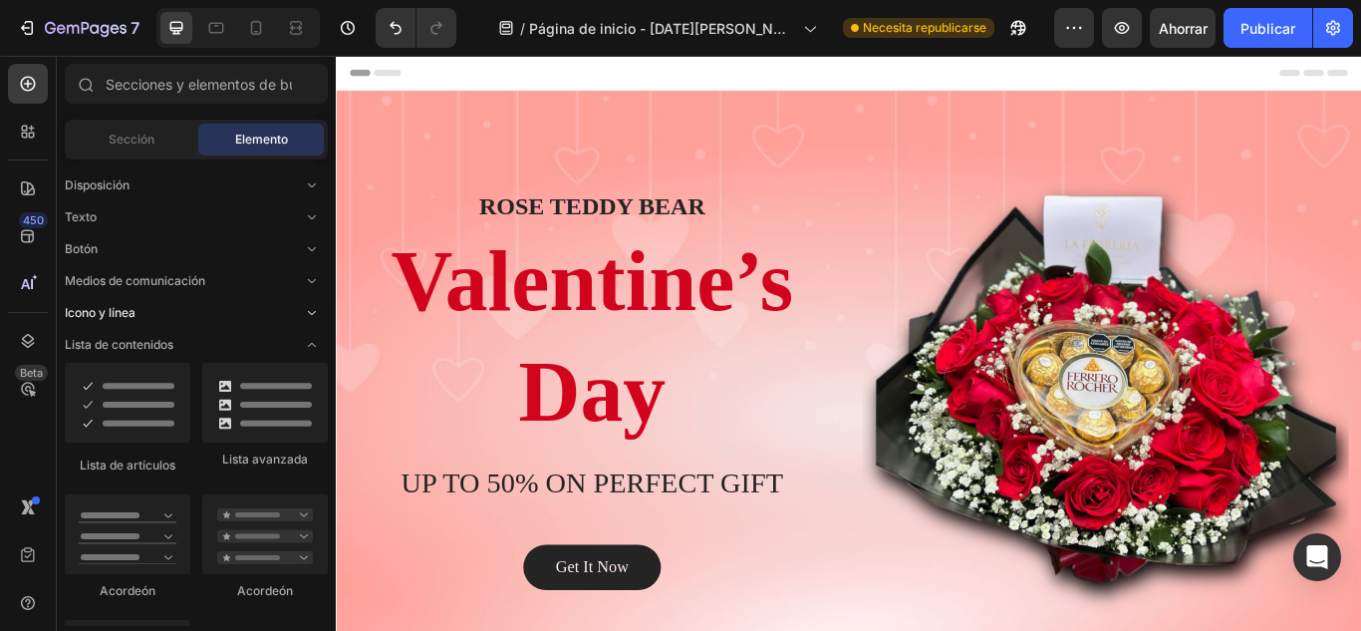
click at [313, 307] on icon "Abrir con palanca" at bounding box center [312, 313] width 16 height 16
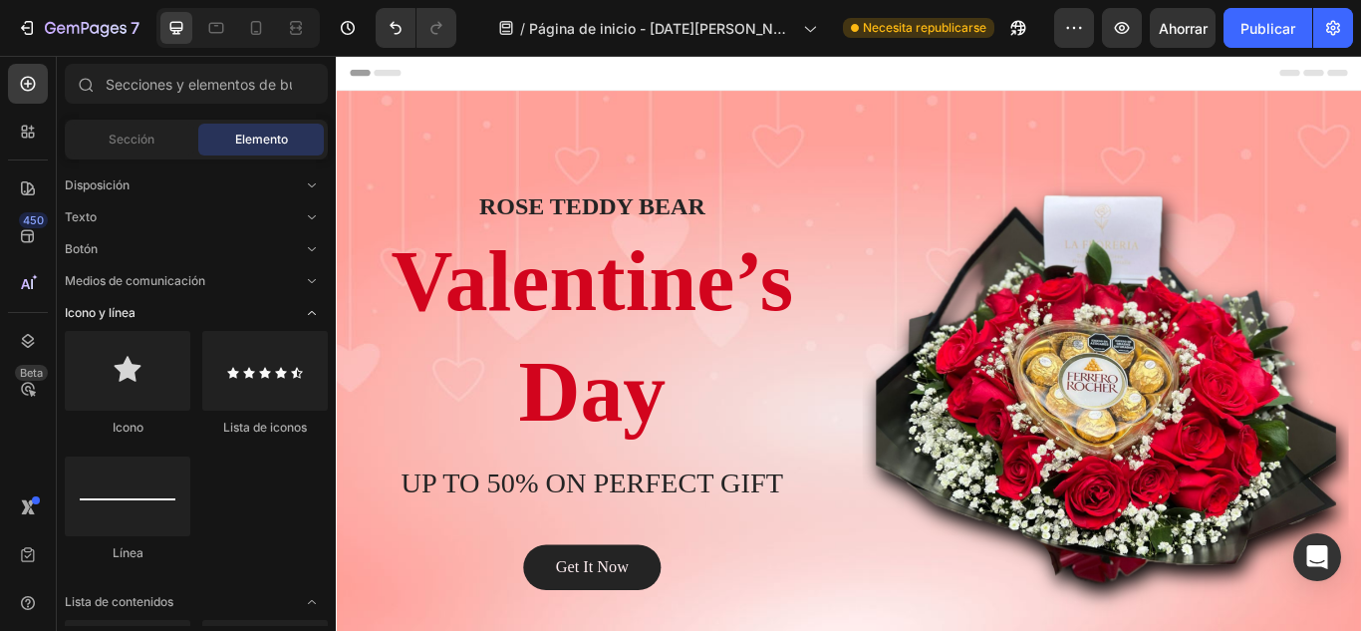
click at [313, 307] on icon "Abrir con palanca" at bounding box center [312, 313] width 16 height 16
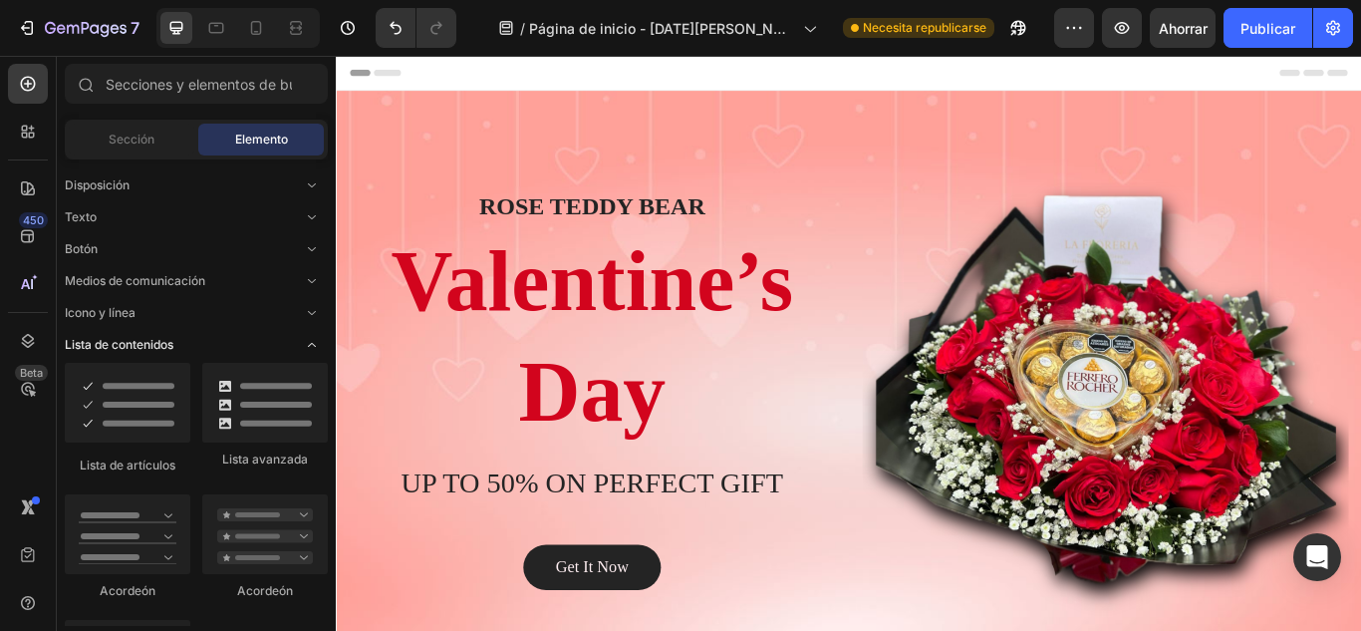
click at [313, 343] on icon "Abrir con palanca" at bounding box center [312, 345] width 16 height 16
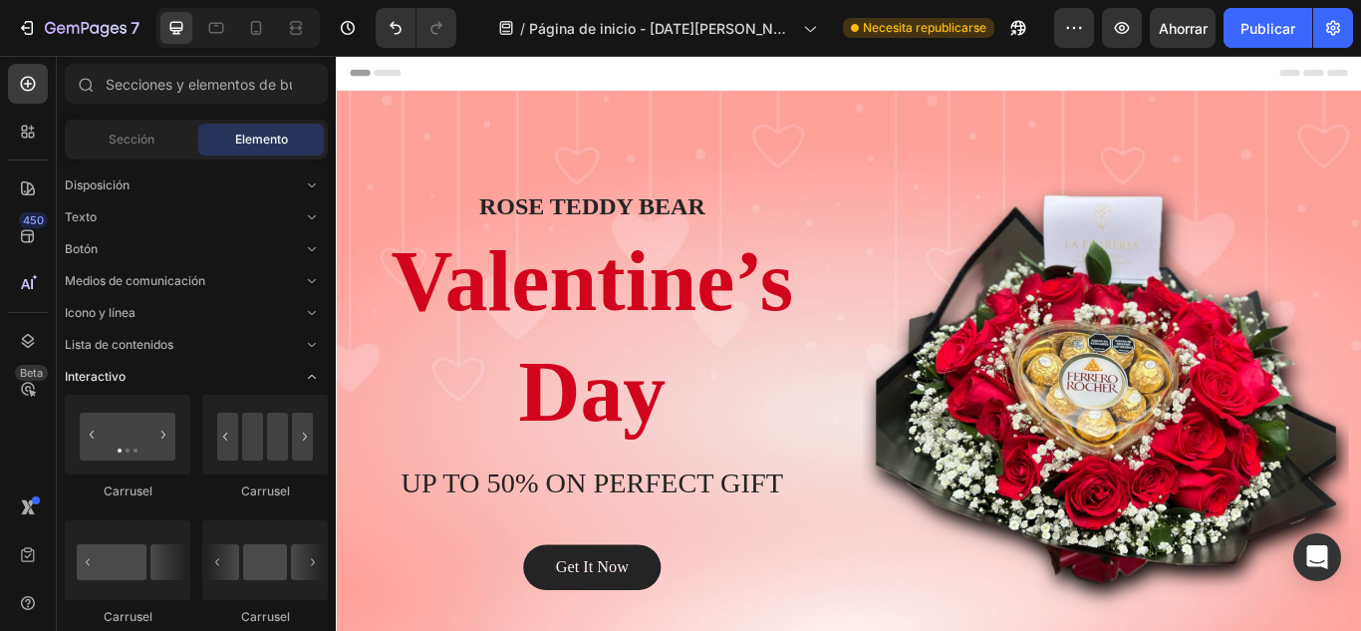
click at [312, 368] on span "Abrir con palanca" at bounding box center [312, 377] width 32 height 32
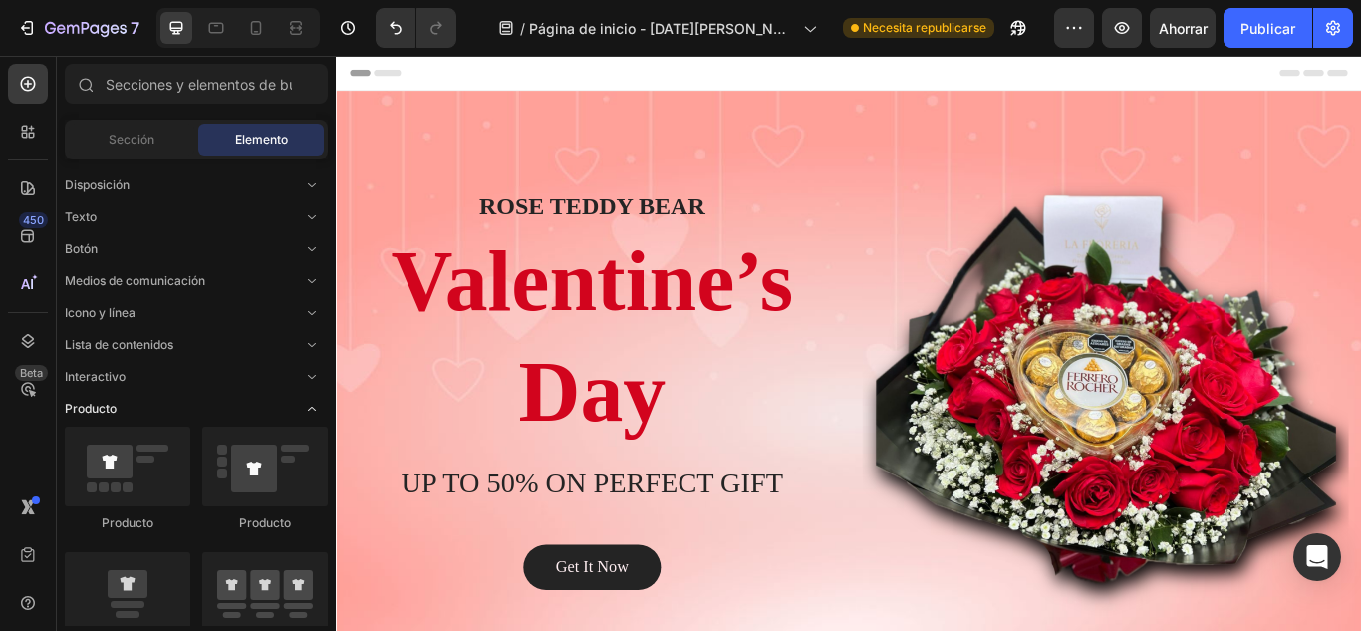
click at [314, 401] on icon "Abrir con palanca" at bounding box center [312, 408] width 16 height 16
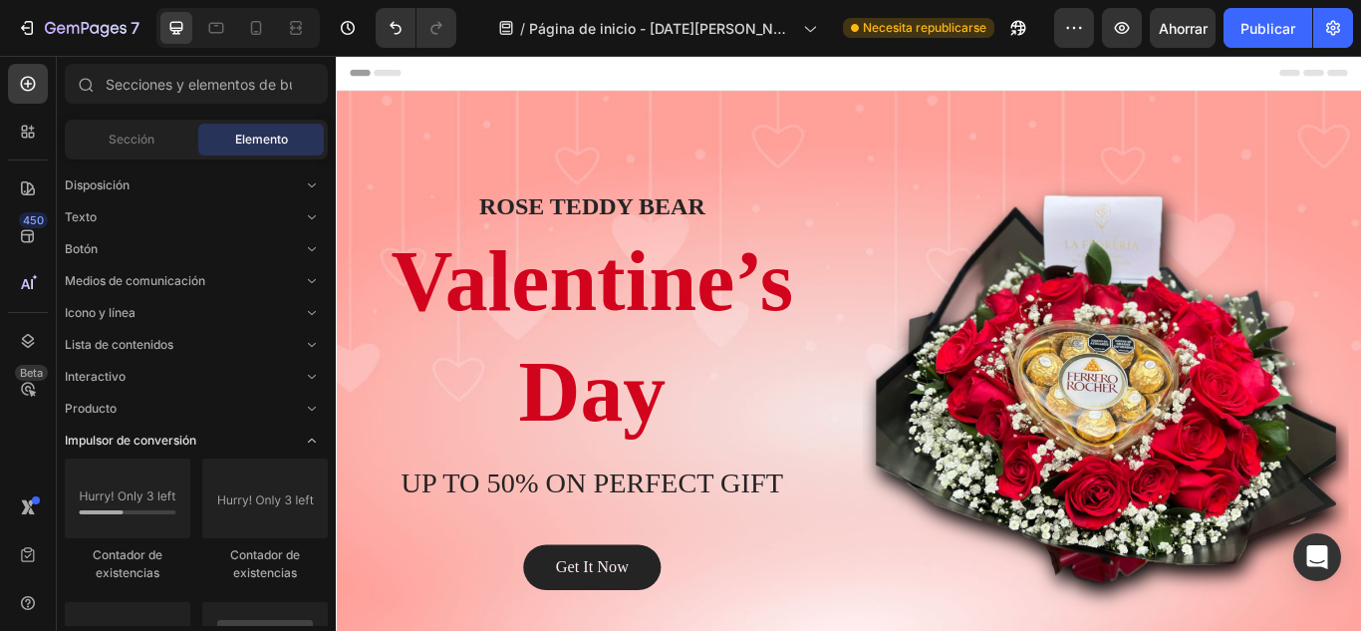
click at [322, 432] on span "Abrir con palanca" at bounding box center [312, 440] width 32 height 32
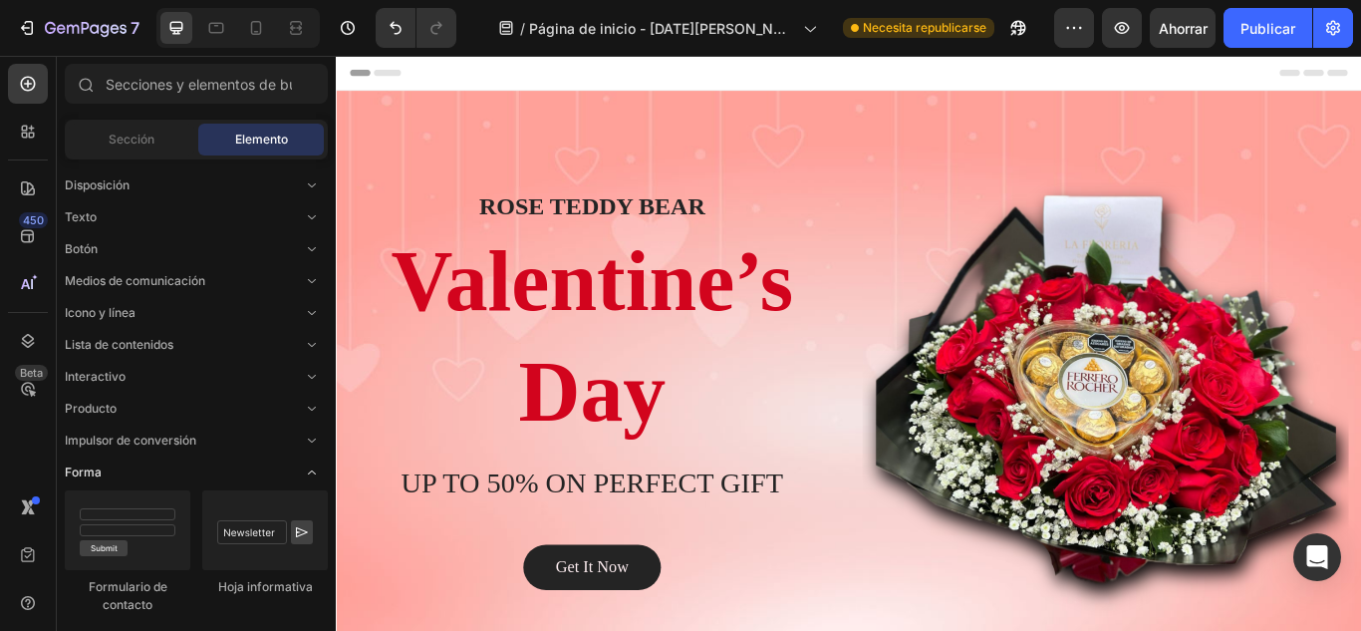
click at [314, 467] on icon "Abrir con palanca" at bounding box center [312, 472] width 16 height 16
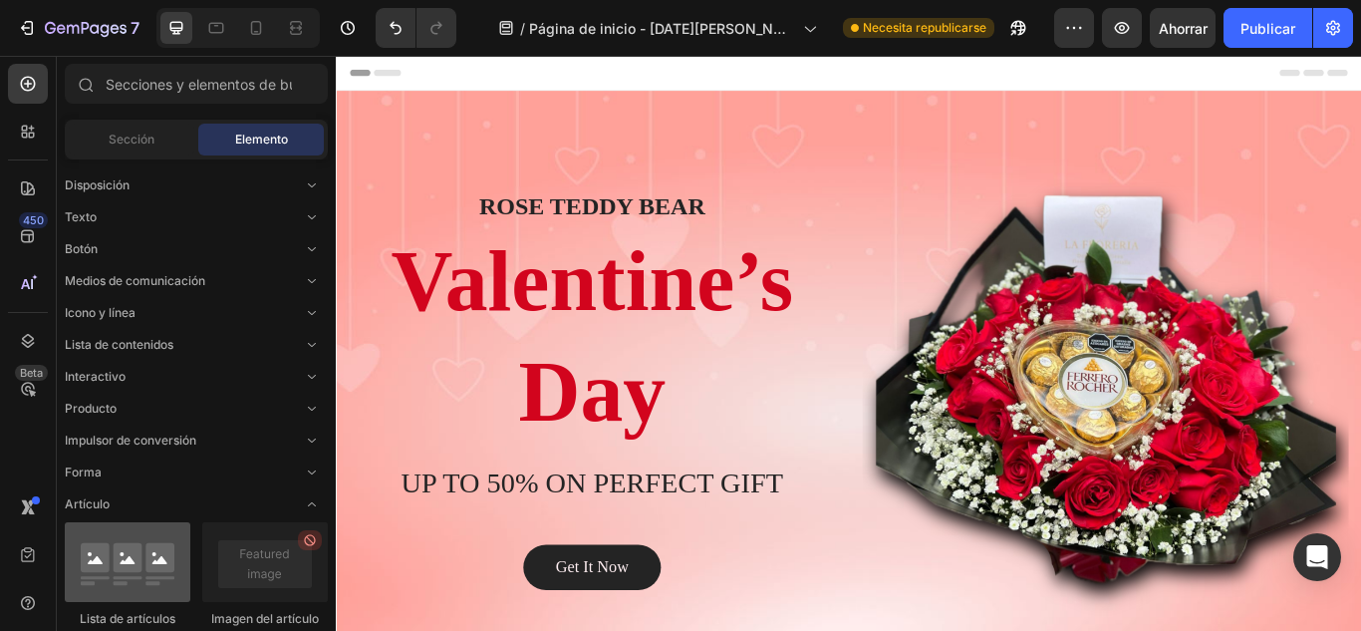
click at [132, 559] on div at bounding box center [128, 562] width 126 height 80
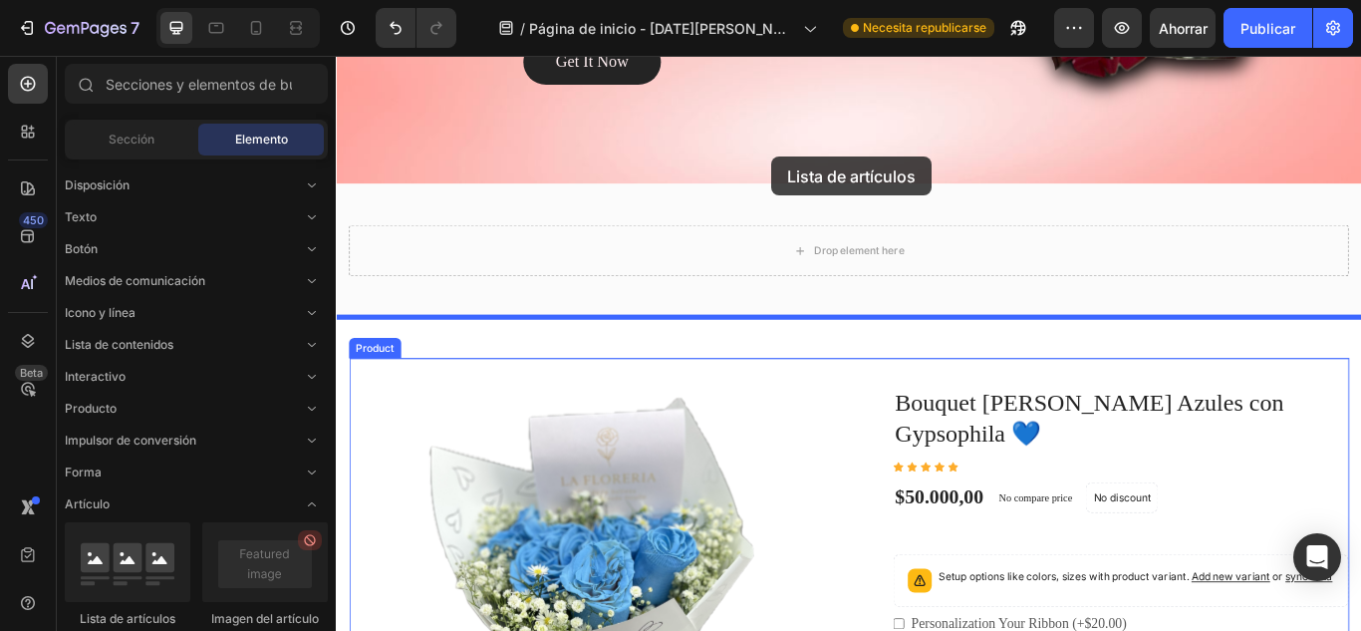
scroll to position [475, 0]
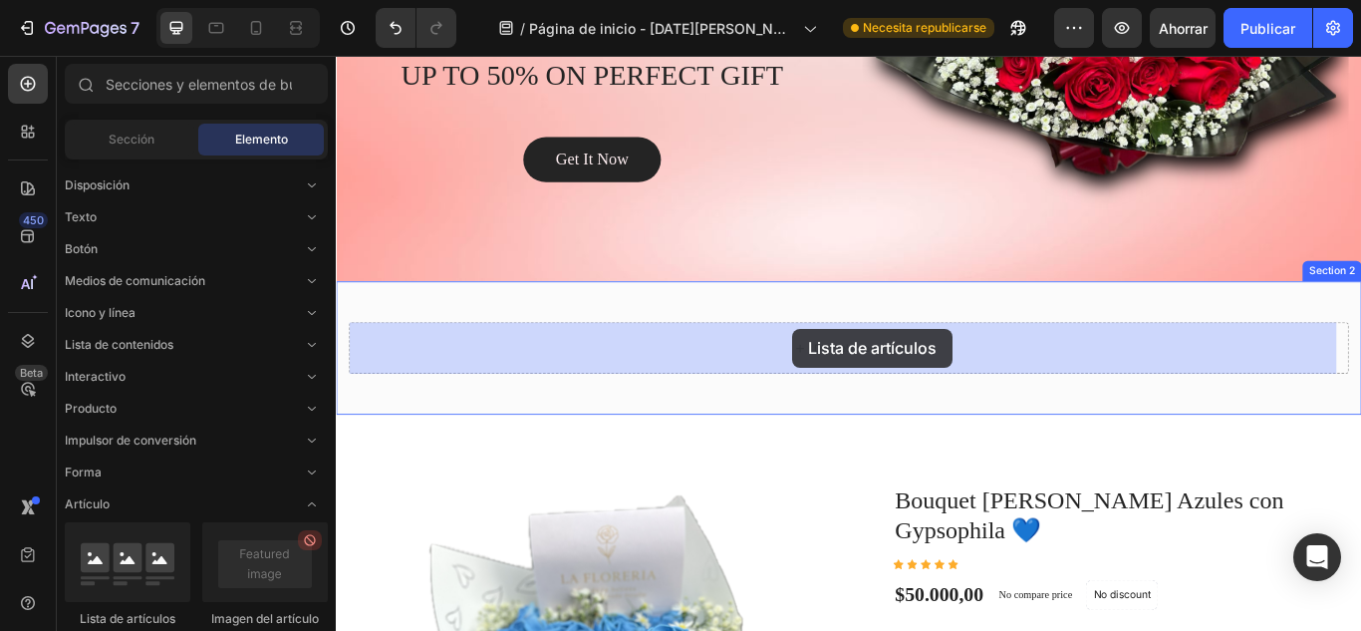
drag, startPoint x: 442, startPoint y: 627, endPoint x: 868, endPoint y: 374, distance: 494.9
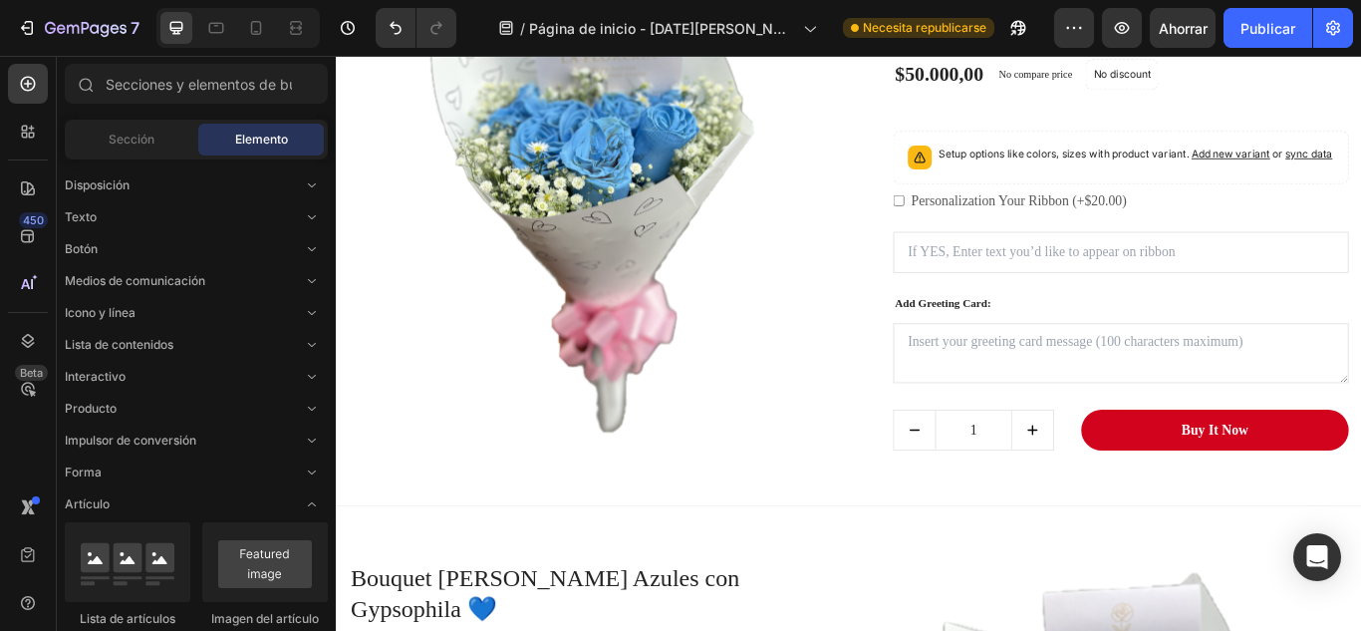
scroll to position [1107, 0]
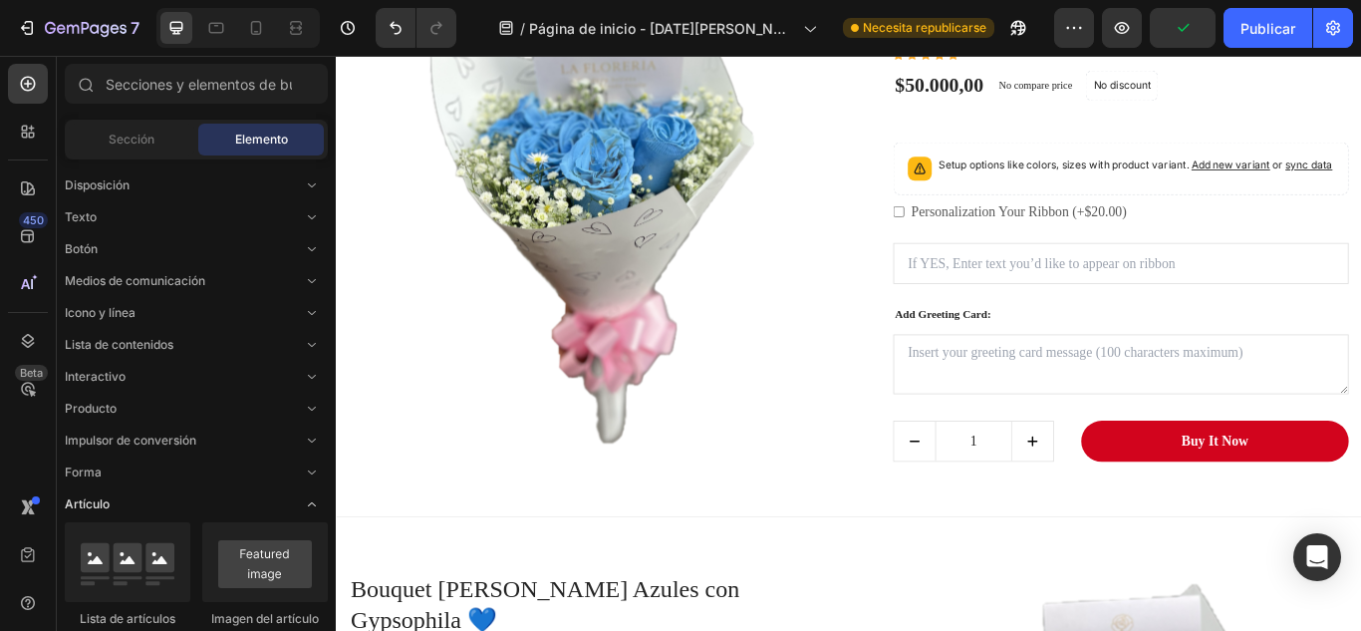
click at [310, 512] on span "Abrir con palanca" at bounding box center [312, 504] width 32 height 32
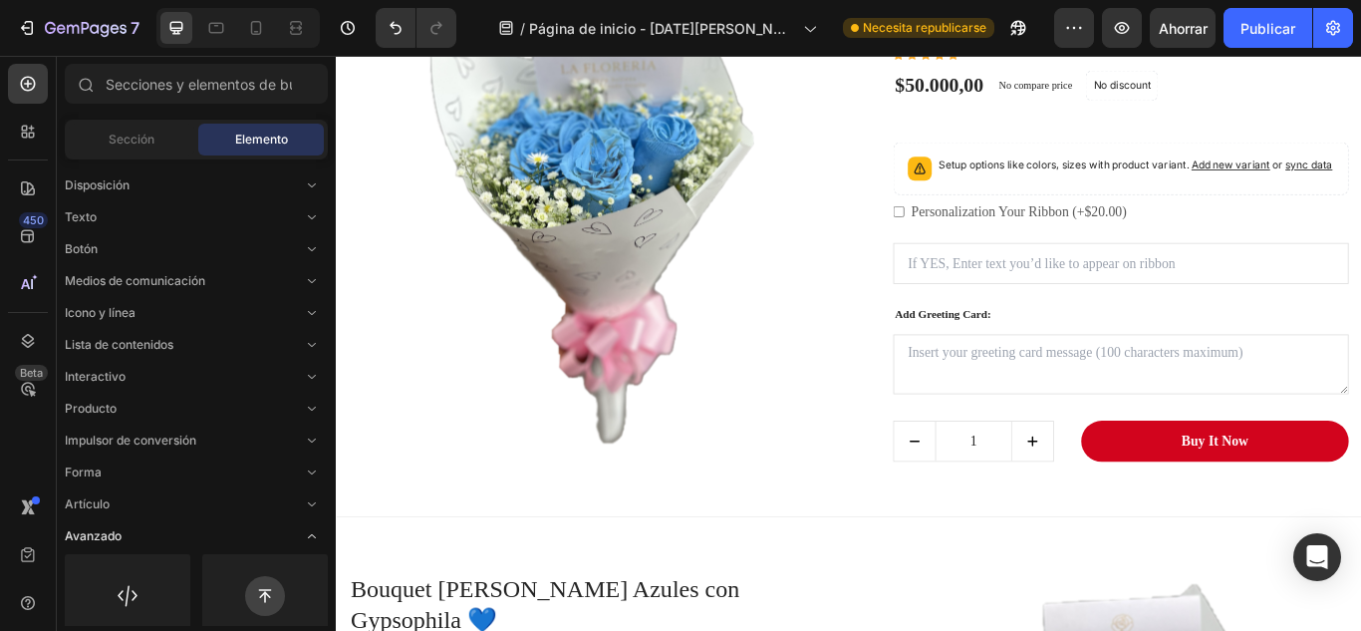
click at [309, 536] on icon "Abrir con palanca" at bounding box center [312, 536] width 16 height 16
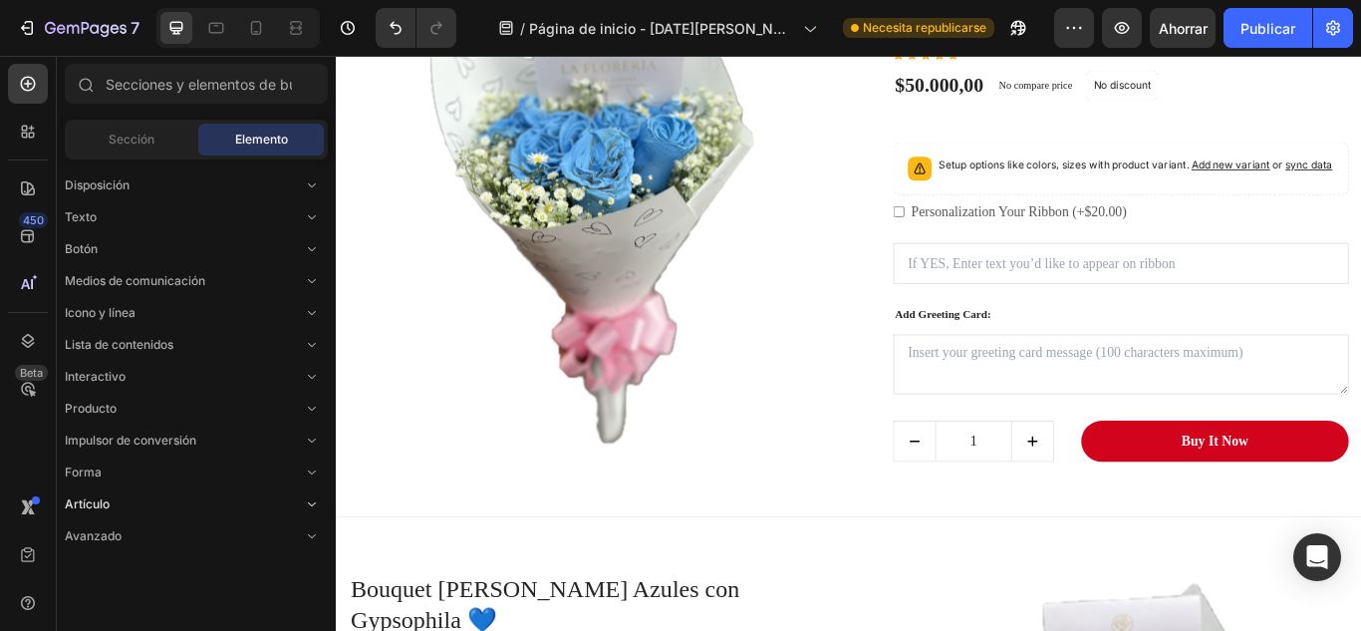
click at [311, 498] on icon "Abrir con palanca" at bounding box center [312, 504] width 16 height 16
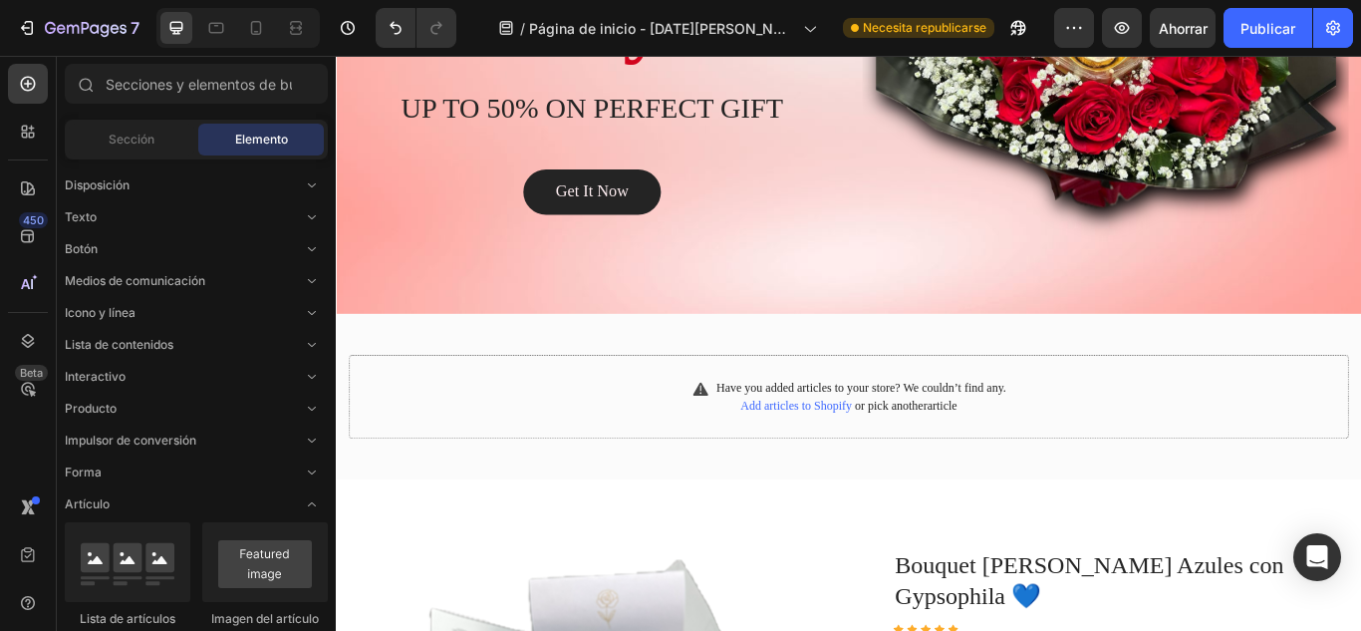
scroll to position [412, 0]
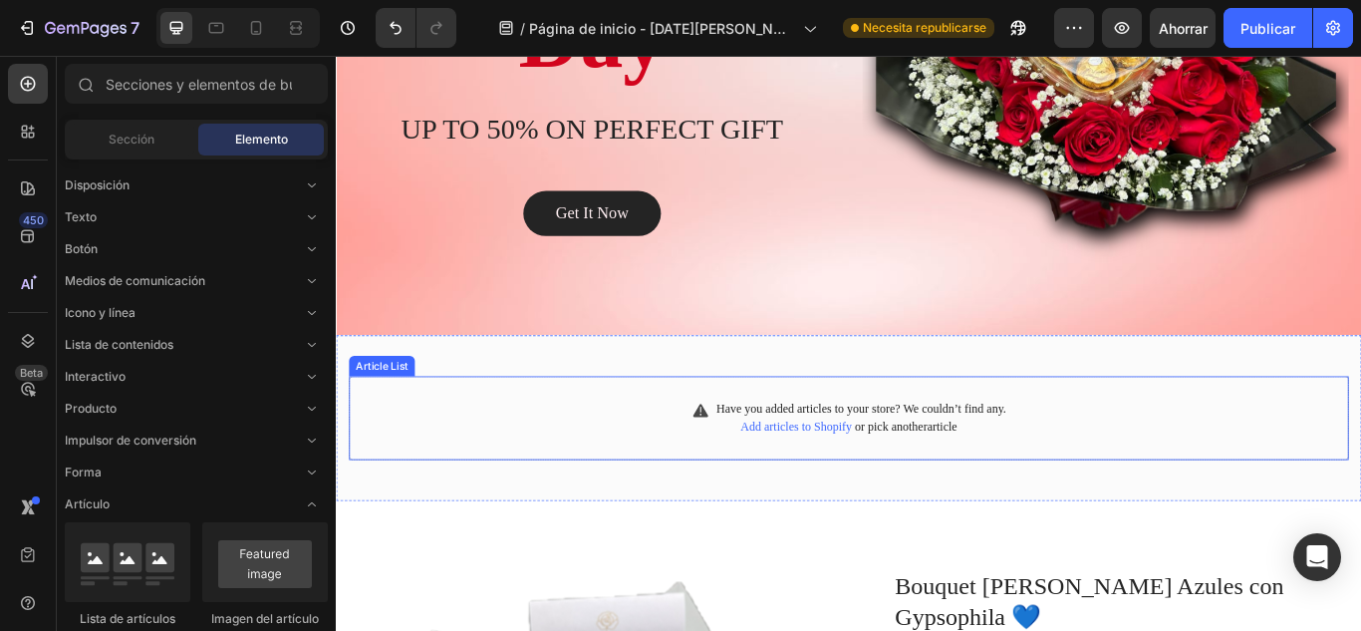
click at [1039, 472] on span "Have you added articles to your store? We couldn’t find any." at bounding box center [948, 468] width 338 height 20
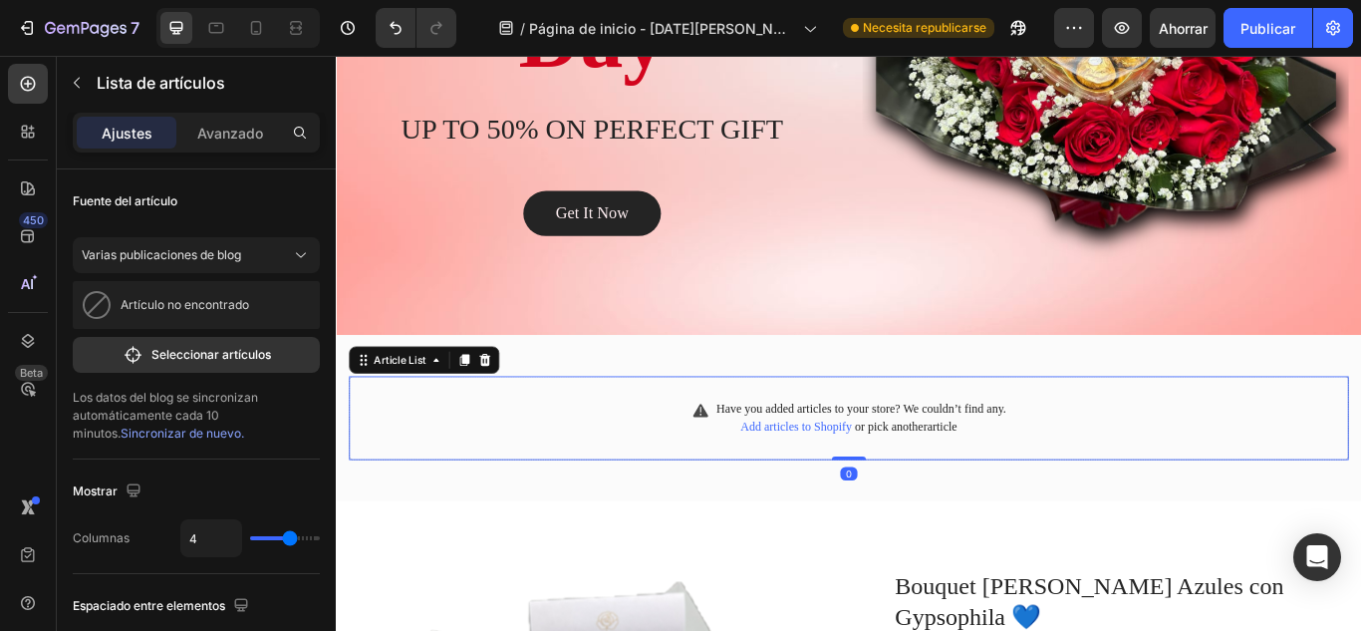
click at [859, 481] on span "Add articles to Shopify" at bounding box center [872, 488] width 130 height 15
click at [416, 407] on div "Article List" at bounding box center [410, 410] width 69 height 18
click at [455, 408] on icon at bounding box center [452, 410] width 16 height 16
click at [442, 408] on div "Article List" at bounding box center [410, 410] width 69 height 18
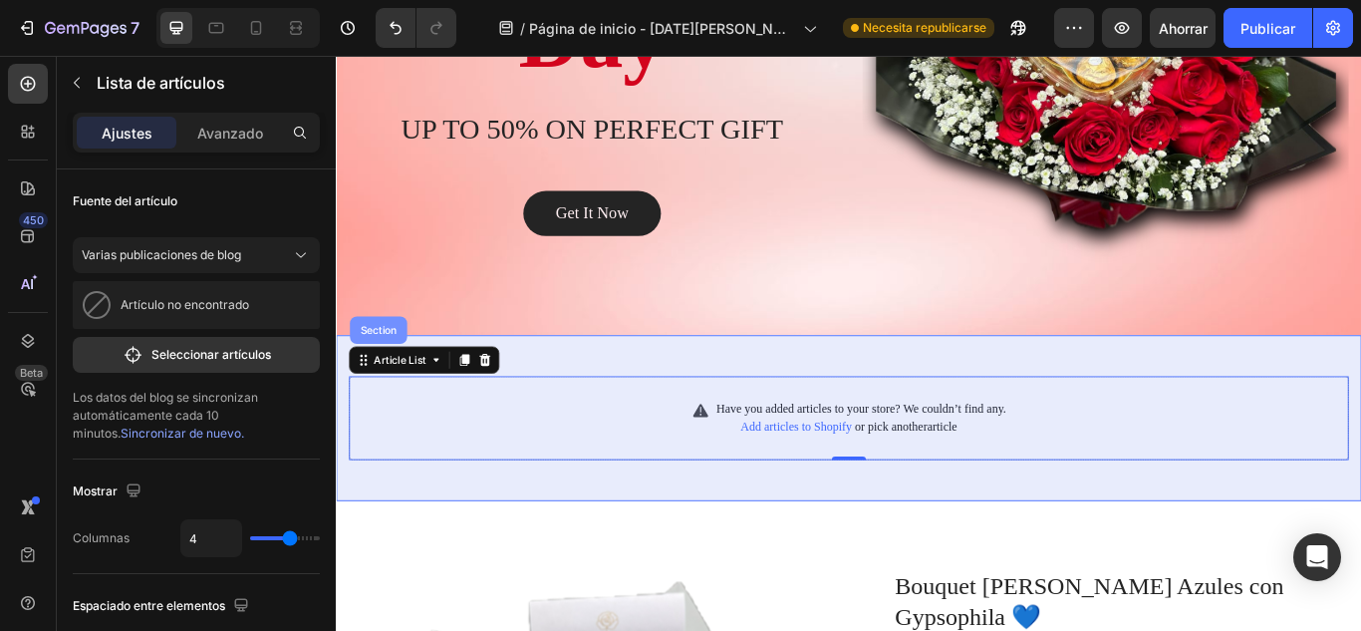
click at [394, 374] on div "Section" at bounding box center [385, 376] width 51 height 12
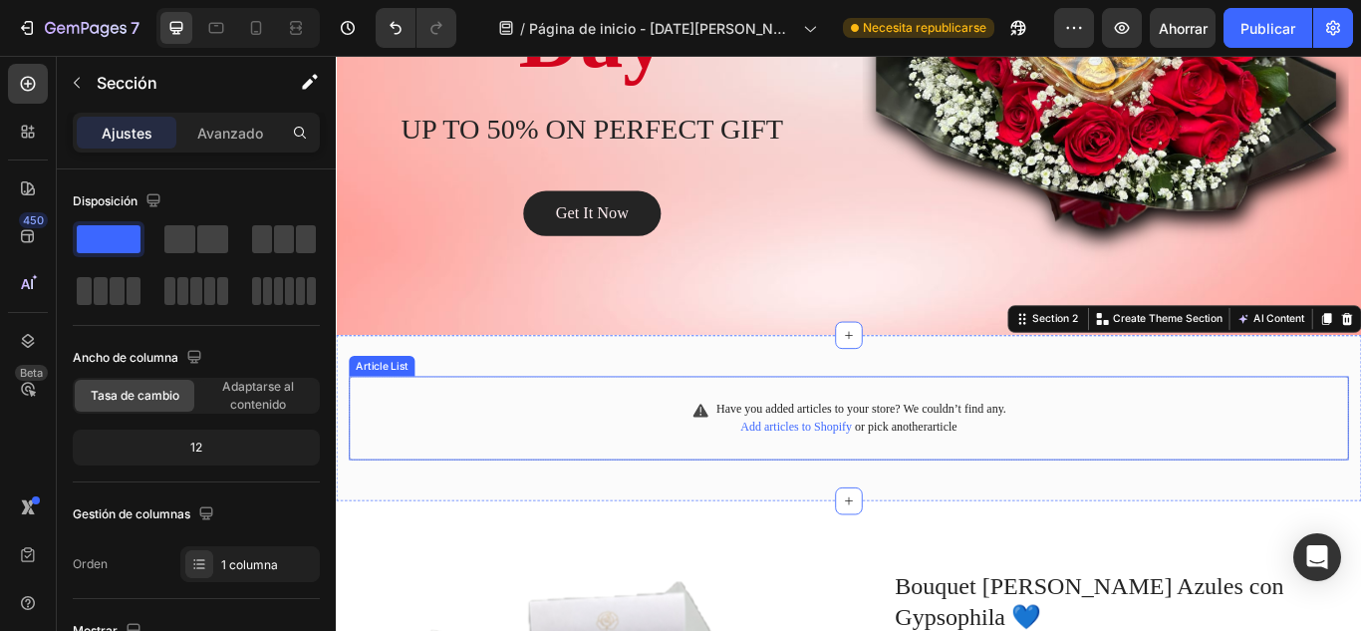
click at [687, 451] on div "Have you added articles to your store? We couldn’t find any. Add articles to Sh…" at bounding box center [934, 478] width 1166 height 98
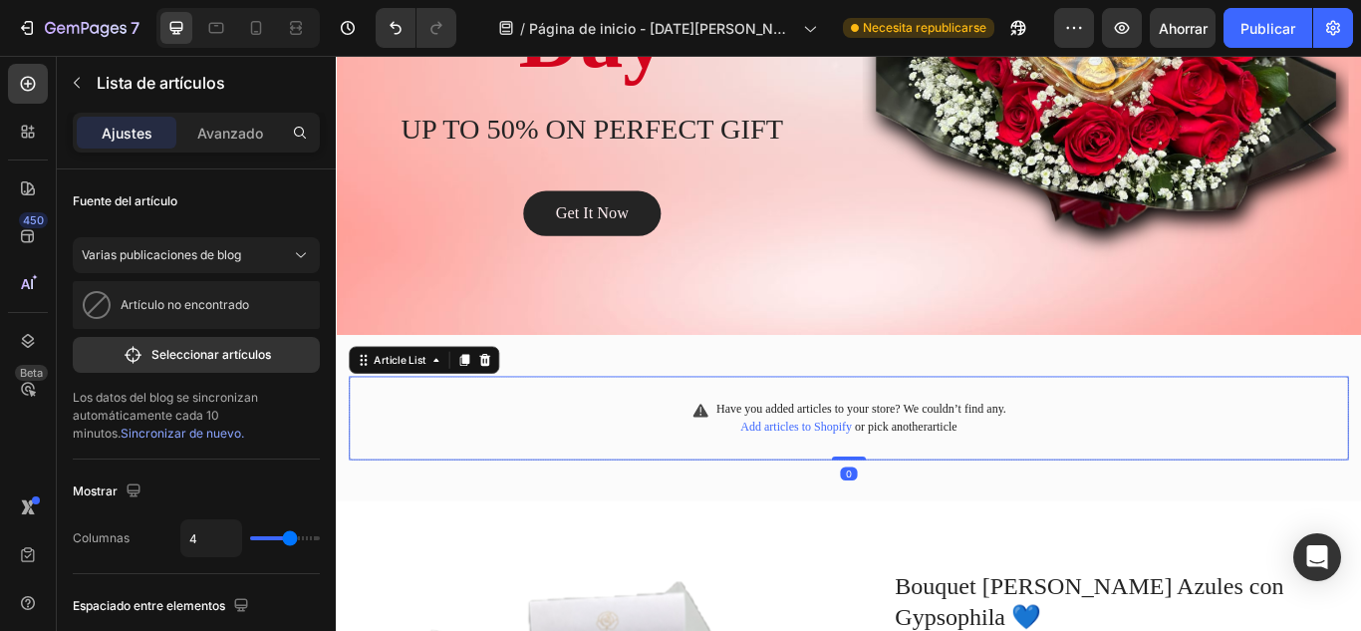
click at [686, 464] on div "Have you added articles to your store? We couldn’t find any. Add articles to Sh…" at bounding box center [934, 478] width 1166 height 98
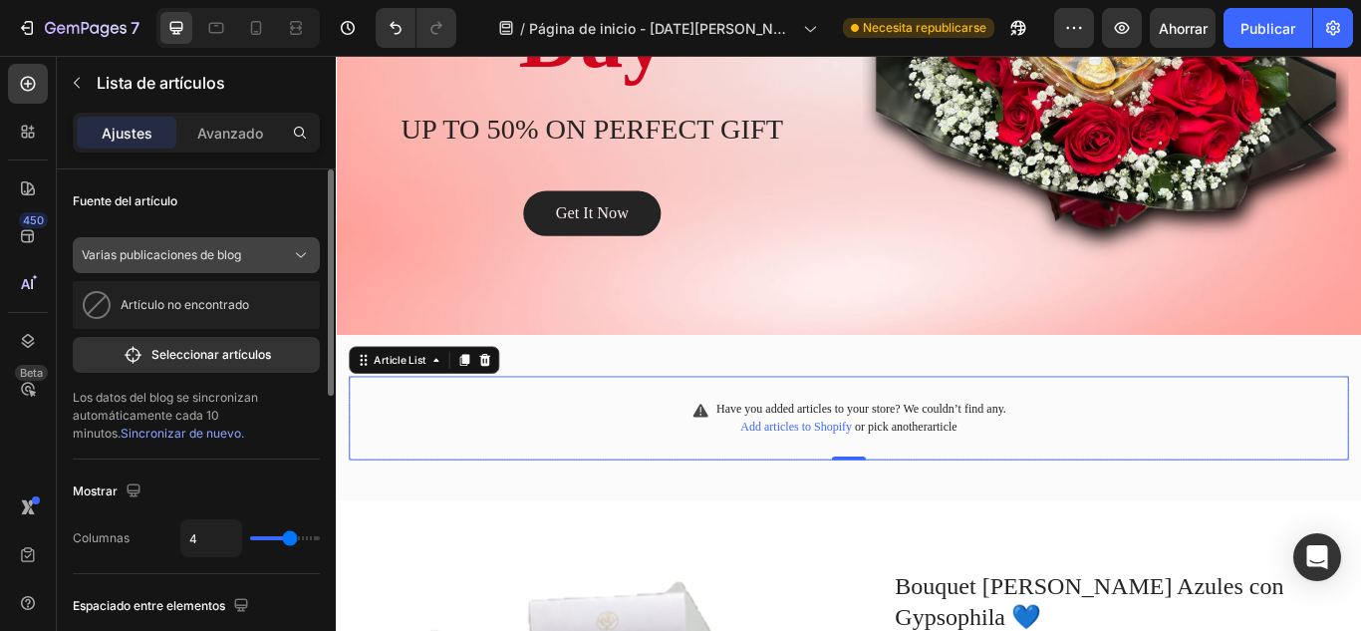
click at [247, 263] on div "Varias publicaciones de blog" at bounding box center [184, 255] width 205 height 18
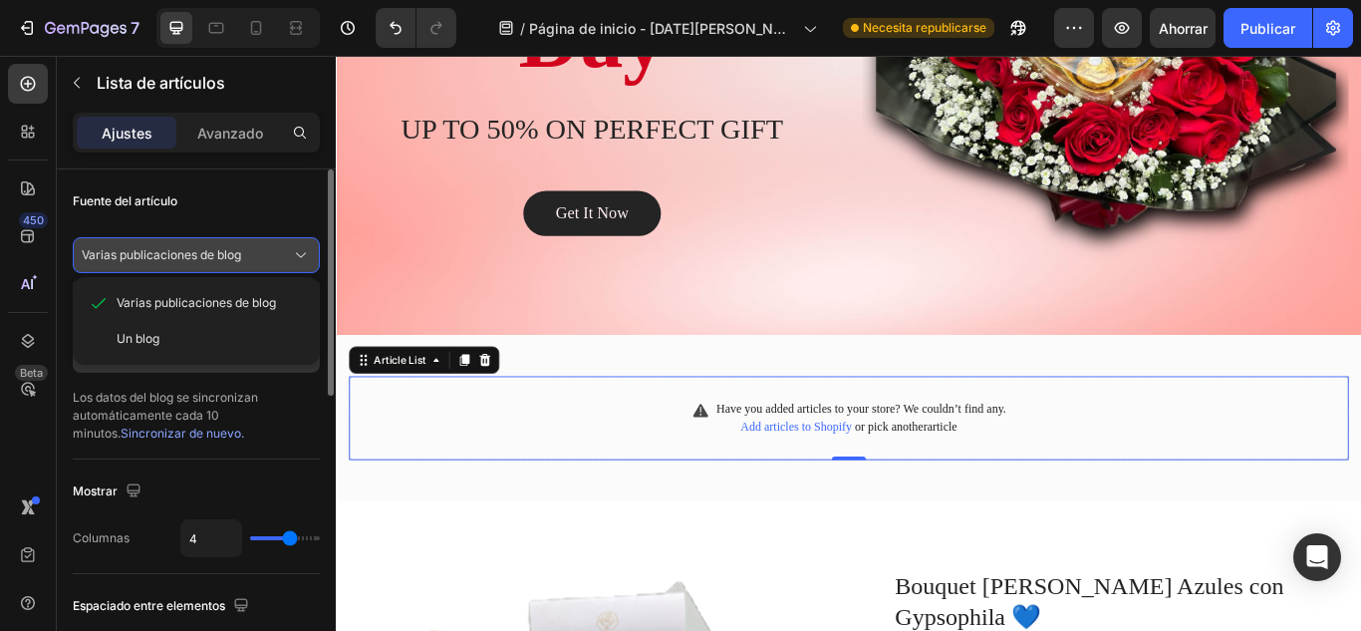
click at [232, 264] on div "Varias publicaciones de blog" at bounding box center [196, 255] width 229 height 20
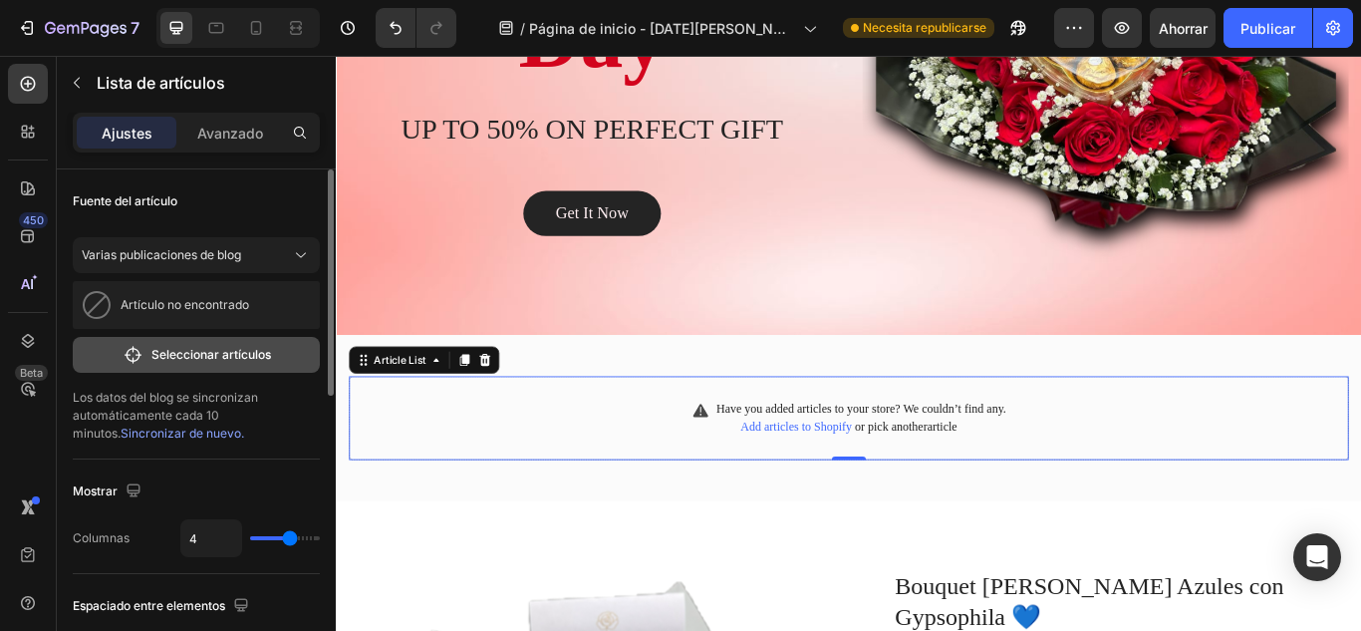
click at [227, 350] on font "Seleccionar artículos" at bounding box center [211, 354] width 120 height 15
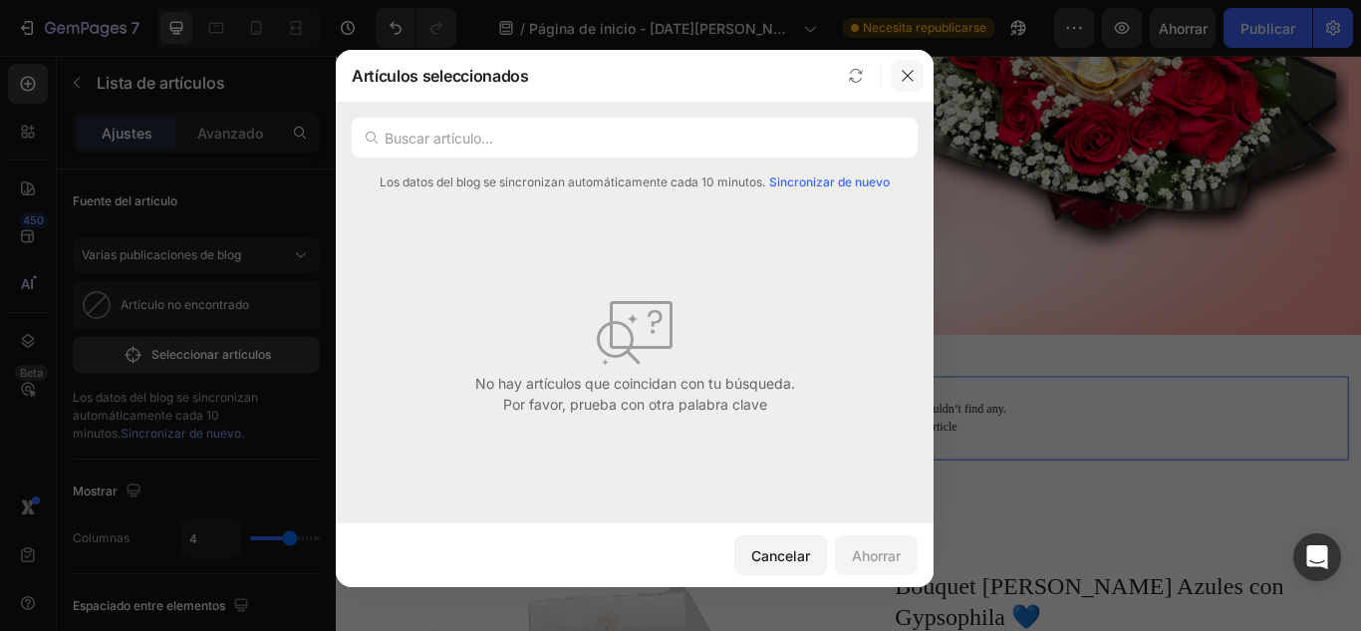
click at [910, 77] on icon "button" at bounding box center [908, 76] width 16 height 16
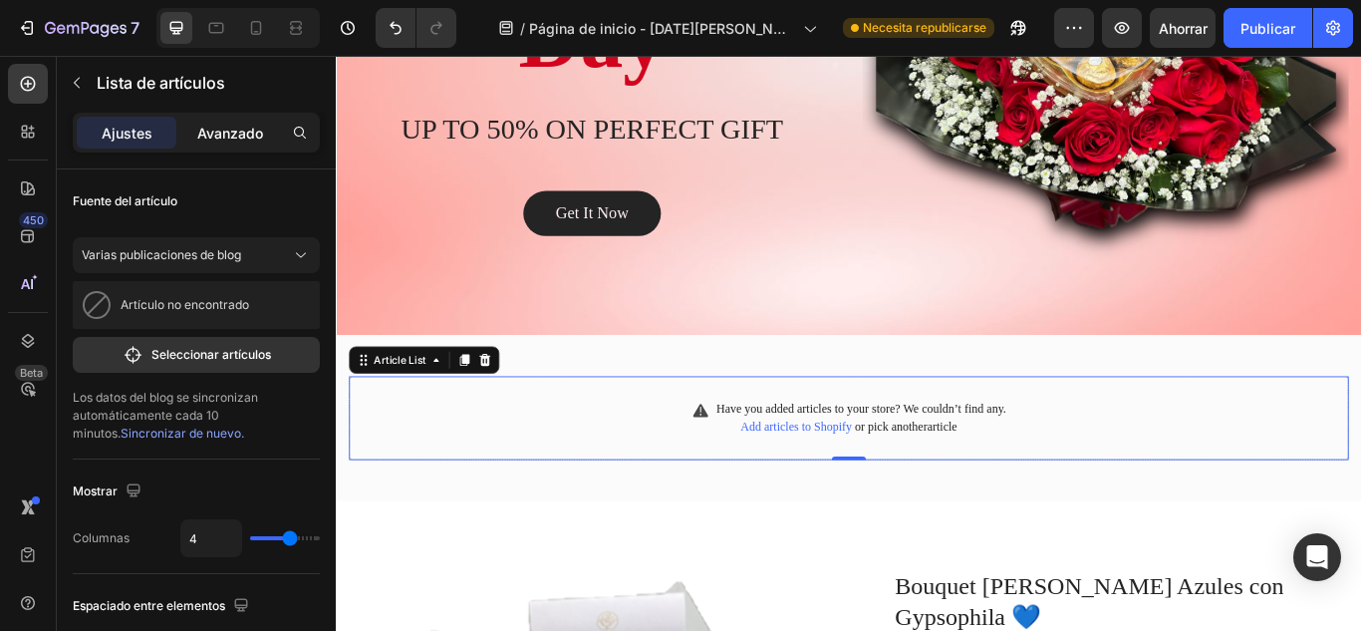
click at [211, 142] on p "Avanzado" at bounding box center [230, 133] width 66 height 21
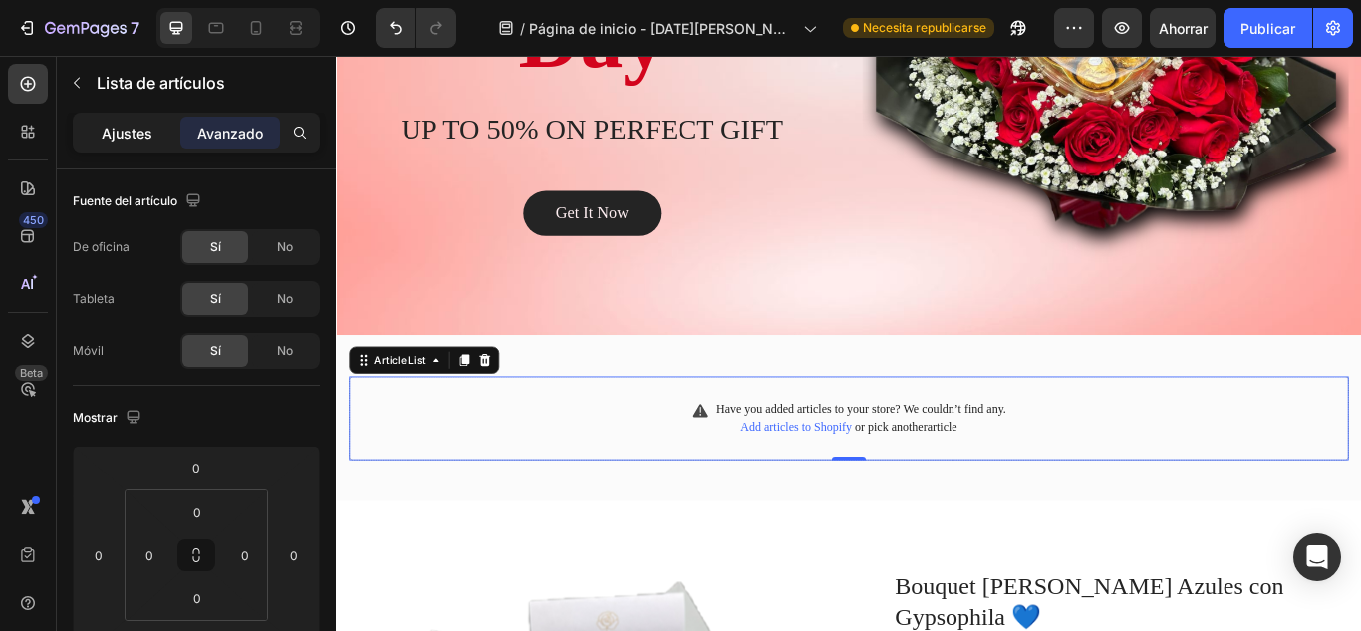
click at [137, 136] on font "Ajustes" at bounding box center [127, 133] width 51 height 17
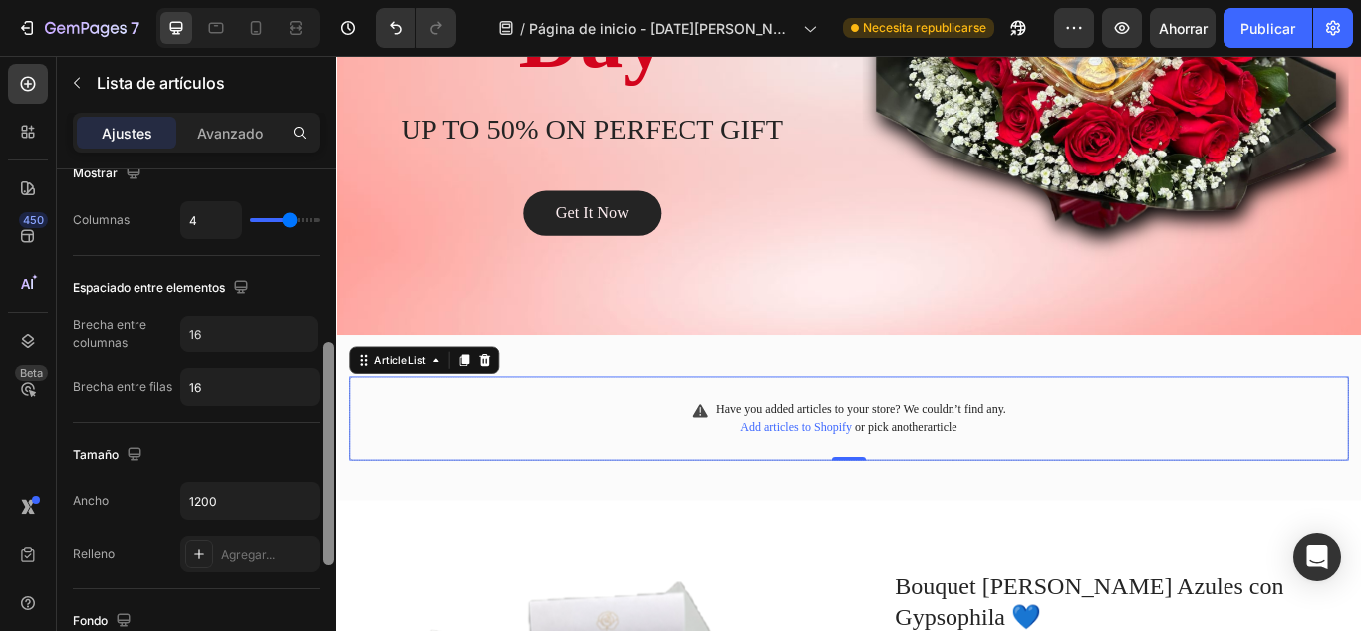
scroll to position [343, 0]
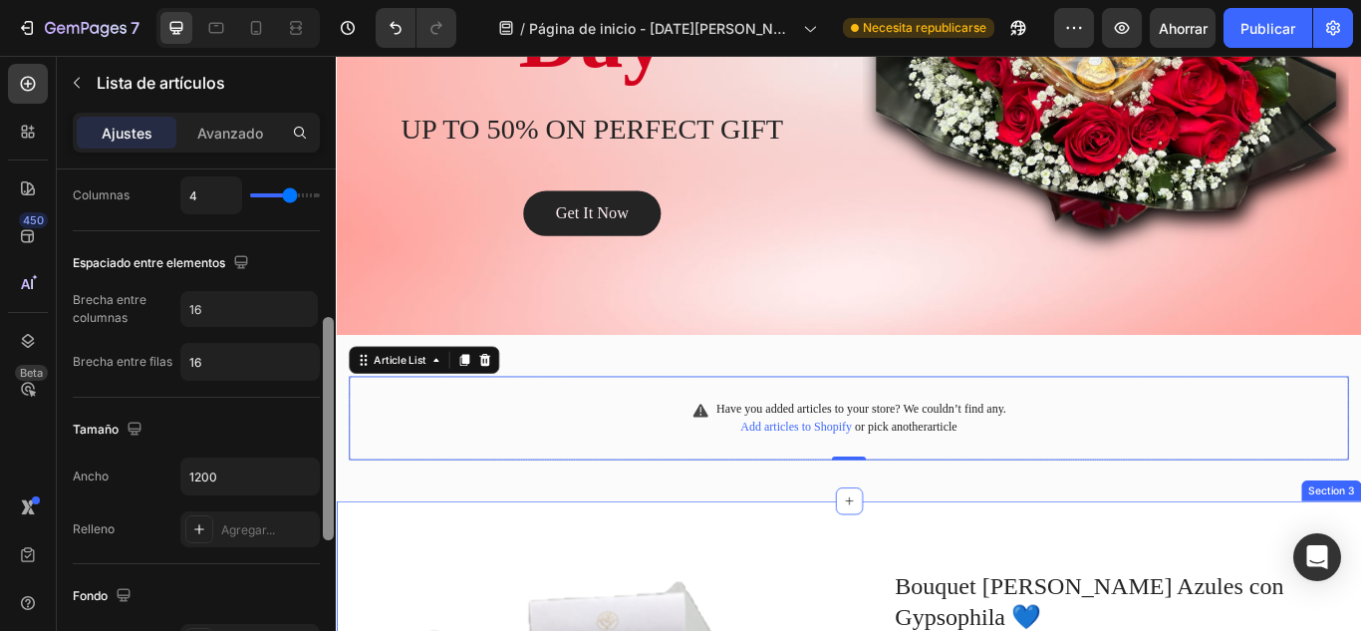
drag, startPoint x: 663, startPoint y: 422, endPoint x: 349, endPoint y: 687, distance: 411.5
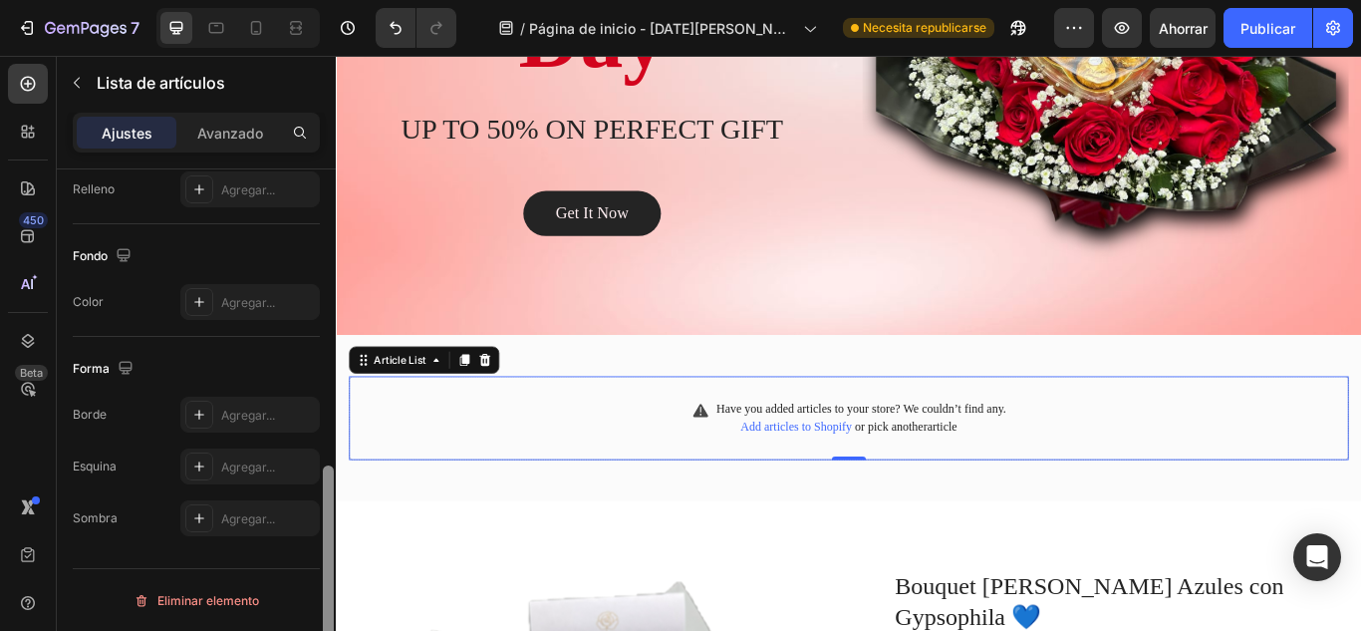
scroll to position [683, 0]
drag, startPoint x: 324, startPoint y: 499, endPoint x: 328, endPoint y: 677, distance: 178.4
click at [328, 0] on html "7 / Página de inicio - [DATE][PERSON_NAME] 18:34:30 Necesita republicarse Avanc…" at bounding box center [680, 0] width 1361 height 0
click at [432, 408] on div "Article List" at bounding box center [410, 410] width 69 height 18
click at [509, 504] on div "Have you added articles to your store? We couldn’t find any. Add articles to Sh…" at bounding box center [934, 478] width 1166 height 98
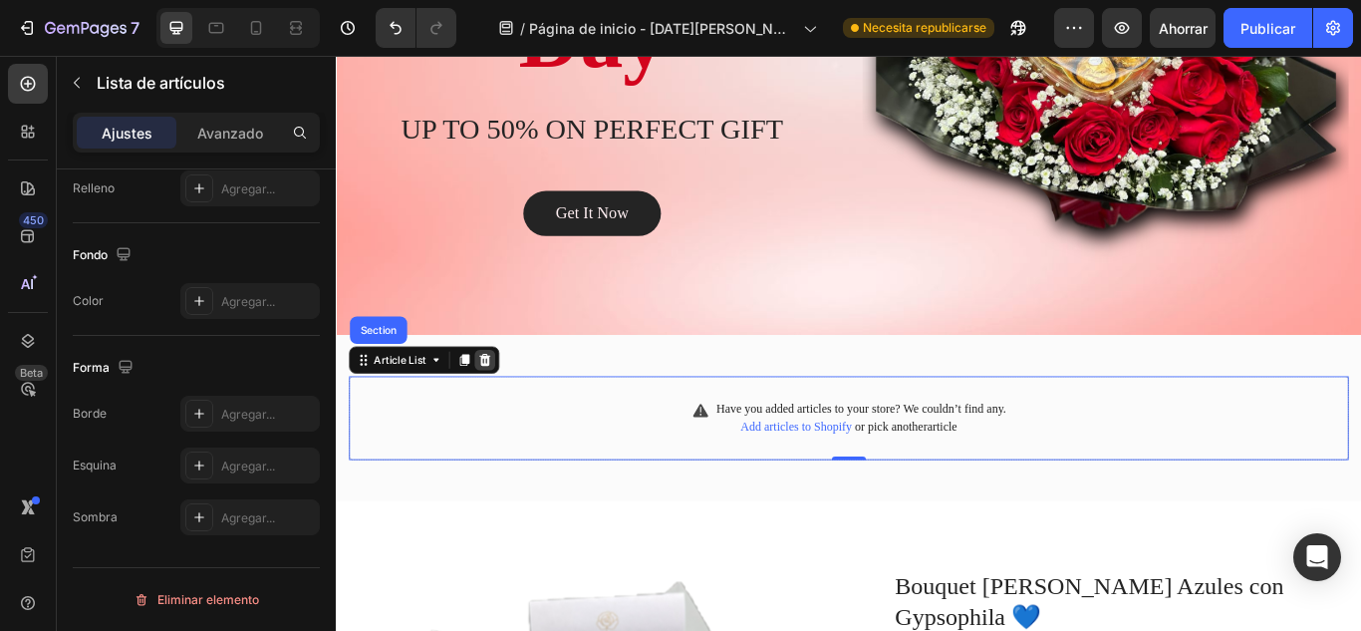
click at [504, 414] on icon at bounding box center [509, 410] width 16 height 16
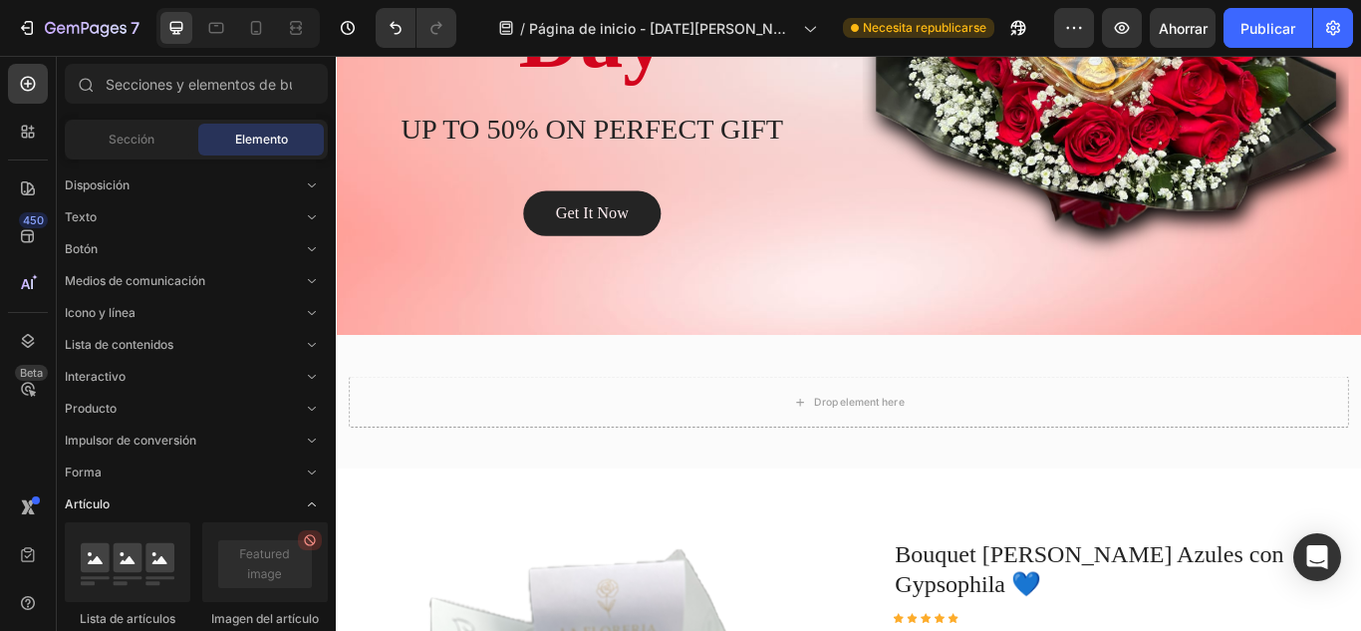
click at [300, 503] on span "Abrir con palanca" at bounding box center [312, 504] width 32 height 32
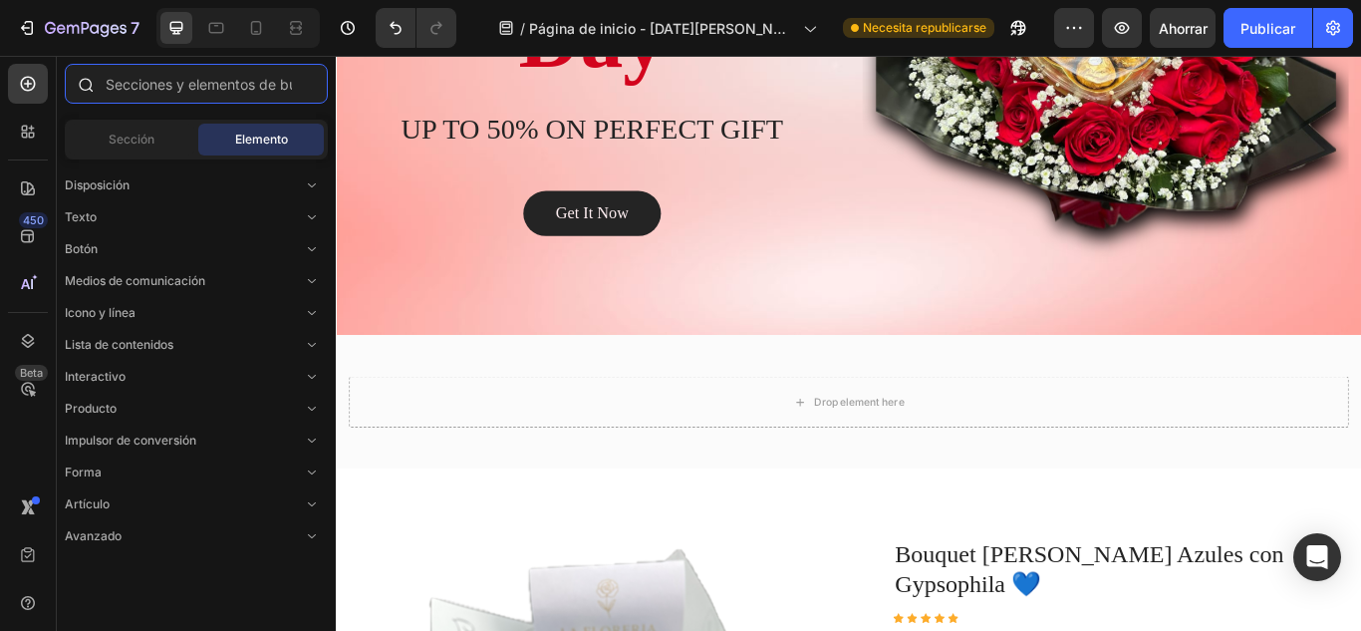
click at [188, 93] on input "text" at bounding box center [196, 84] width 263 height 40
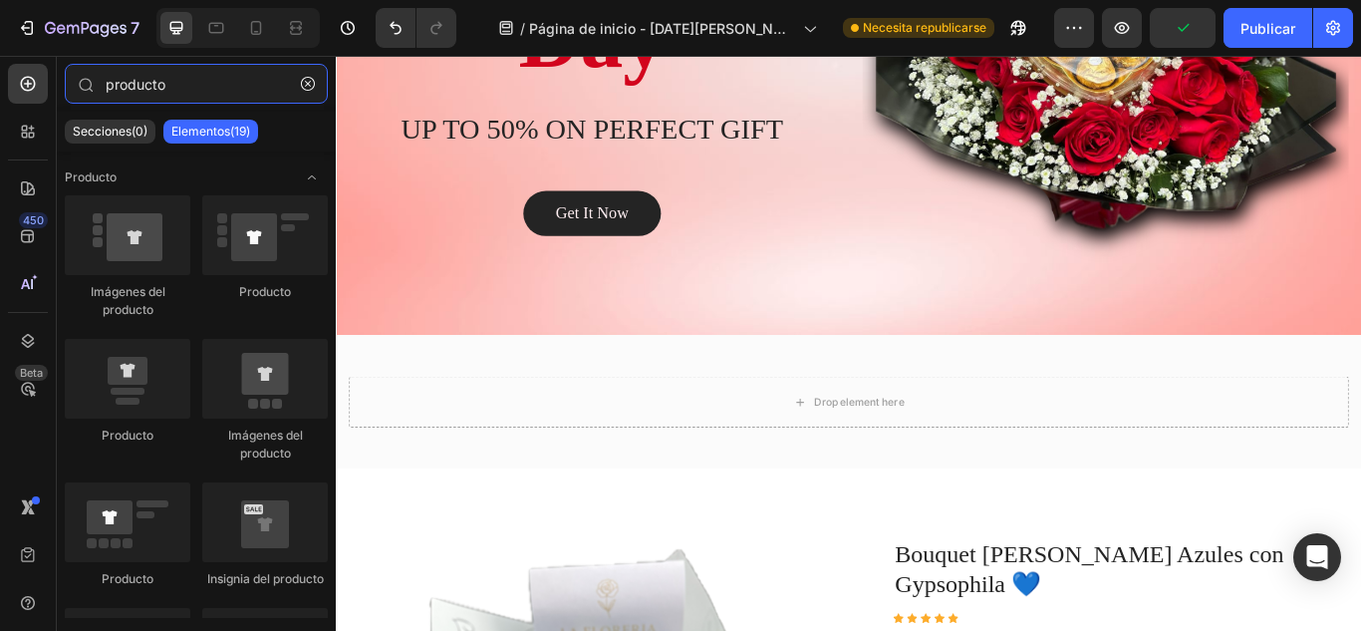
type input "producto"
click at [336, 241] on iframe at bounding box center [848, 343] width 1025 height 575
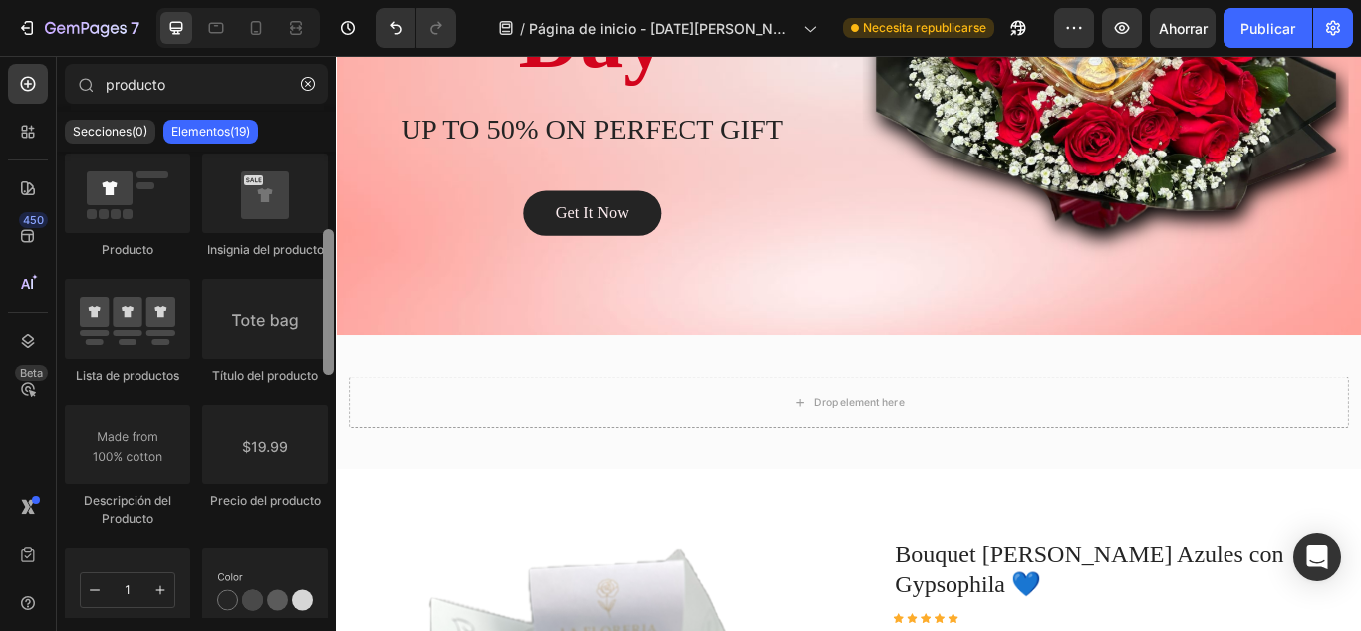
drag, startPoint x: 329, startPoint y: 242, endPoint x: 326, endPoint y: 347, distance: 104.6
click at [326, 347] on div at bounding box center [328, 301] width 11 height 145
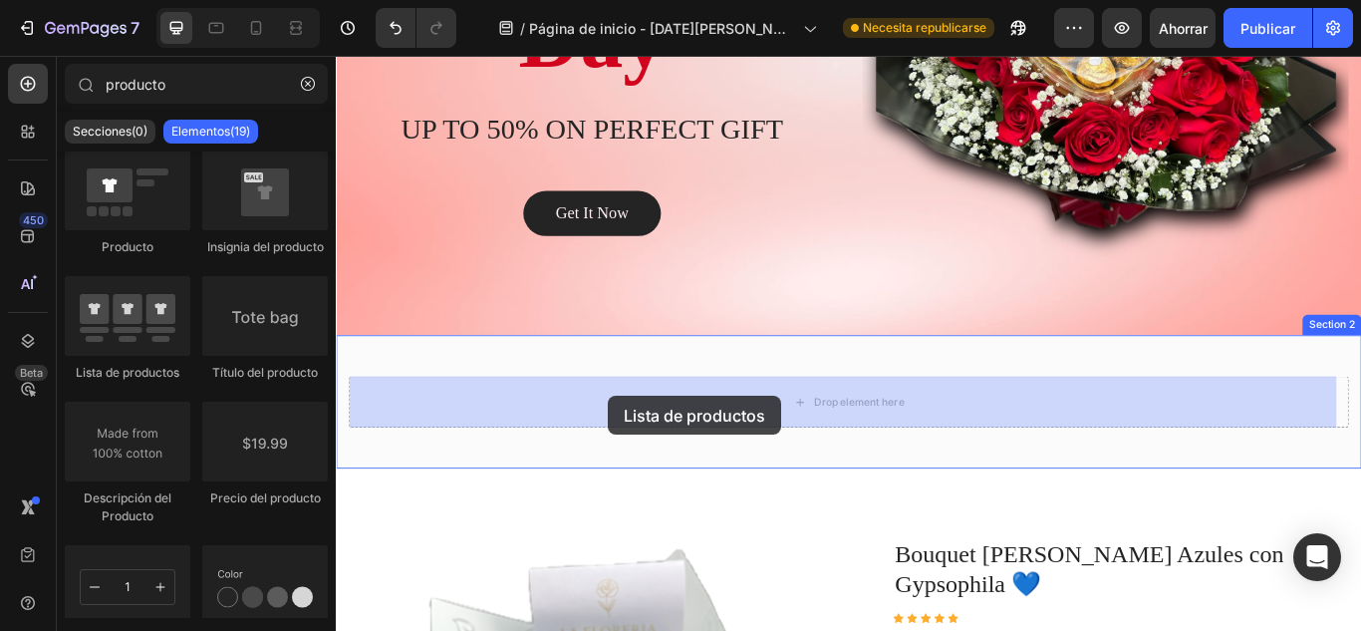
drag, startPoint x: 474, startPoint y: 379, endPoint x: 654, endPoint y: 451, distance: 193.5
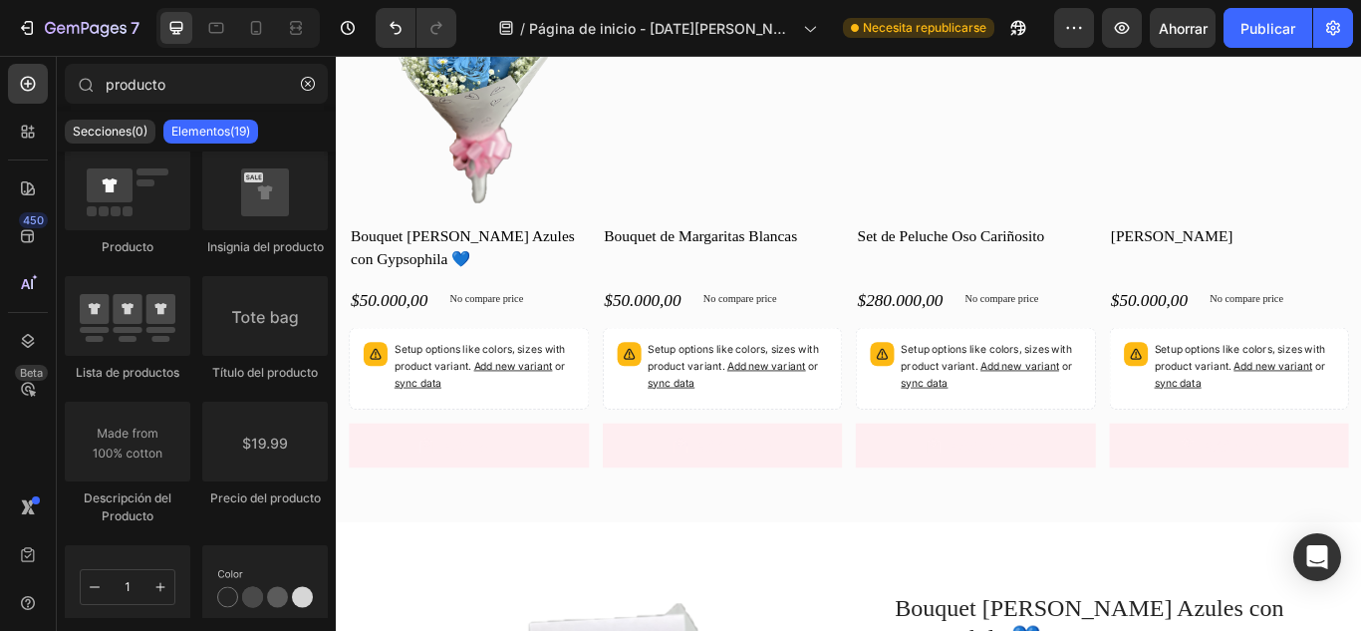
scroll to position [859, 0]
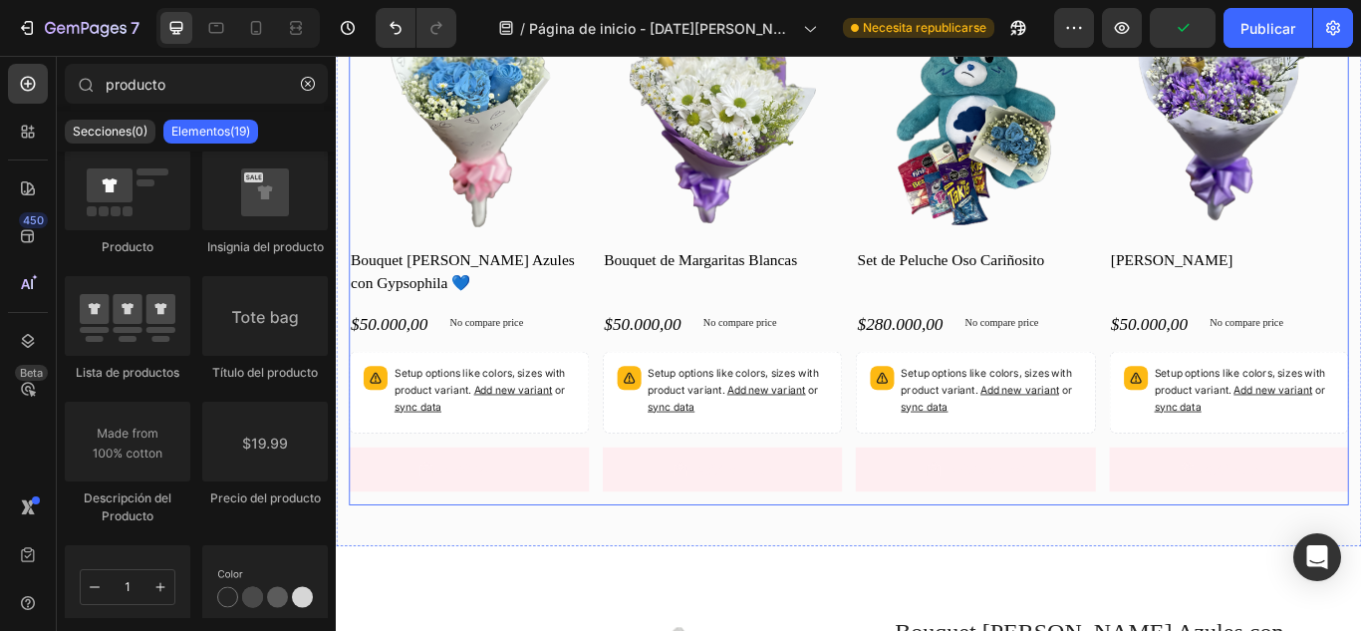
click at [632, 261] on div "Product Images Bouquet [PERSON_NAME] Azules con Gypsophila 💙 Product Title $50.…" at bounding box center [934, 281] width 1166 height 597
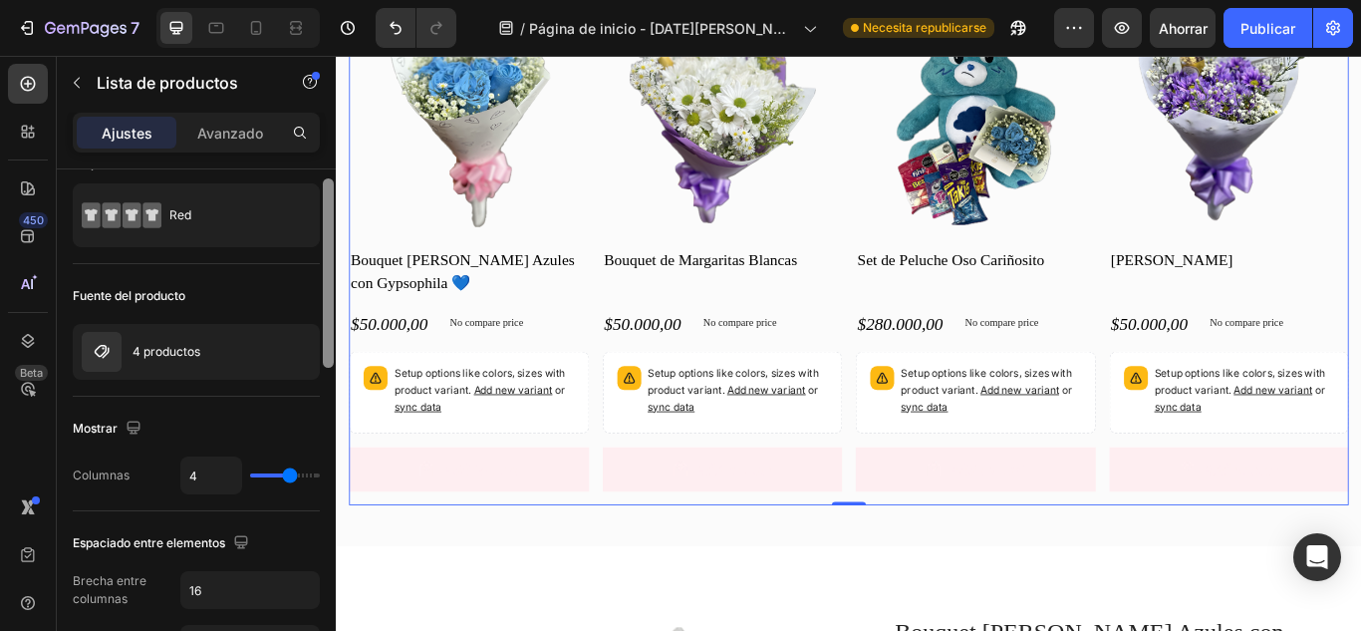
scroll to position [35, 0]
drag, startPoint x: 330, startPoint y: 325, endPoint x: 322, endPoint y: 338, distance: 15.2
click at [322, 338] on div at bounding box center [328, 428] width 15 height 518
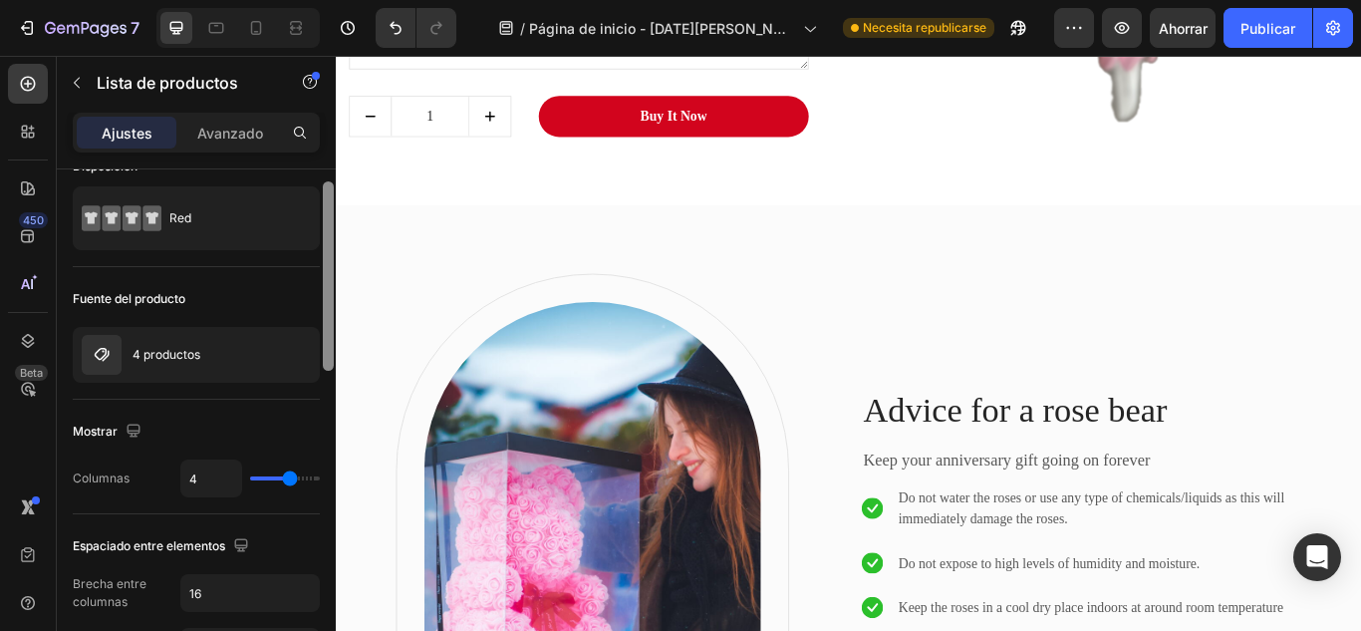
scroll to position [2670, 0]
